Goal: Task Accomplishment & Management: Use online tool/utility

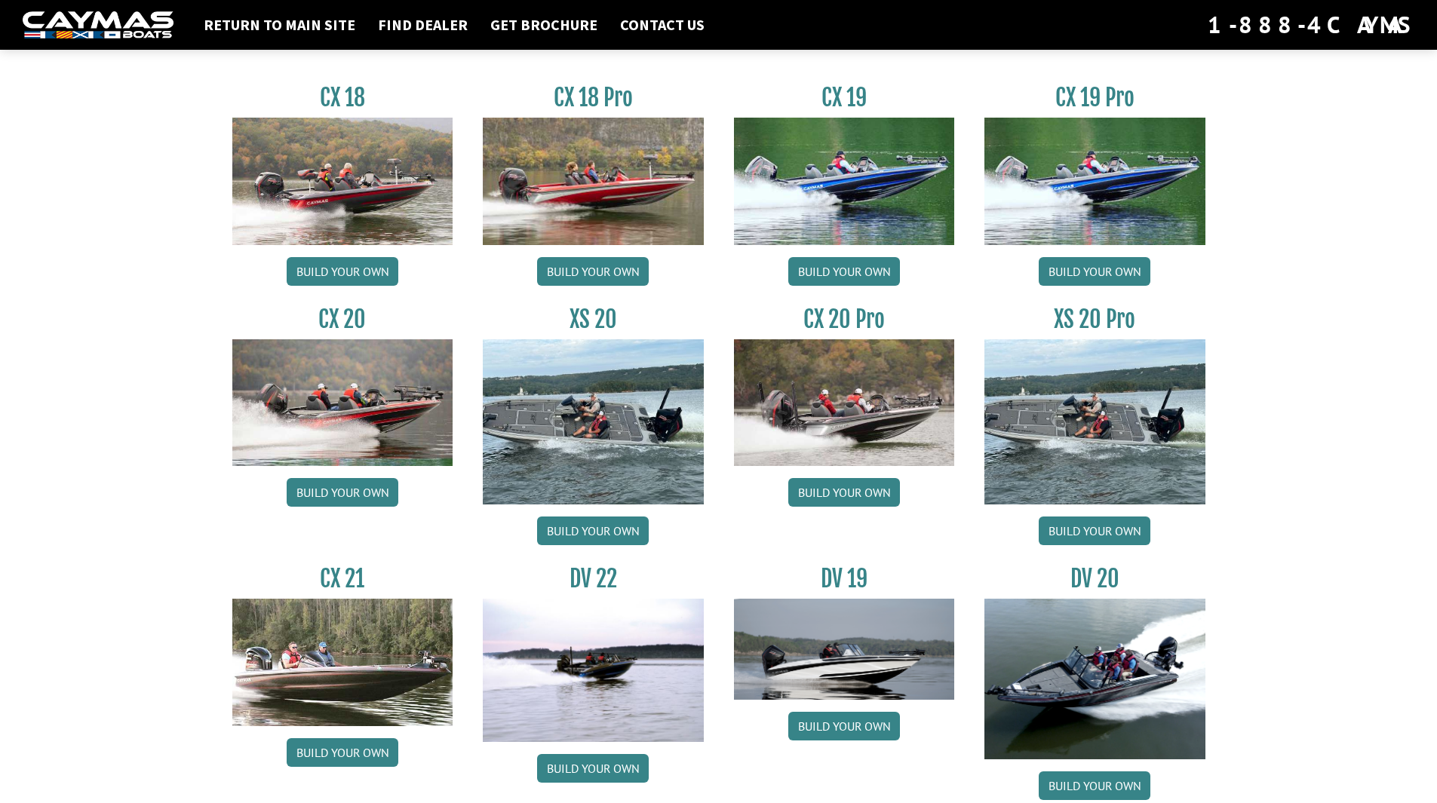
scroll to position [1433, 0]
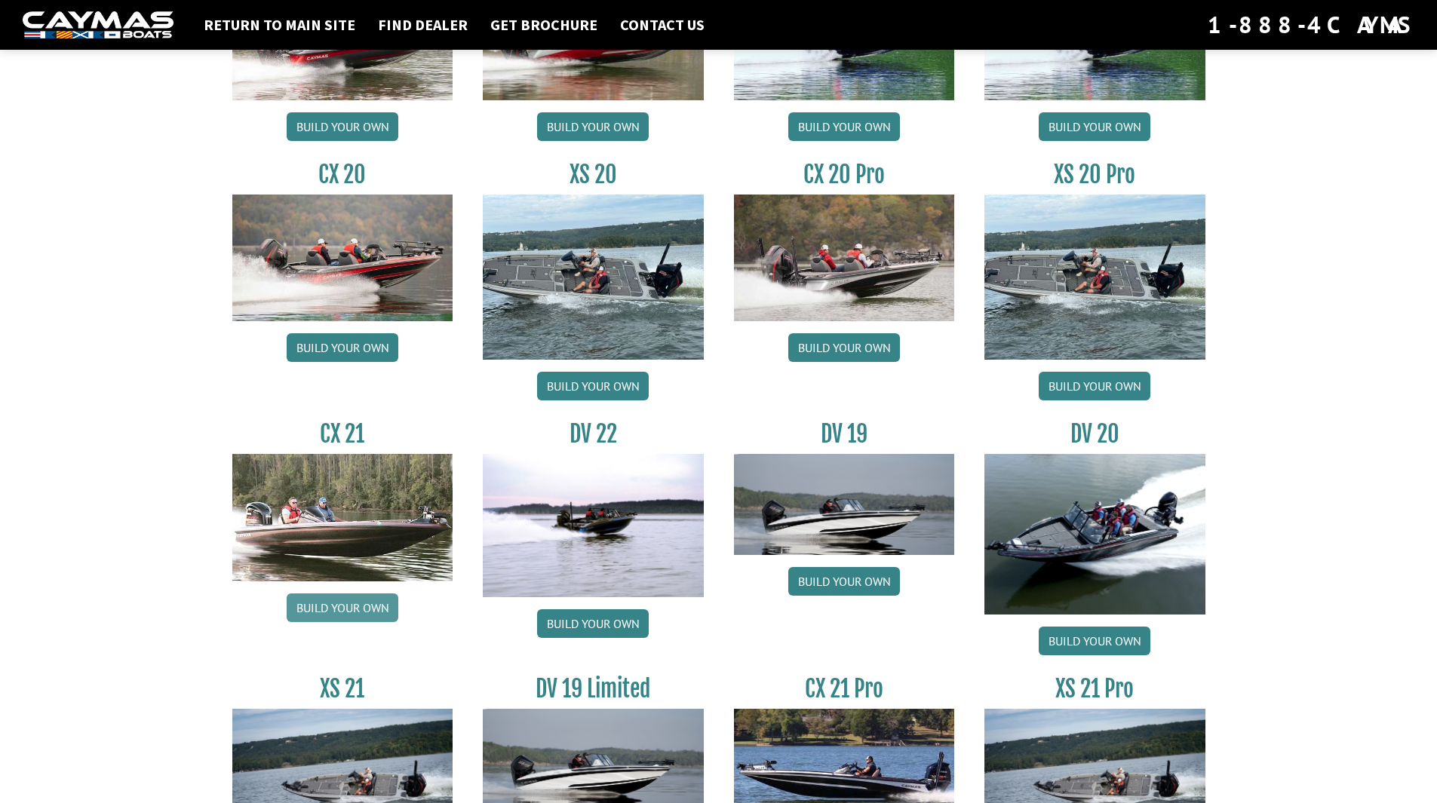
click at [342, 607] on link "Build your own" at bounding box center [343, 608] width 112 height 29
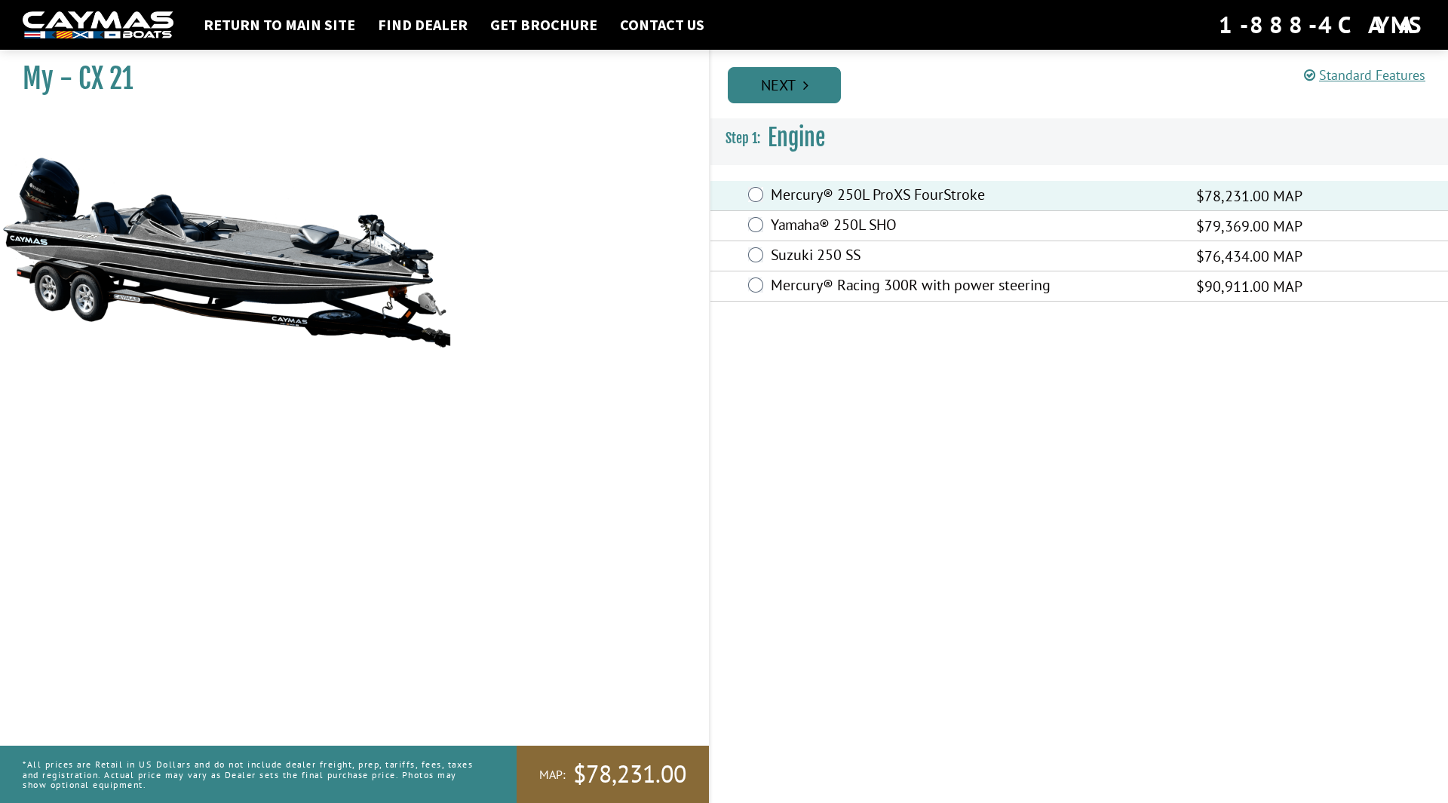
click at [795, 88] on link "Next" at bounding box center [784, 85] width 113 height 36
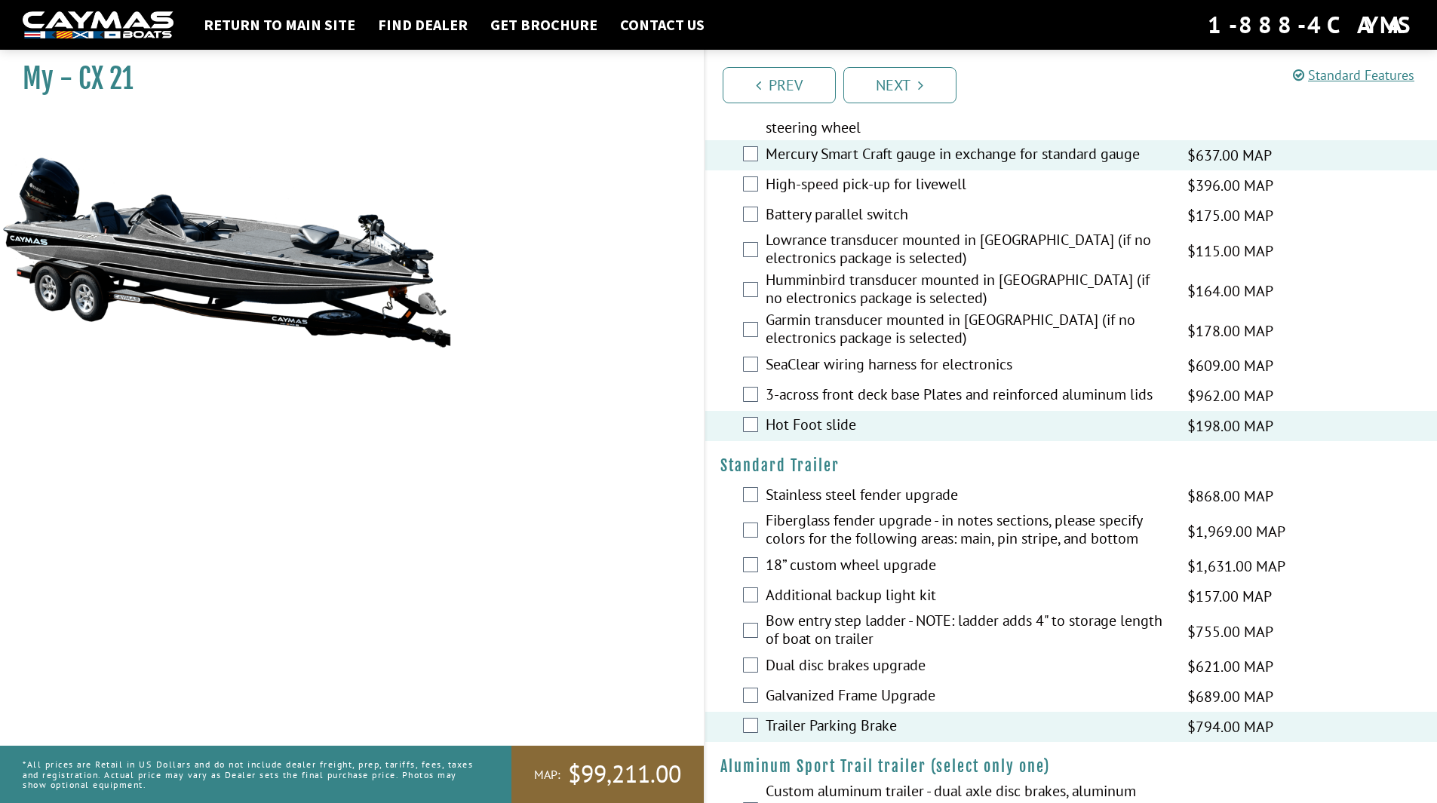
scroll to position [1693, 0]
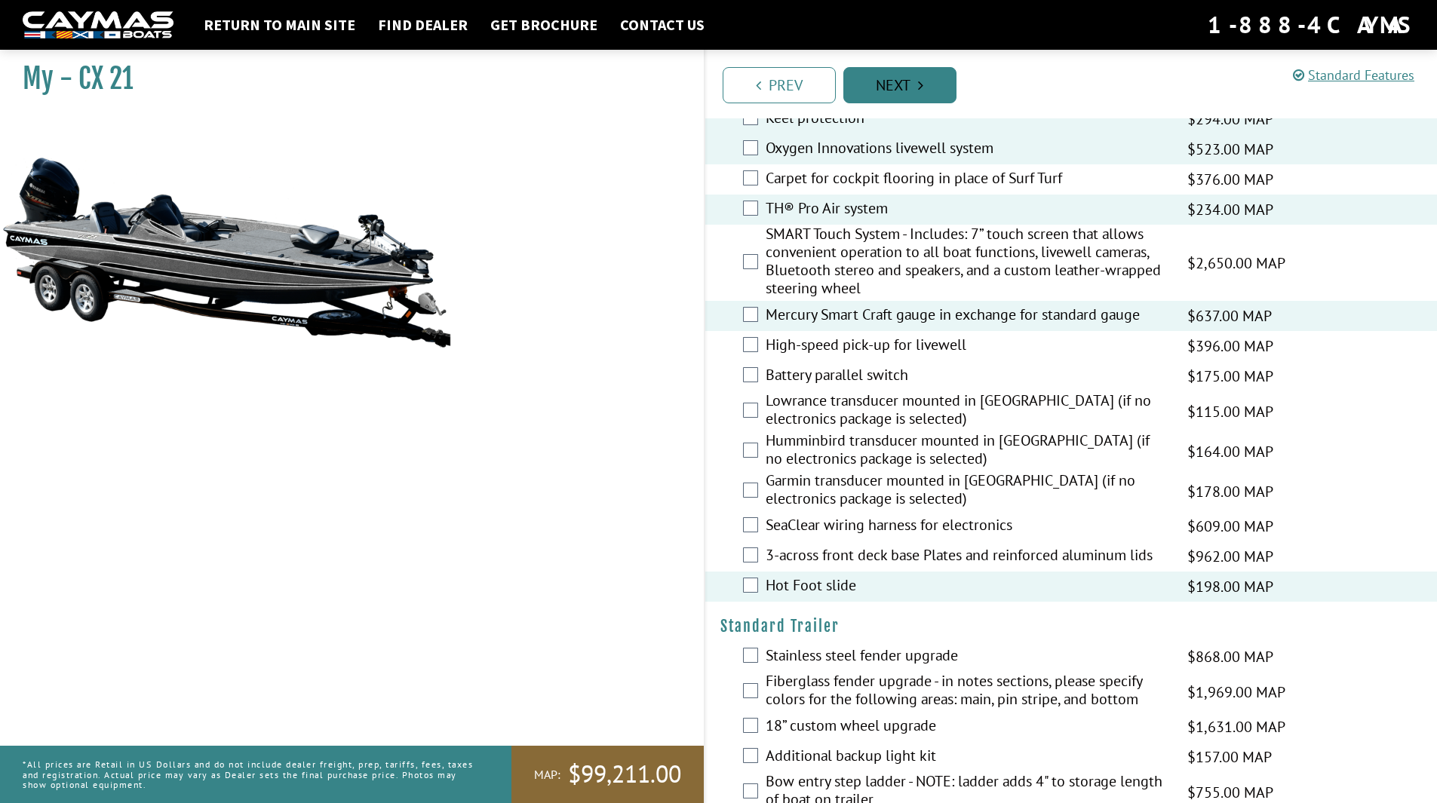
click at [923, 89] on icon "Pagination" at bounding box center [920, 85] width 5 height 15
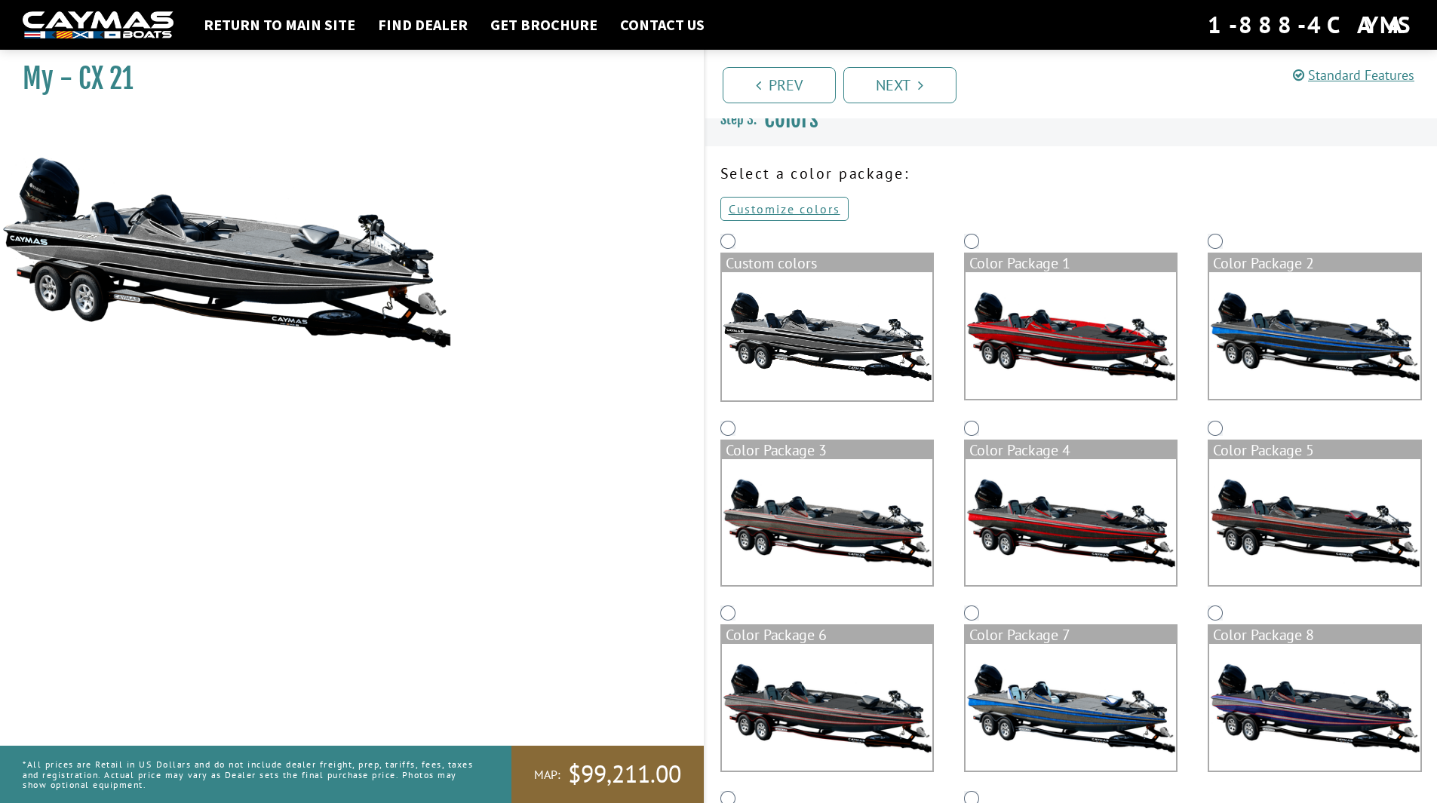
scroll to position [0, 0]
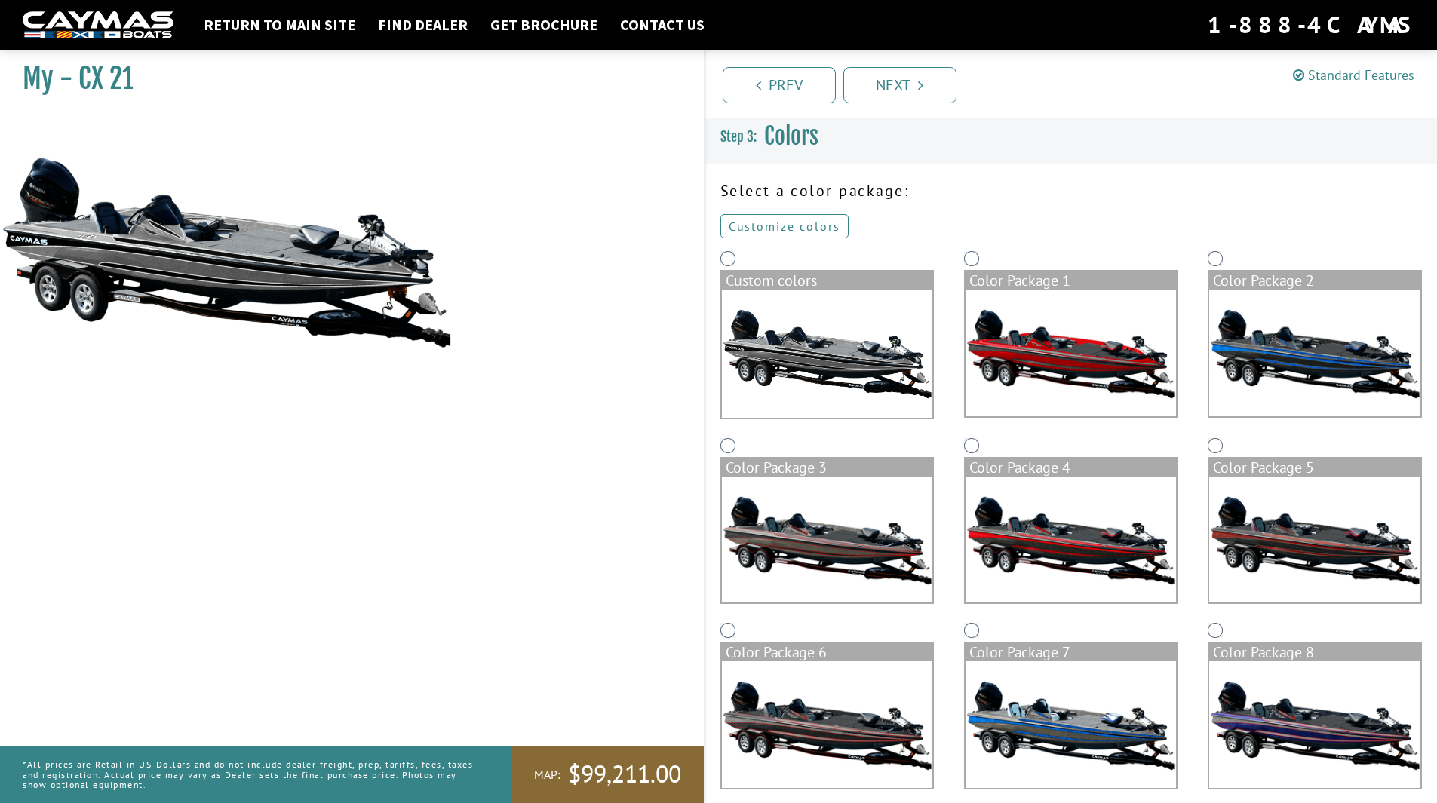
click at [782, 231] on link "Customize colors" at bounding box center [784, 226] width 128 height 24
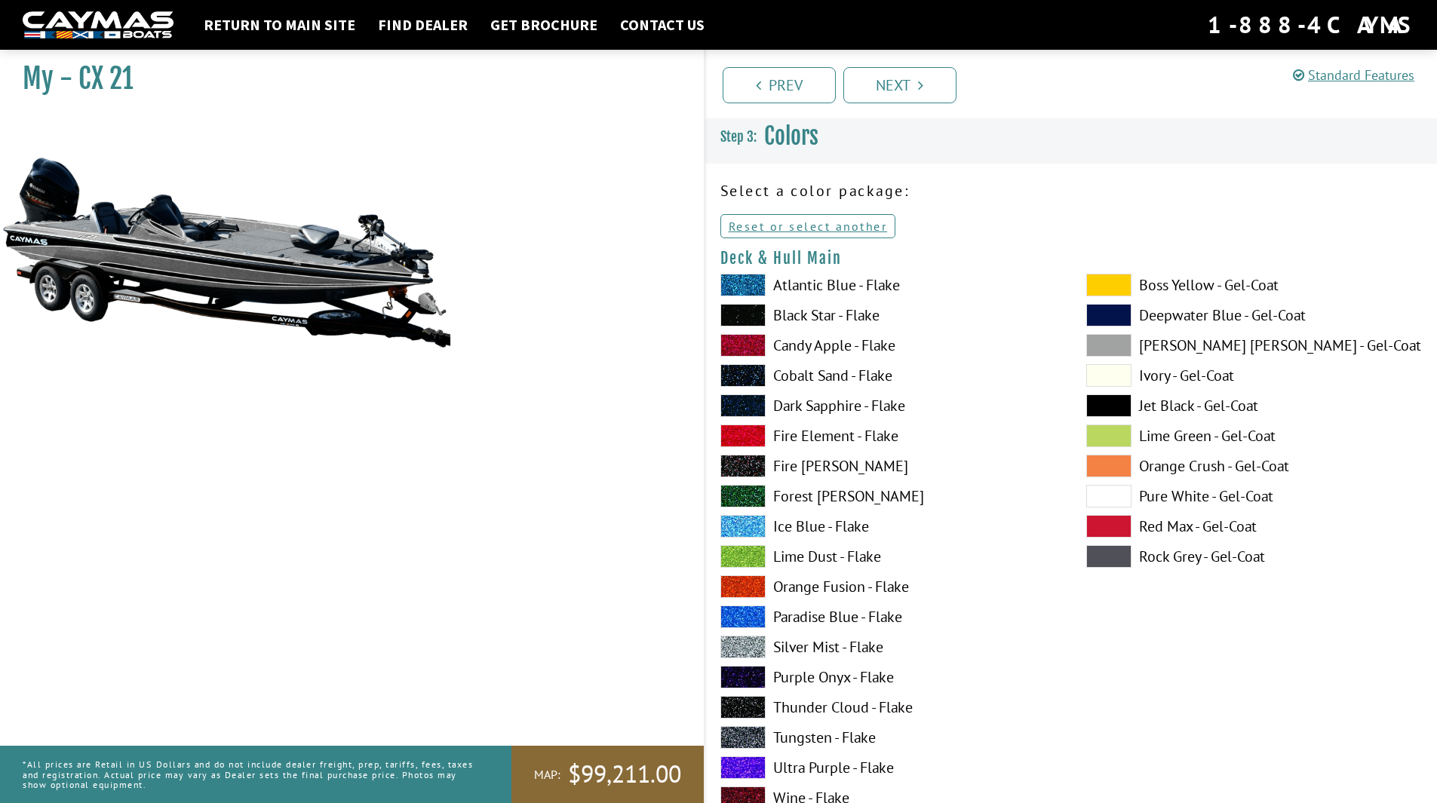
click at [752, 526] on span at bounding box center [742, 526] width 45 height 23
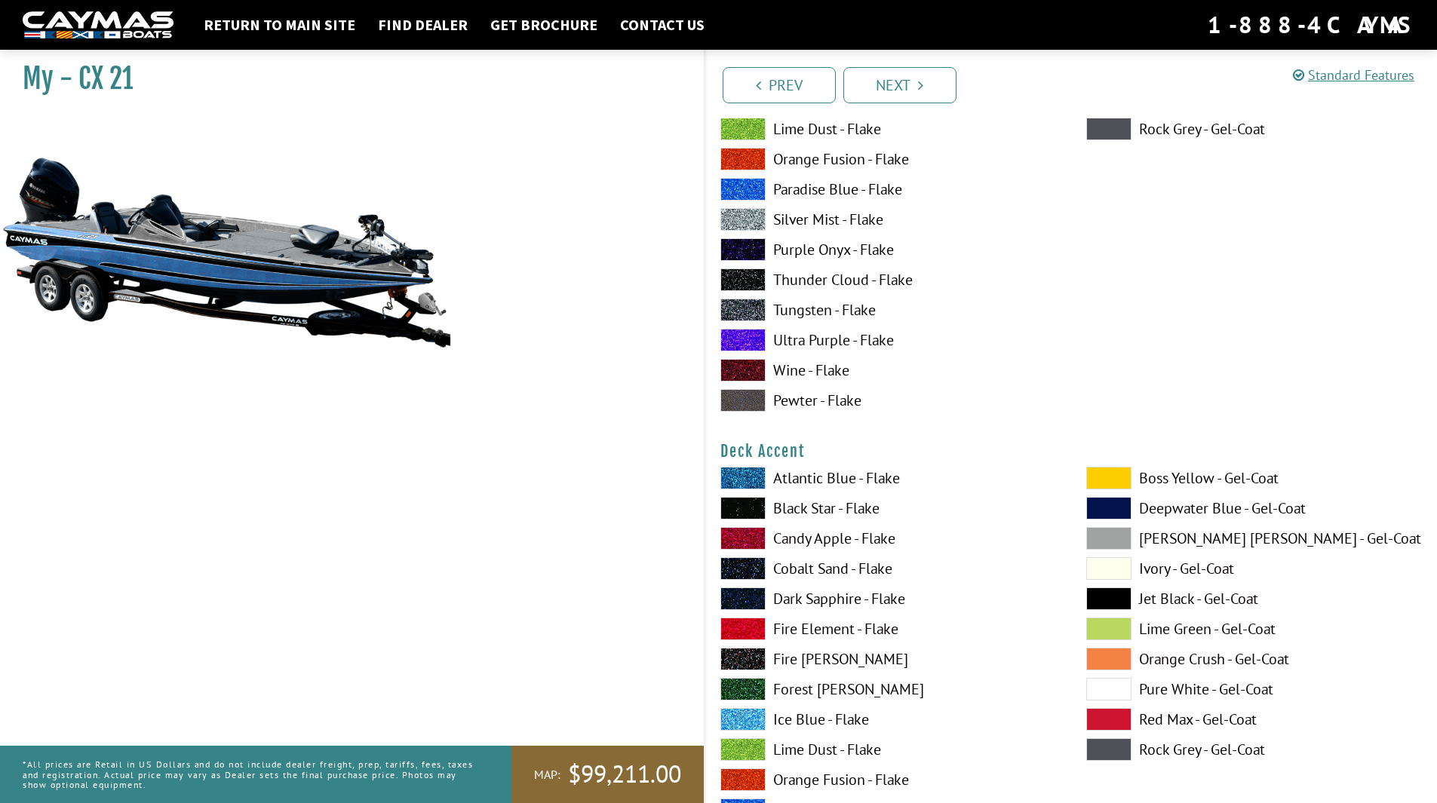
scroll to position [151, 0]
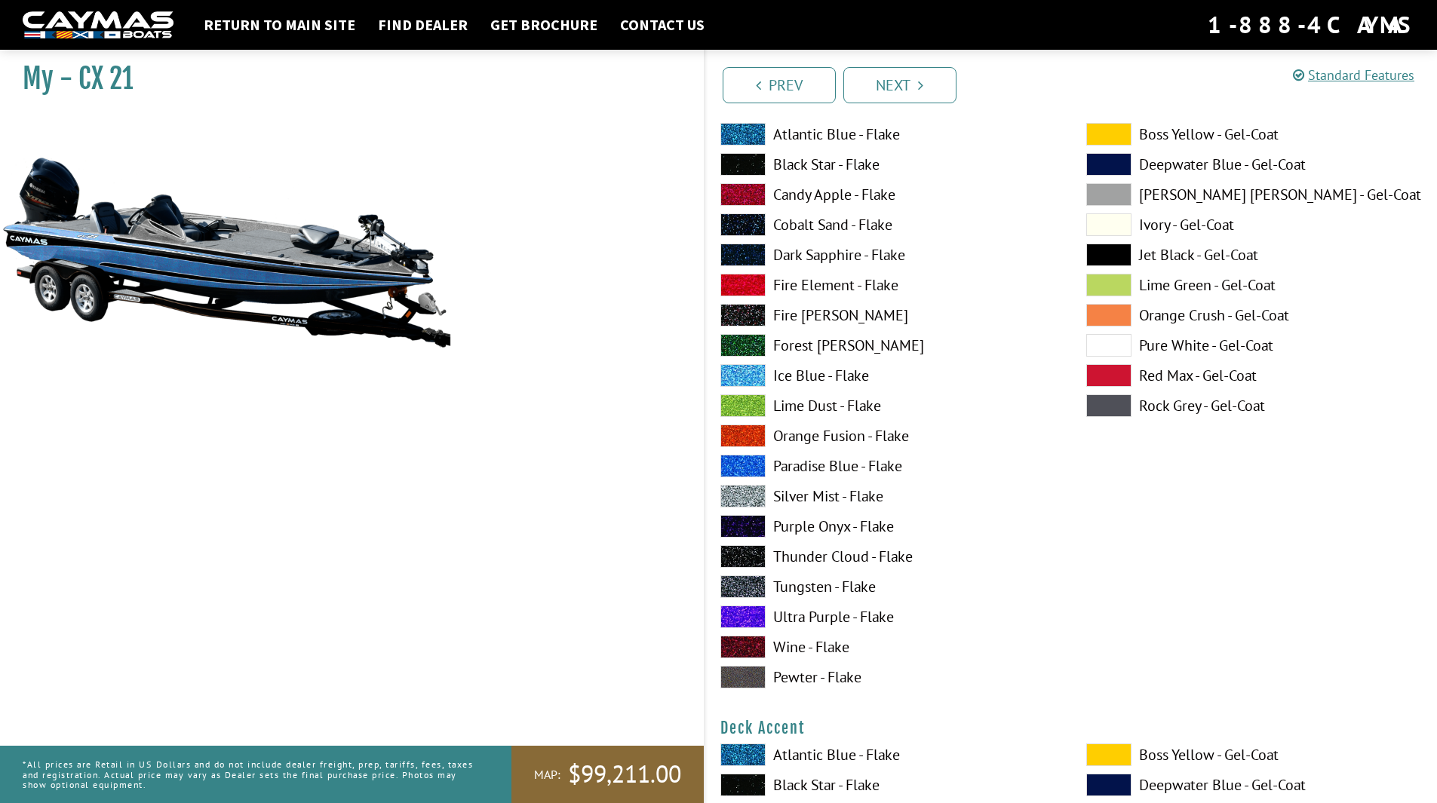
click at [1116, 410] on span at bounding box center [1108, 406] width 45 height 23
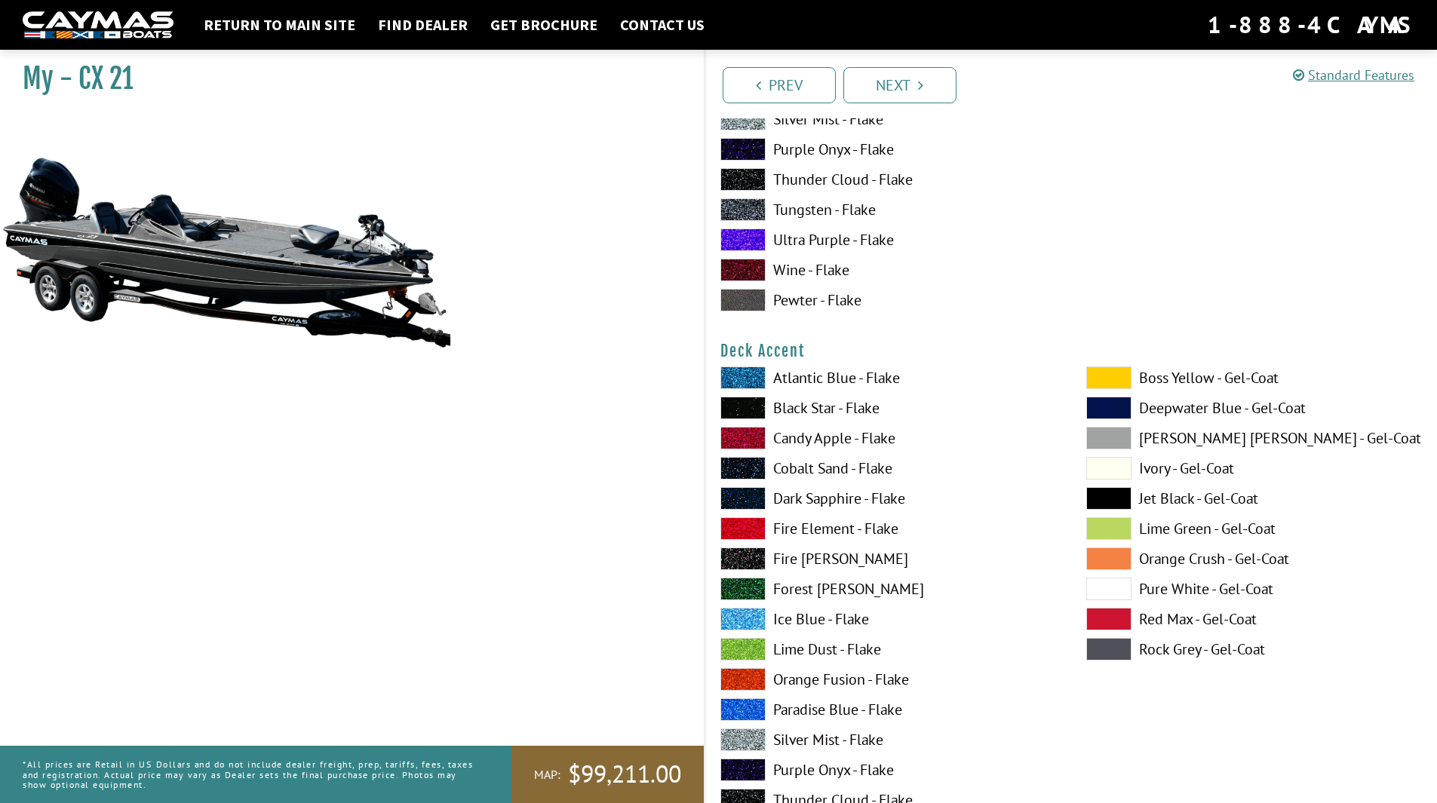
scroll to position [679, 0]
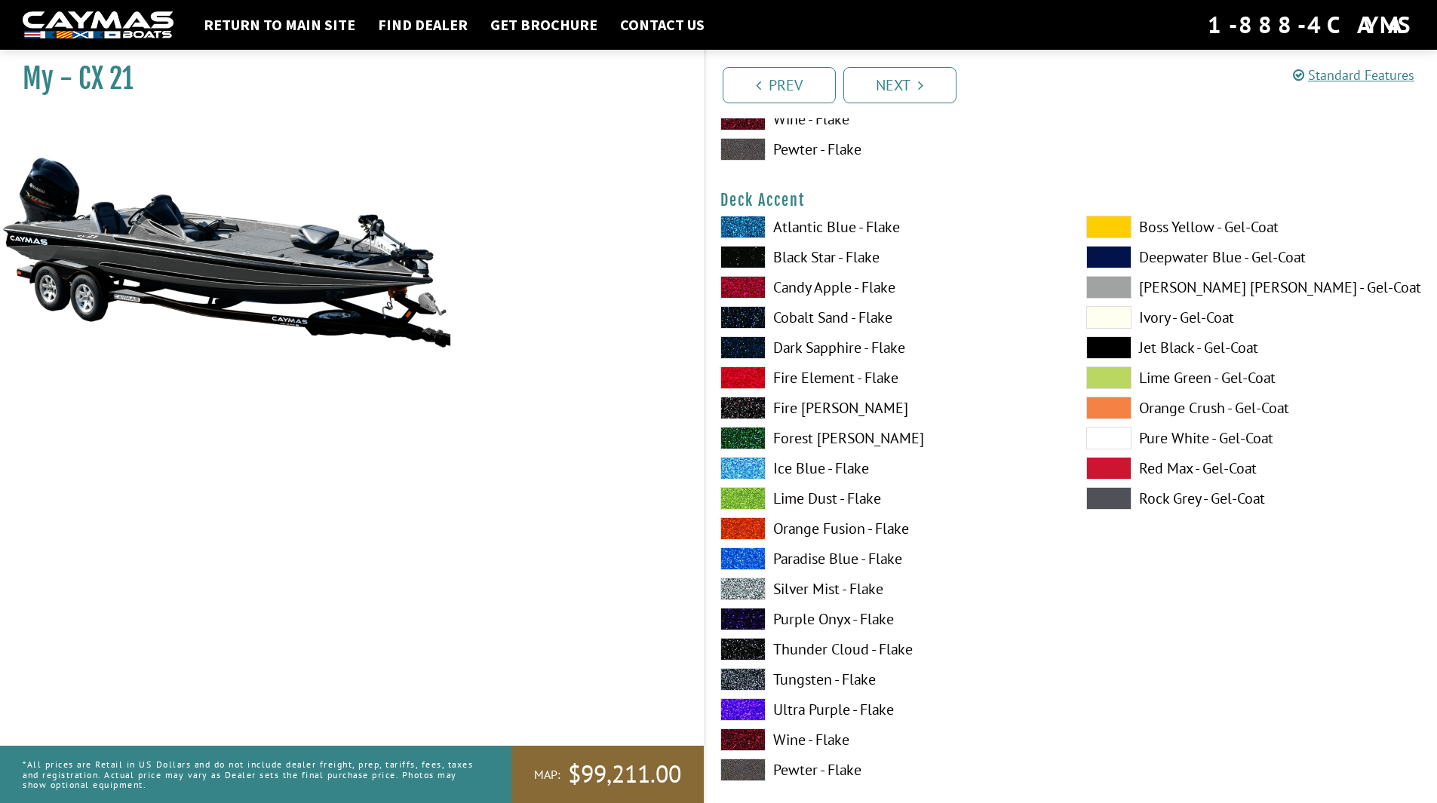
click at [743, 373] on span at bounding box center [742, 378] width 45 height 23
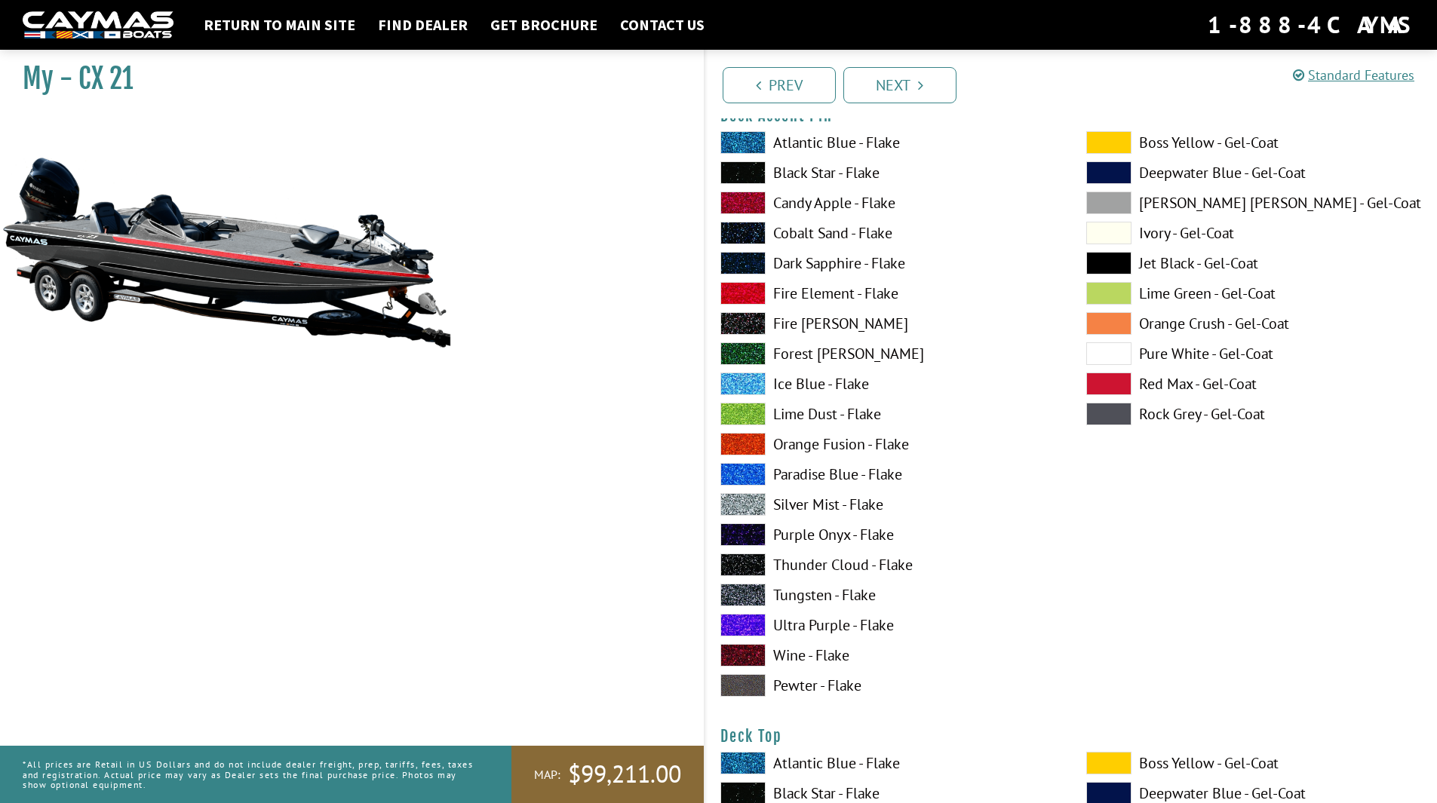
scroll to position [1358, 0]
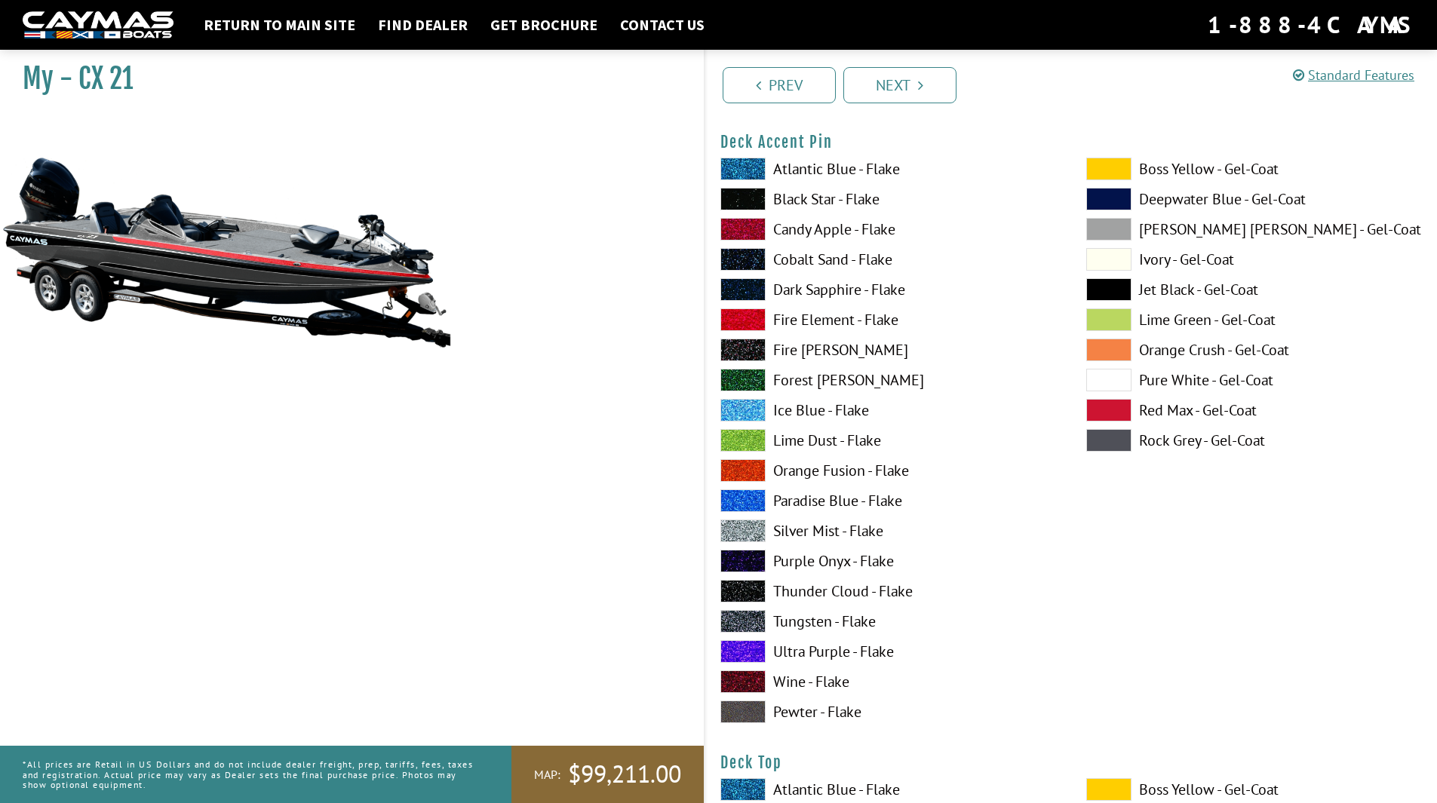
click at [750, 620] on span at bounding box center [742, 621] width 45 height 23
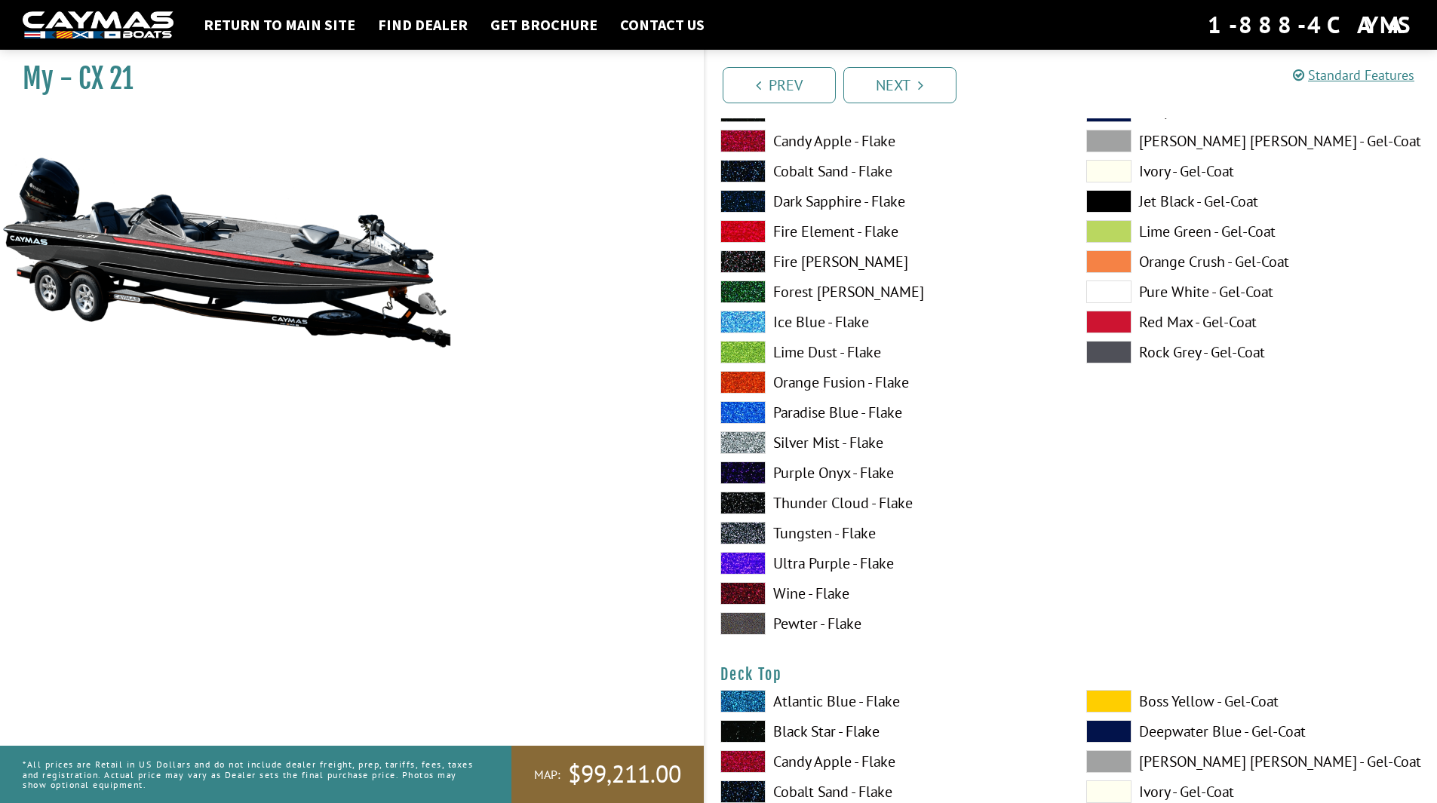
scroll to position [1584, 0]
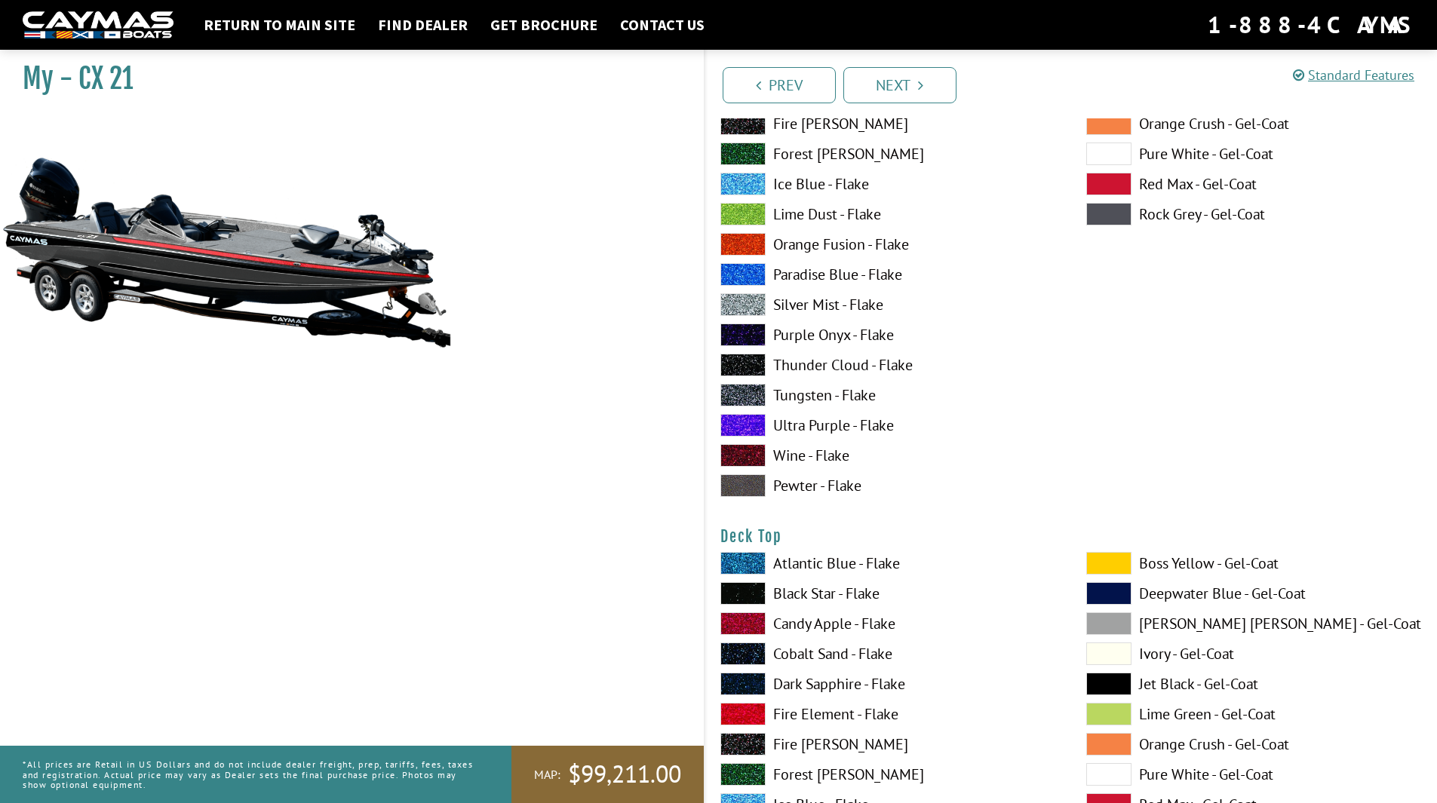
click at [1106, 562] on span at bounding box center [1108, 563] width 45 height 23
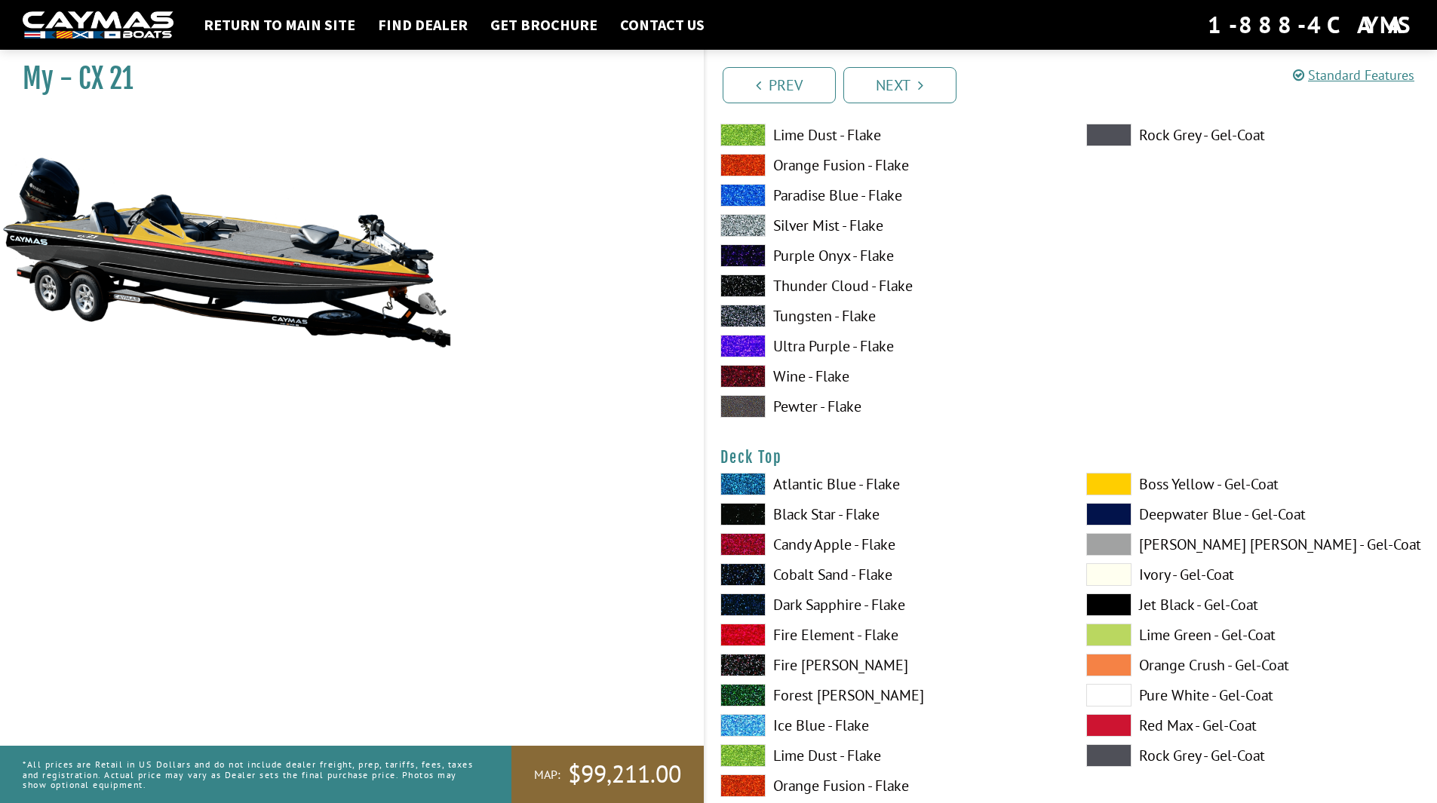
scroll to position [1810, 0]
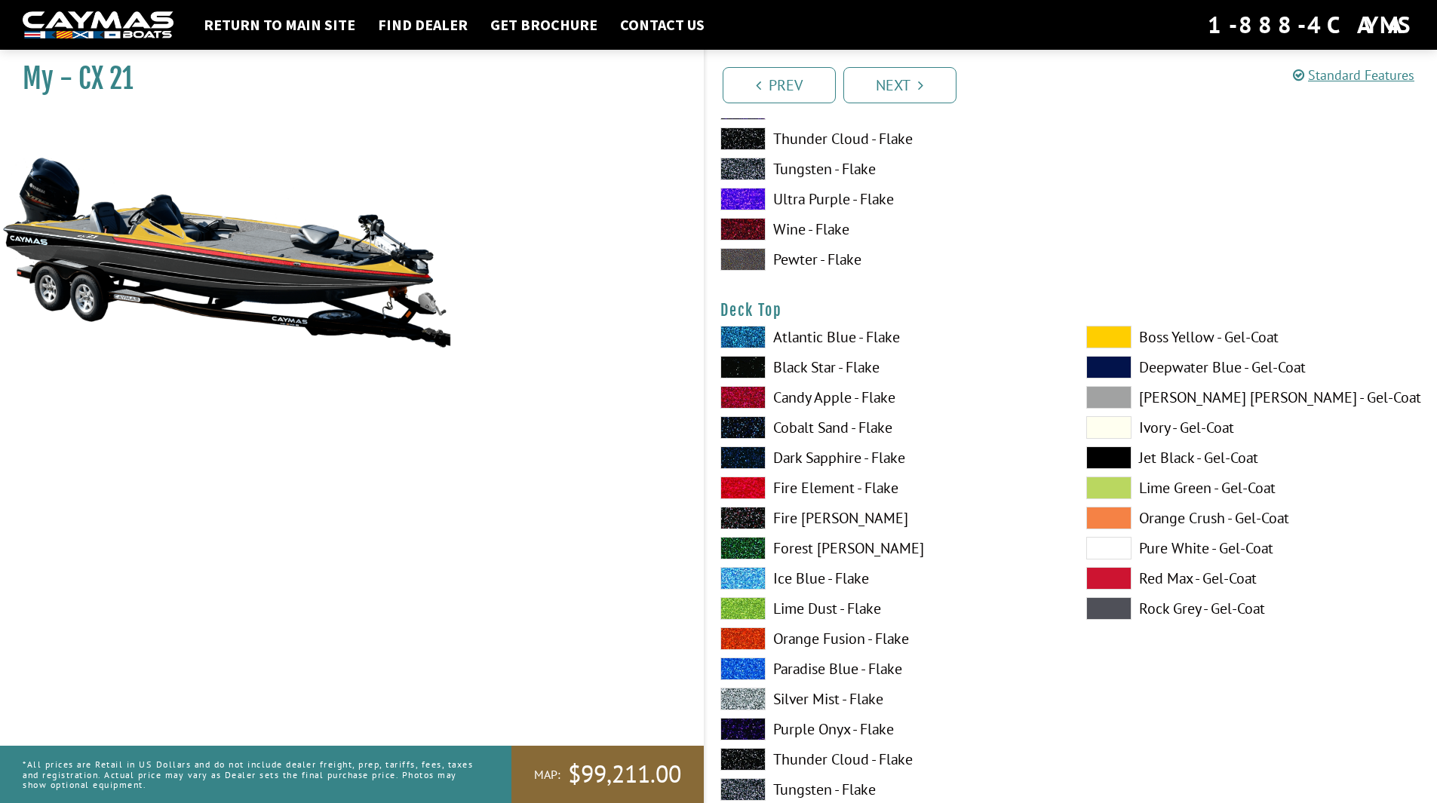
click at [735, 695] on span at bounding box center [742, 699] width 45 height 23
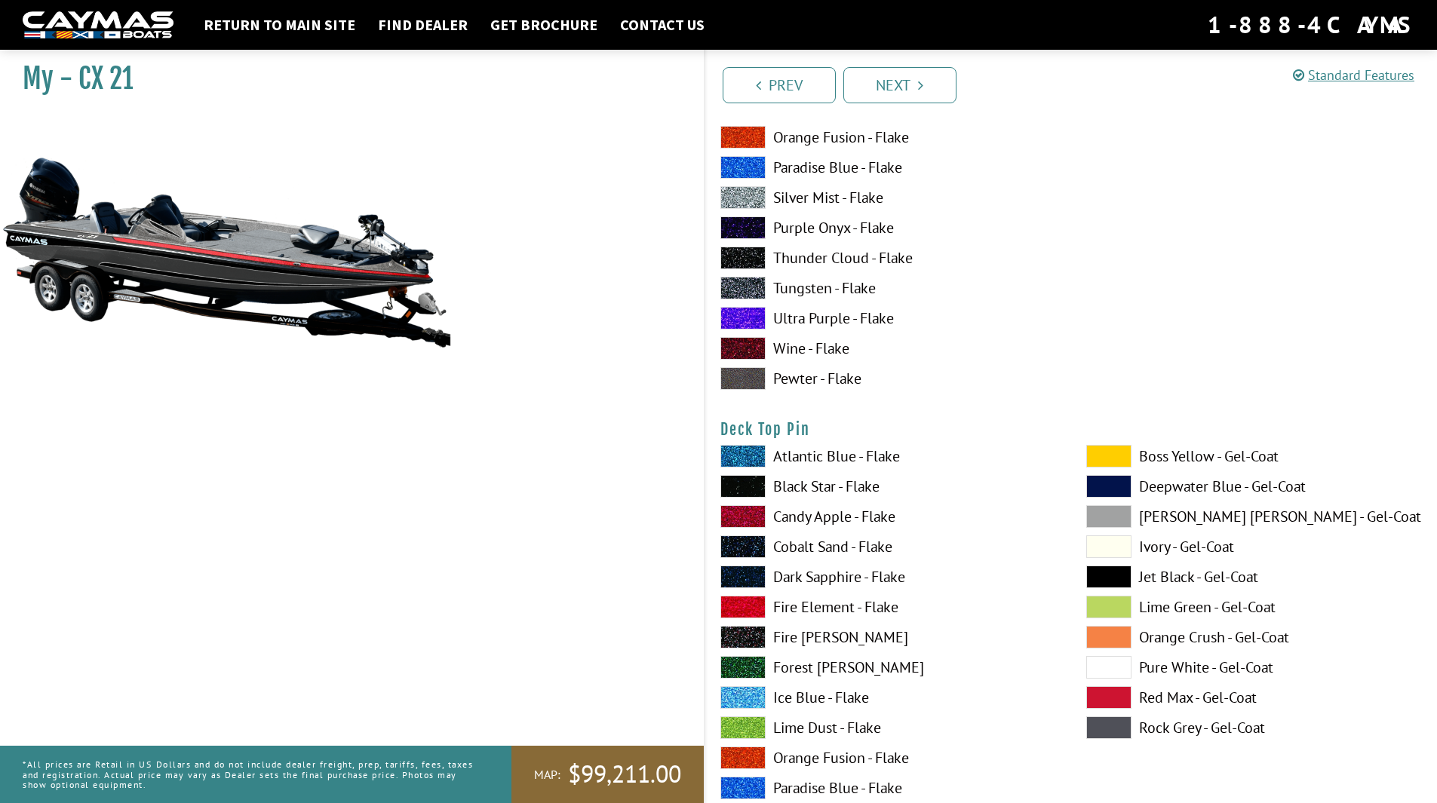
scroll to position [2338, 0]
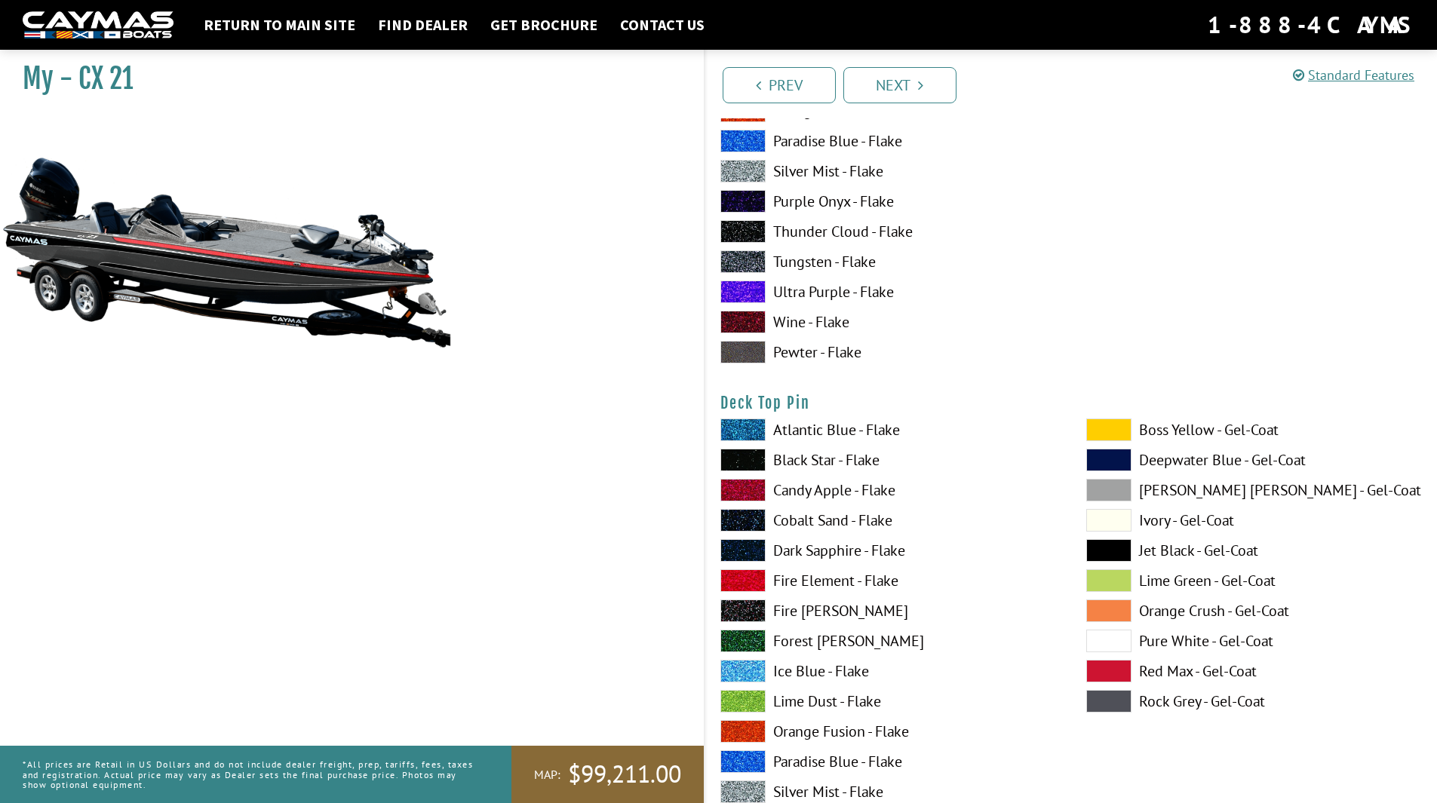
click at [1107, 427] on span at bounding box center [1108, 430] width 45 height 23
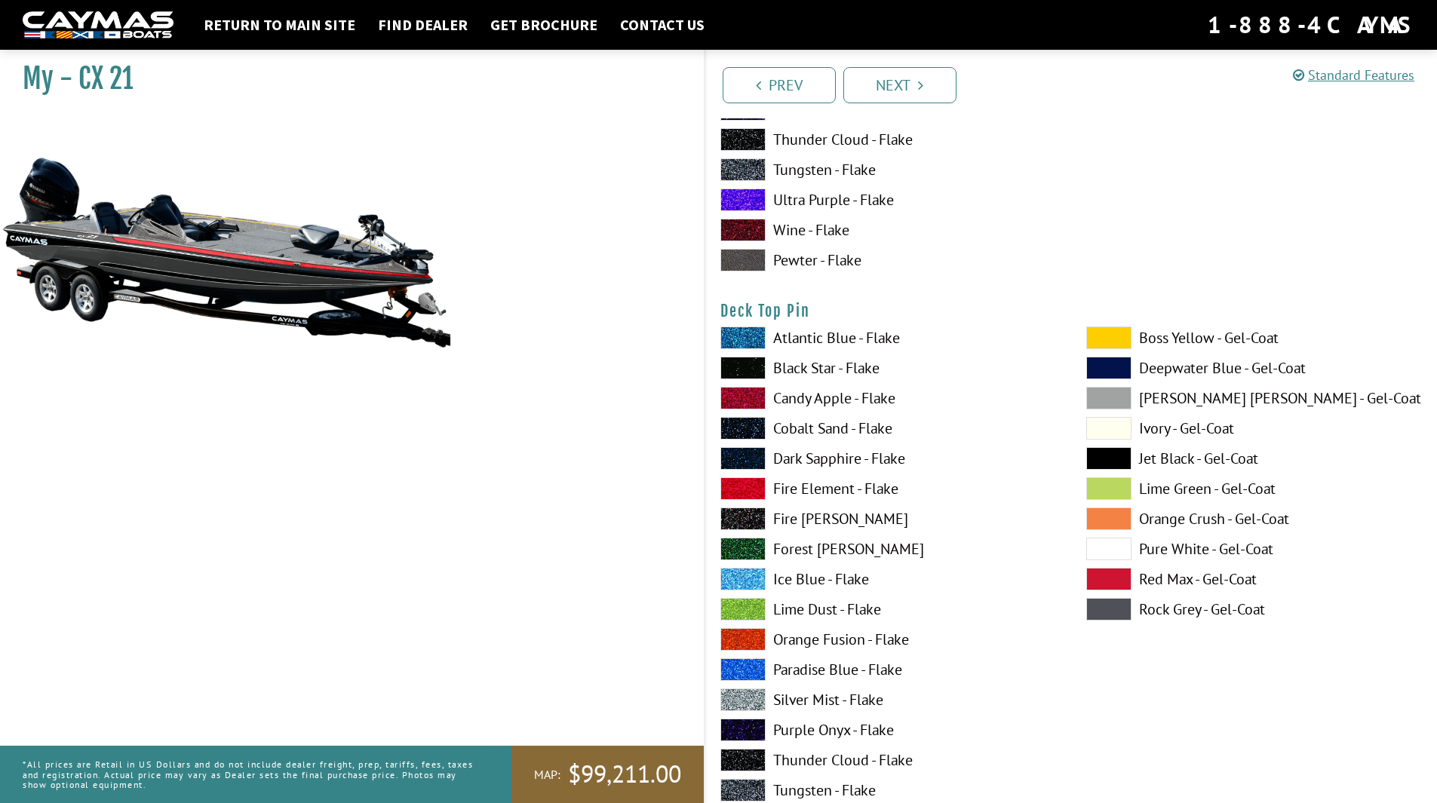
scroll to position [2565, 0]
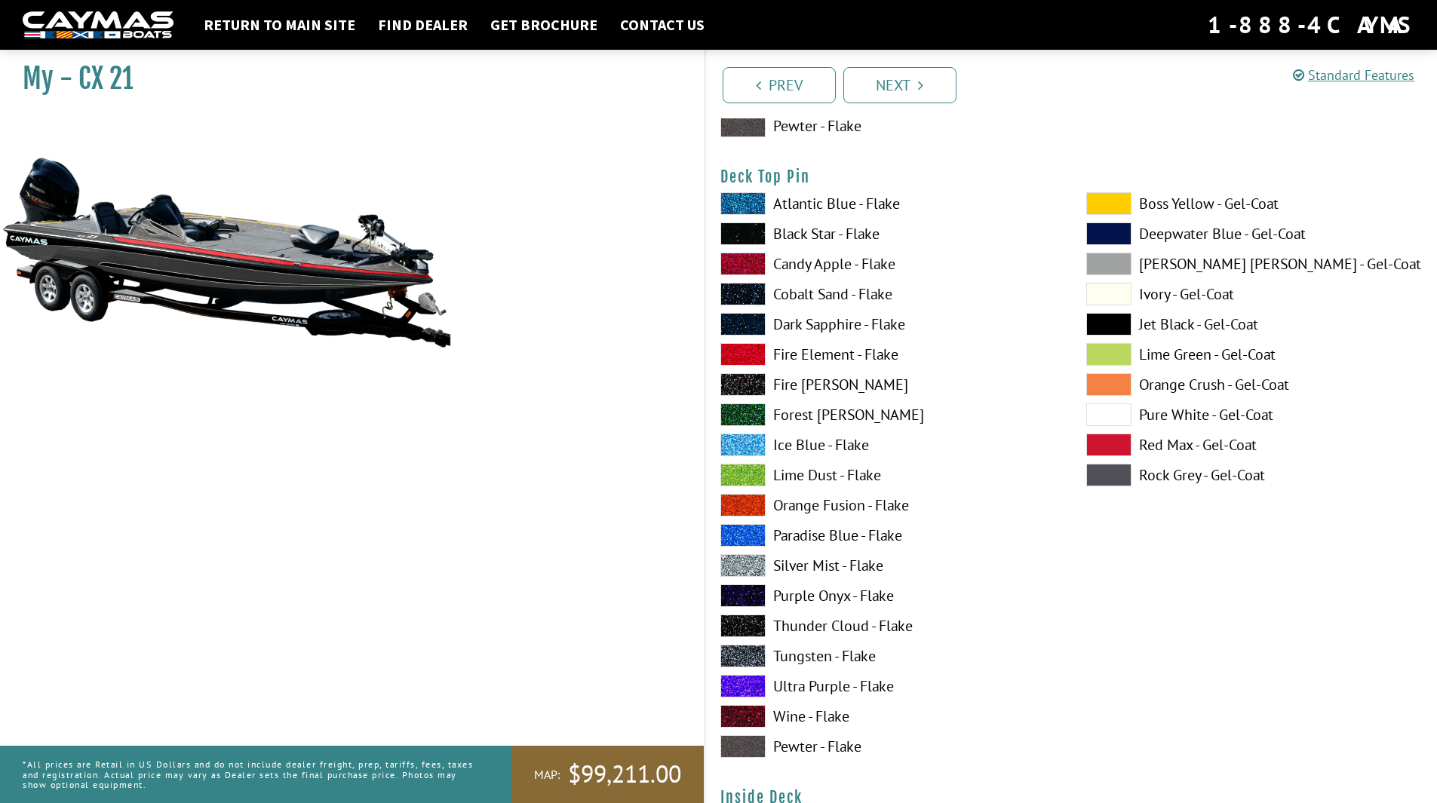
click at [747, 658] on span at bounding box center [742, 656] width 45 height 23
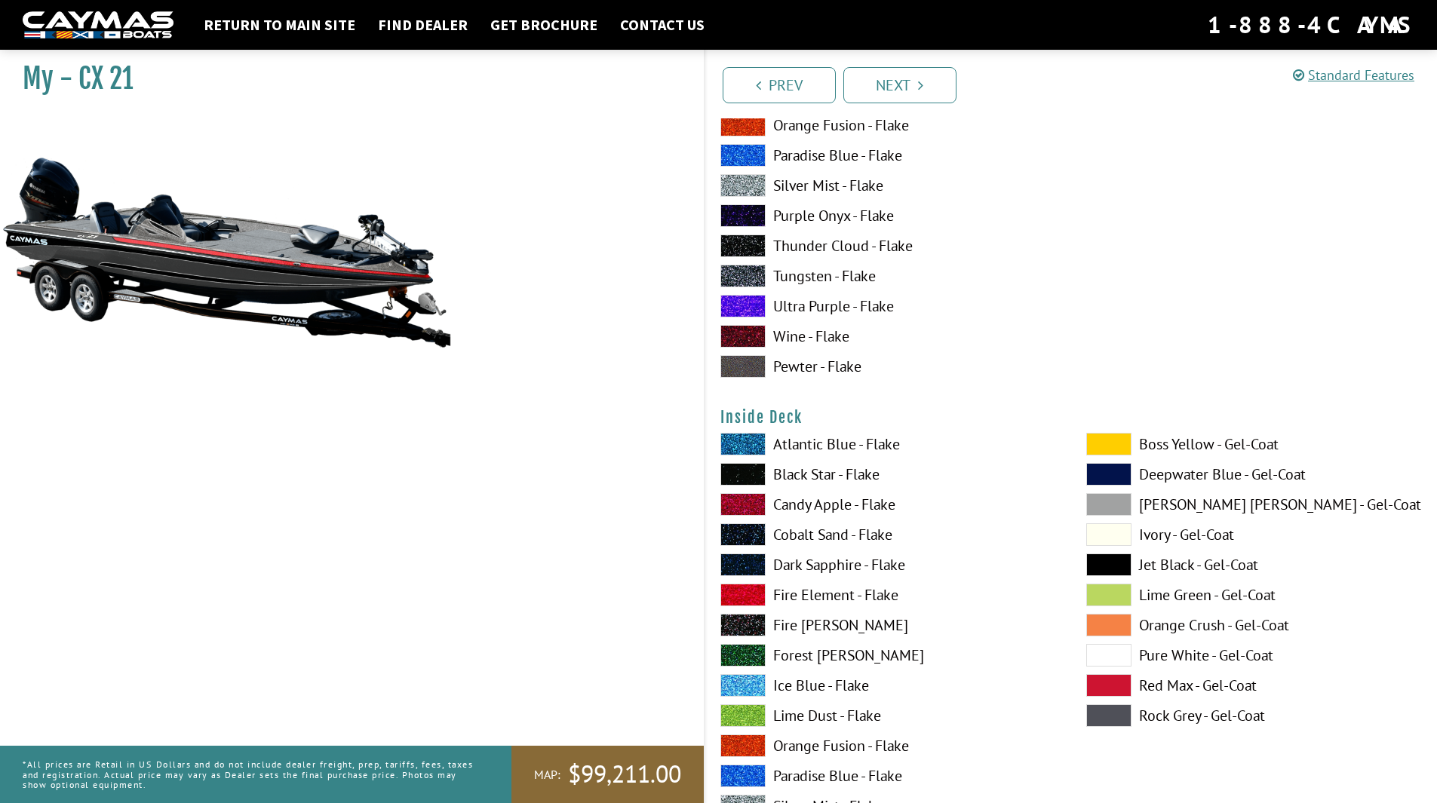
scroll to position [3017, 0]
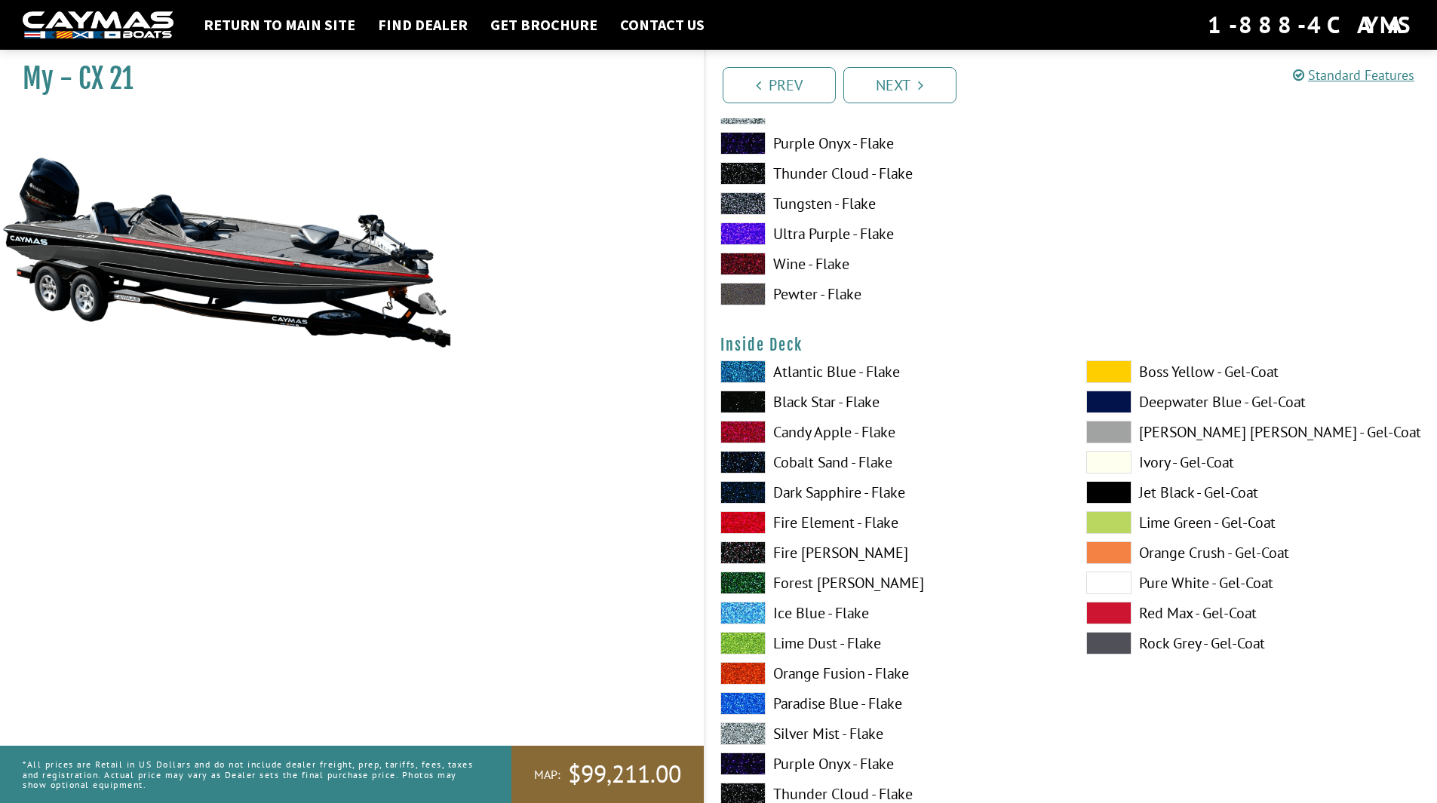
click at [1116, 372] on span at bounding box center [1108, 372] width 45 height 23
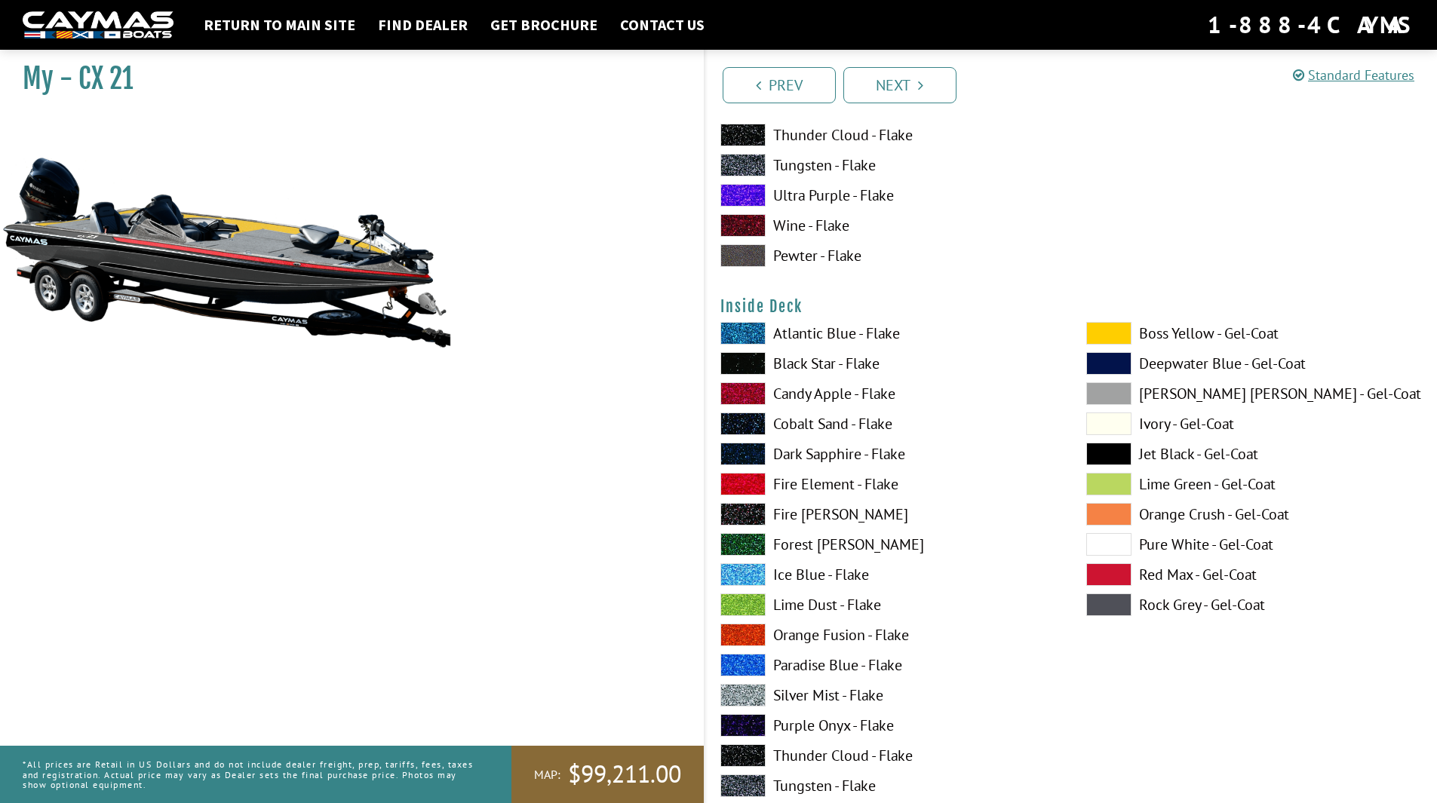
scroll to position [3093, 0]
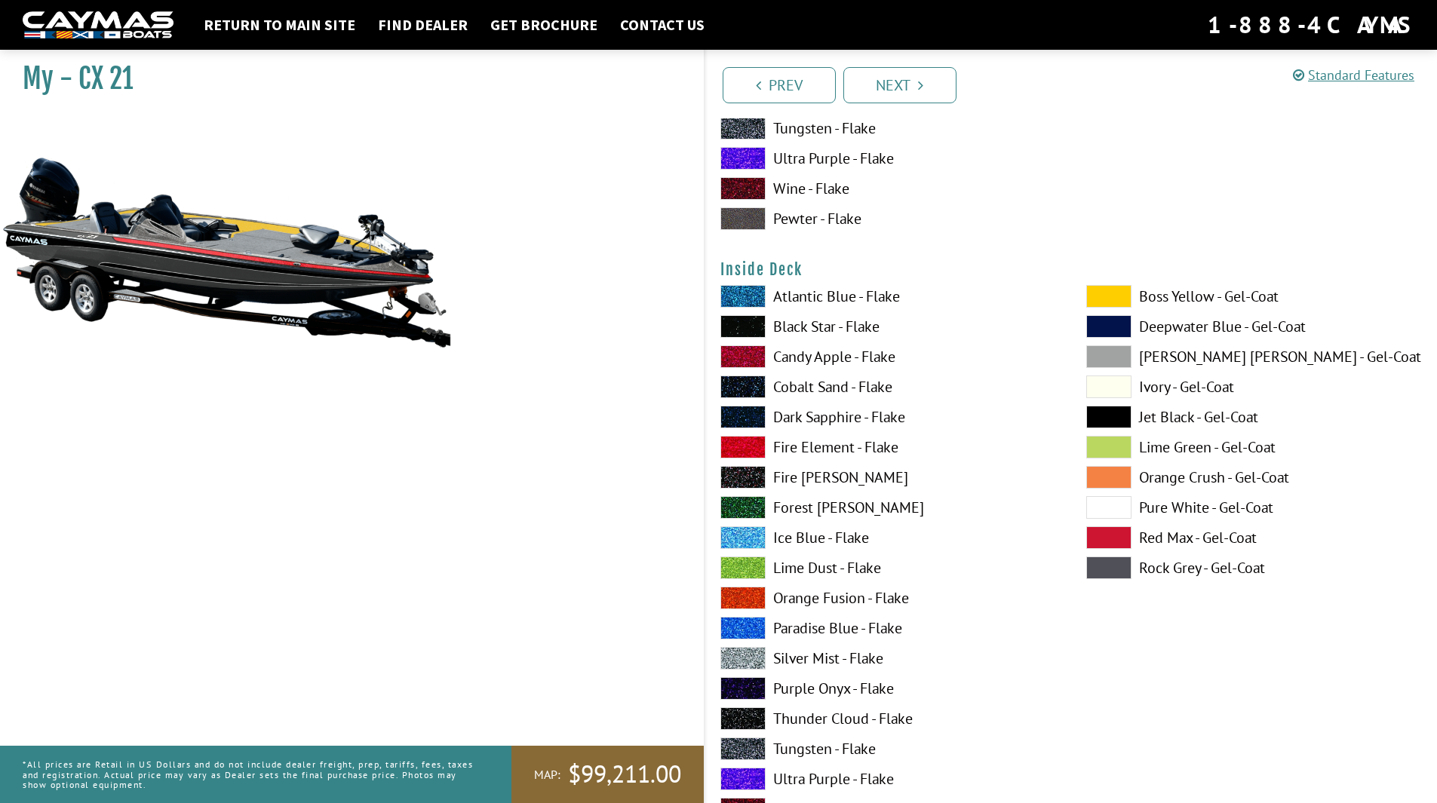
click at [754, 656] on span at bounding box center [742, 658] width 45 height 23
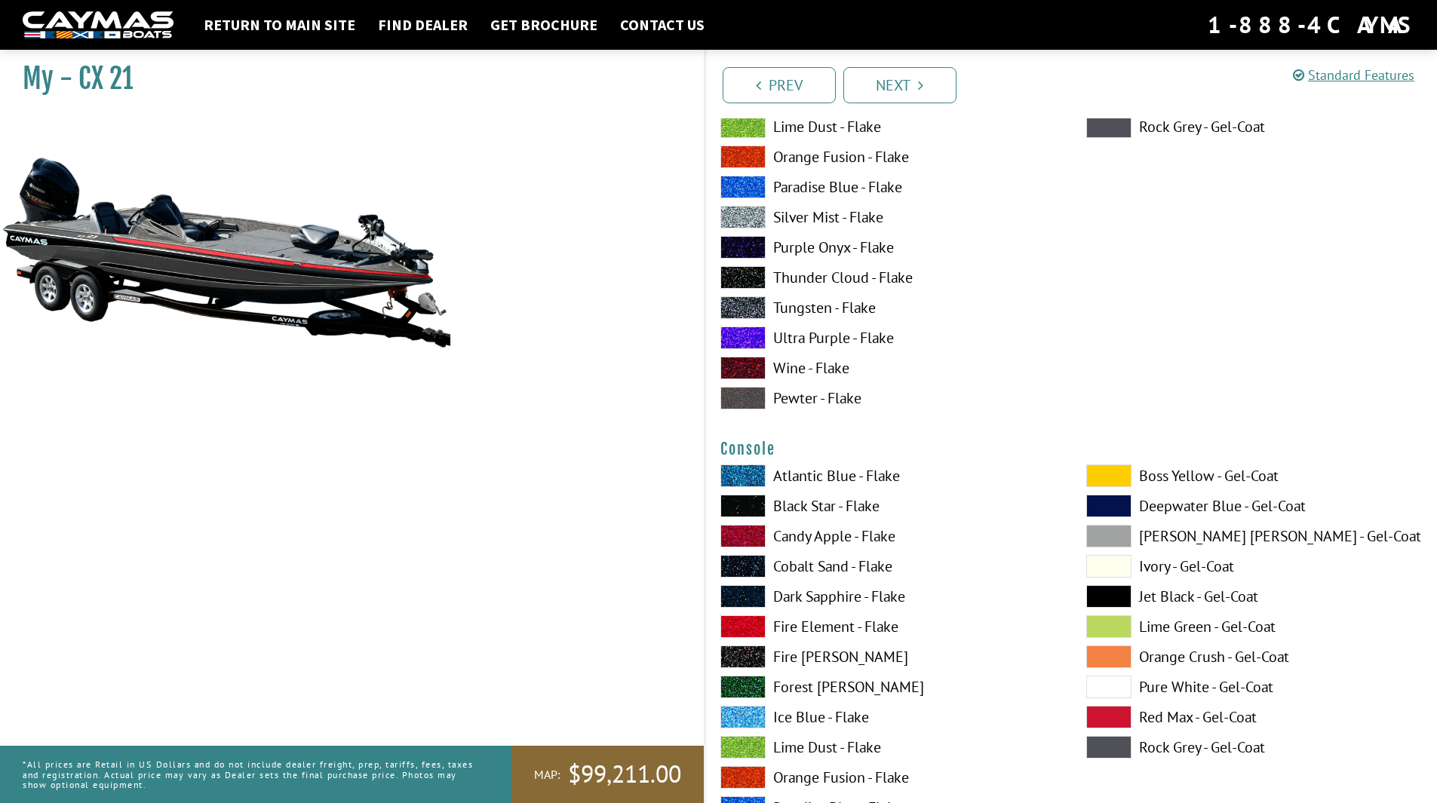
scroll to position [3545, 0]
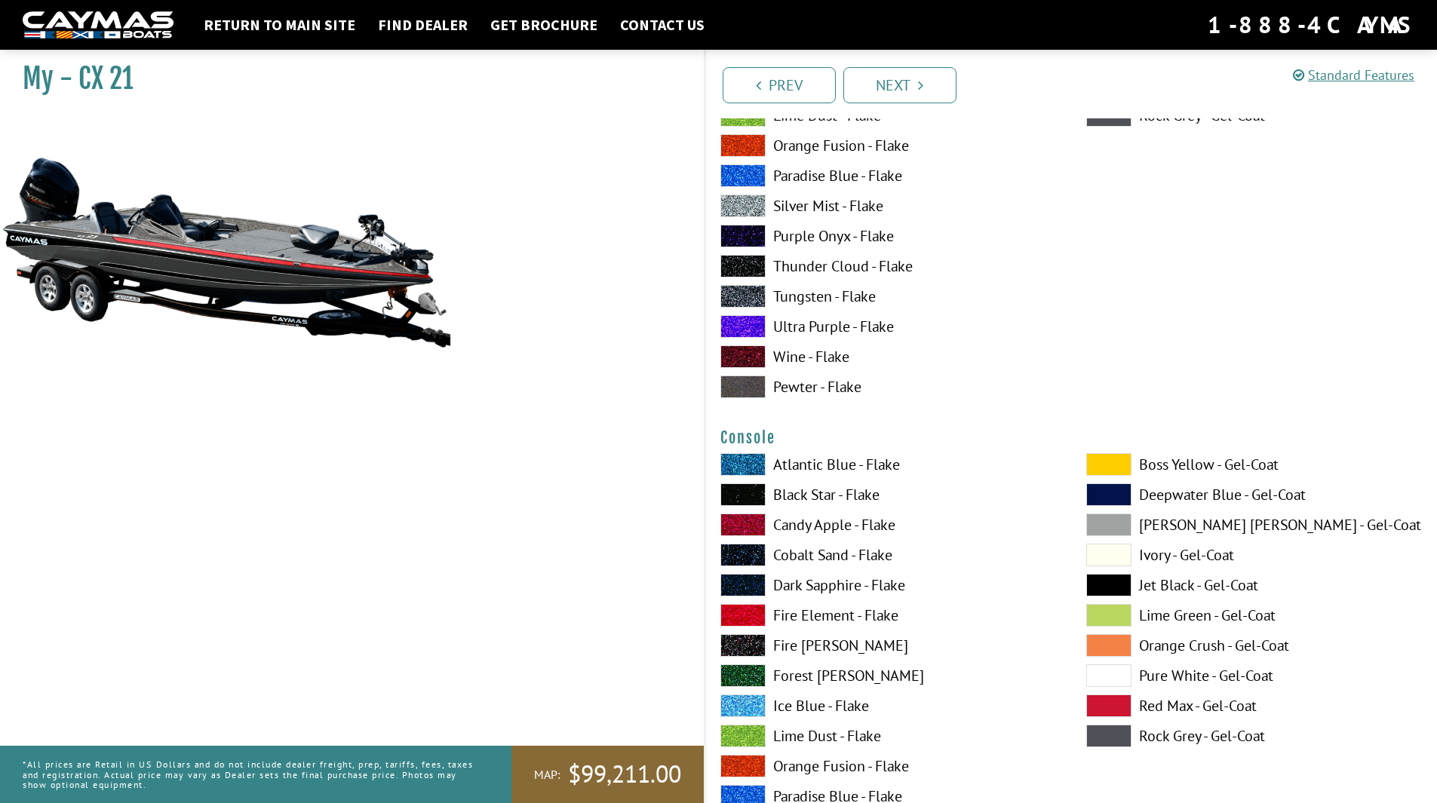
click at [748, 618] on span at bounding box center [742, 615] width 45 height 23
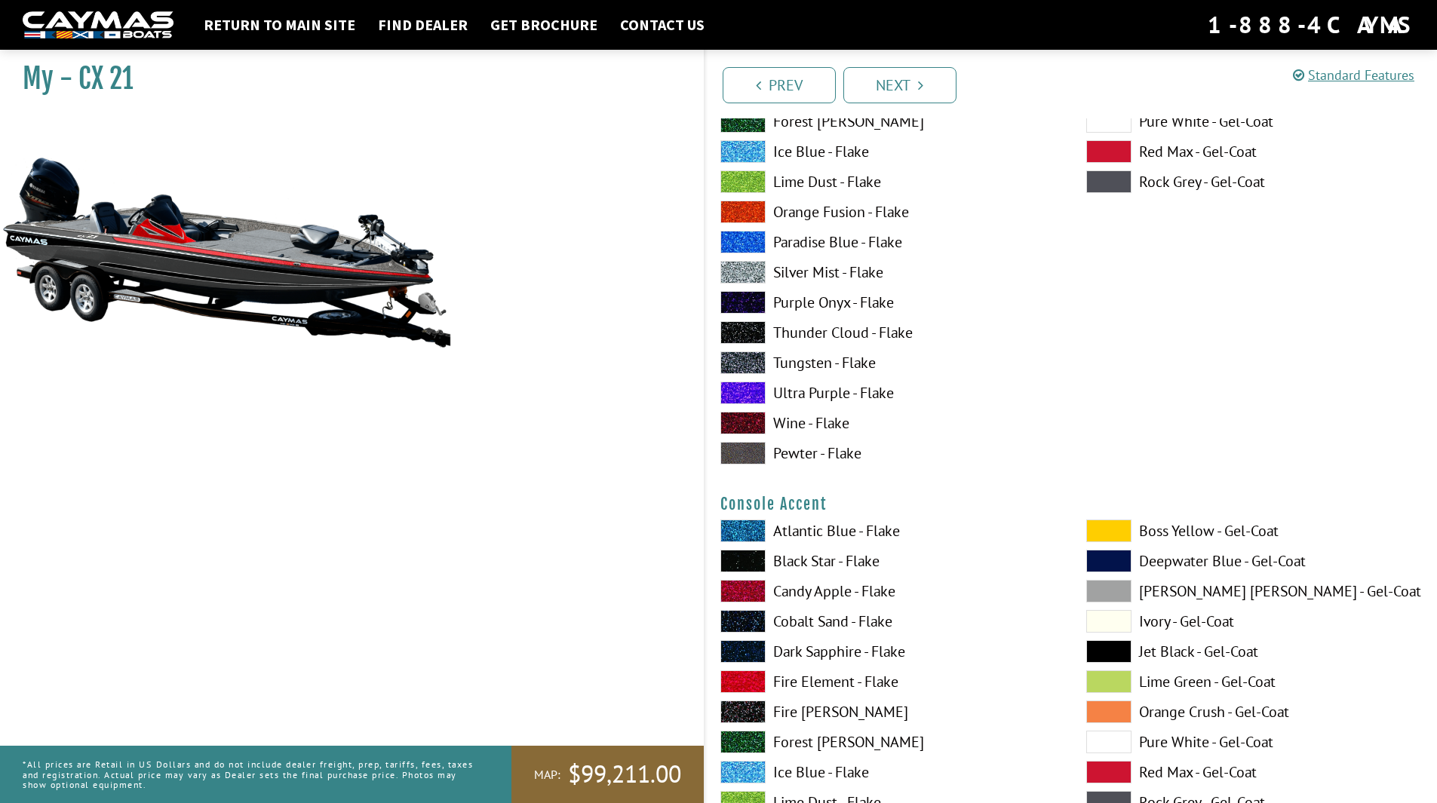
scroll to position [4149, 0]
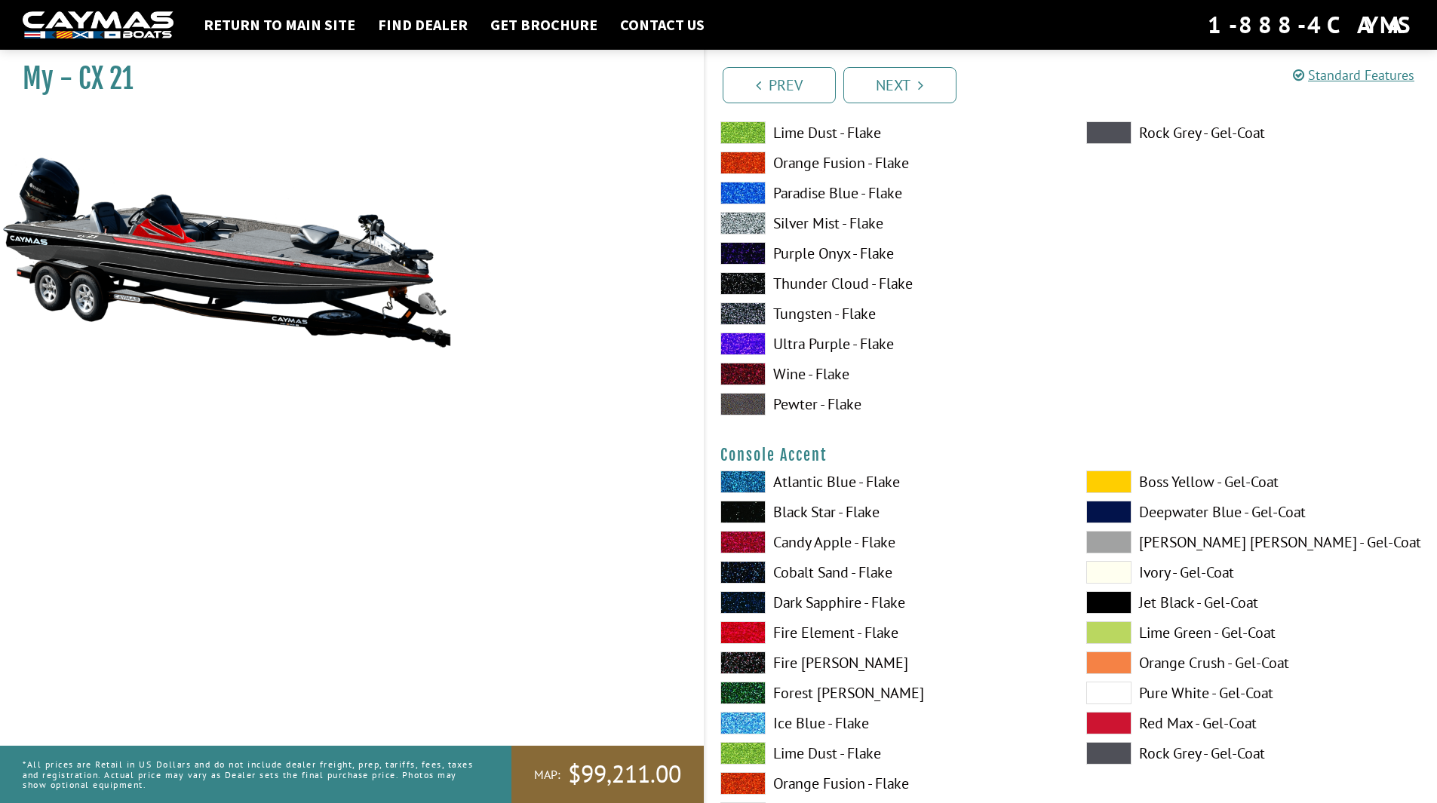
click at [1113, 481] on span at bounding box center [1108, 482] width 45 height 23
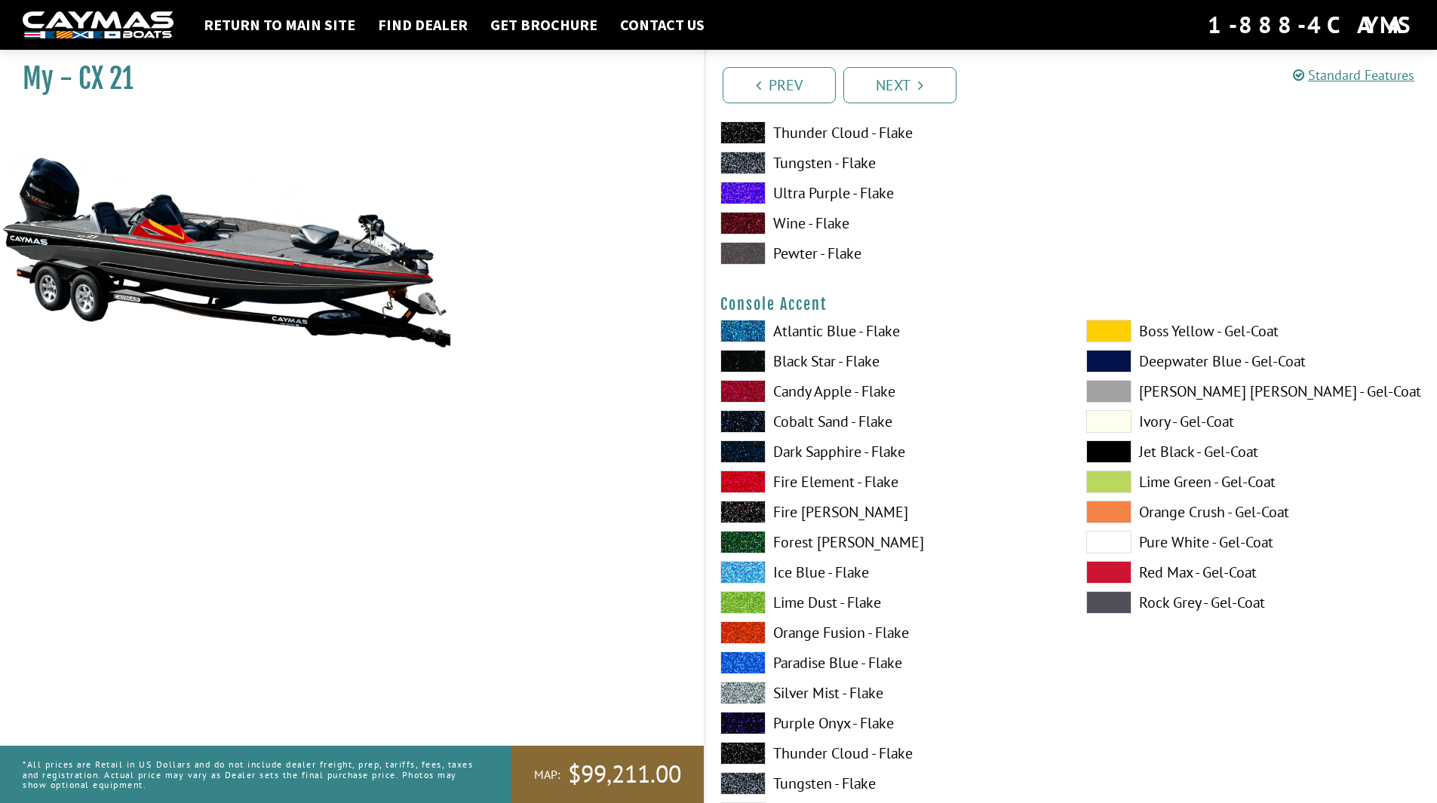
click at [748, 695] on span at bounding box center [742, 693] width 45 height 23
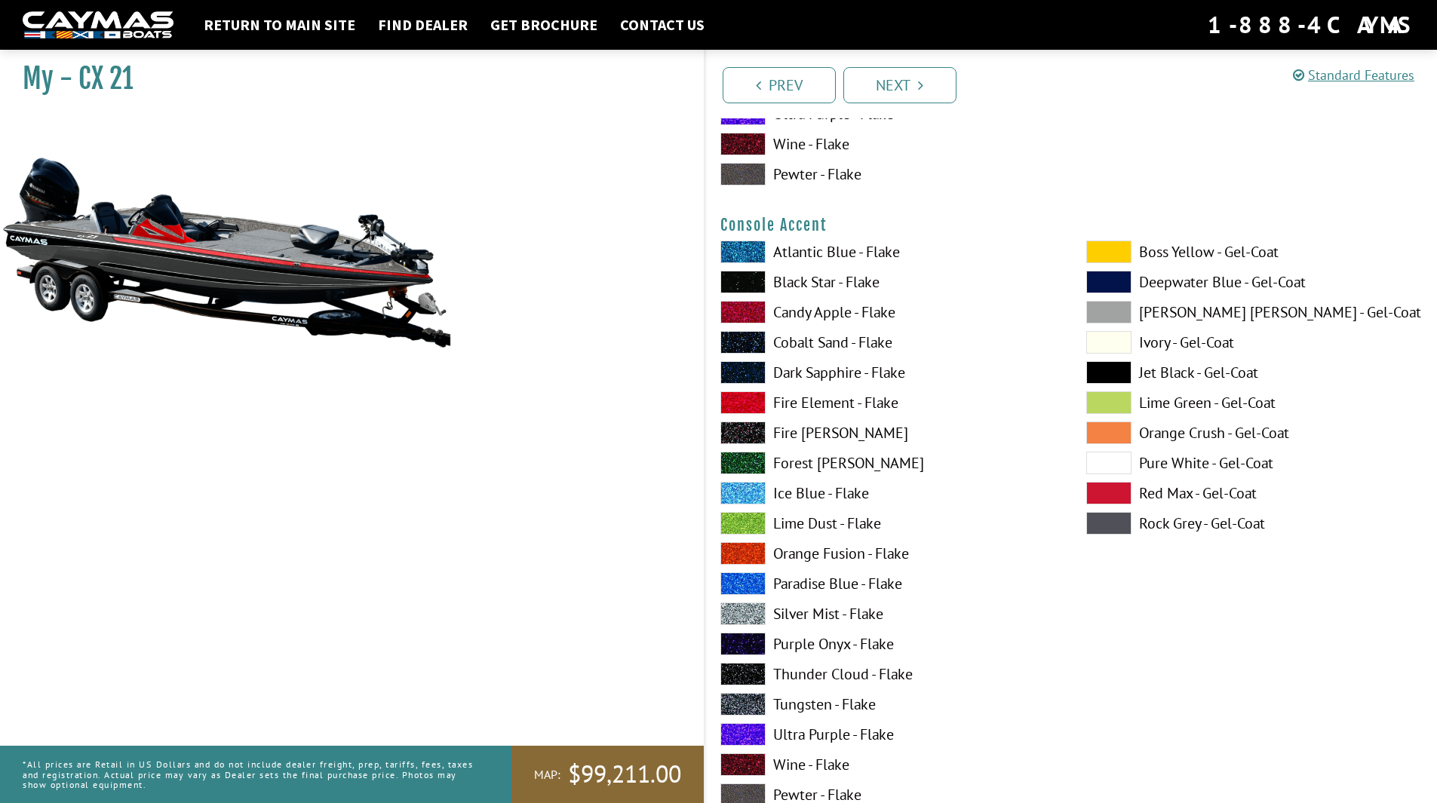
scroll to position [4526, 0]
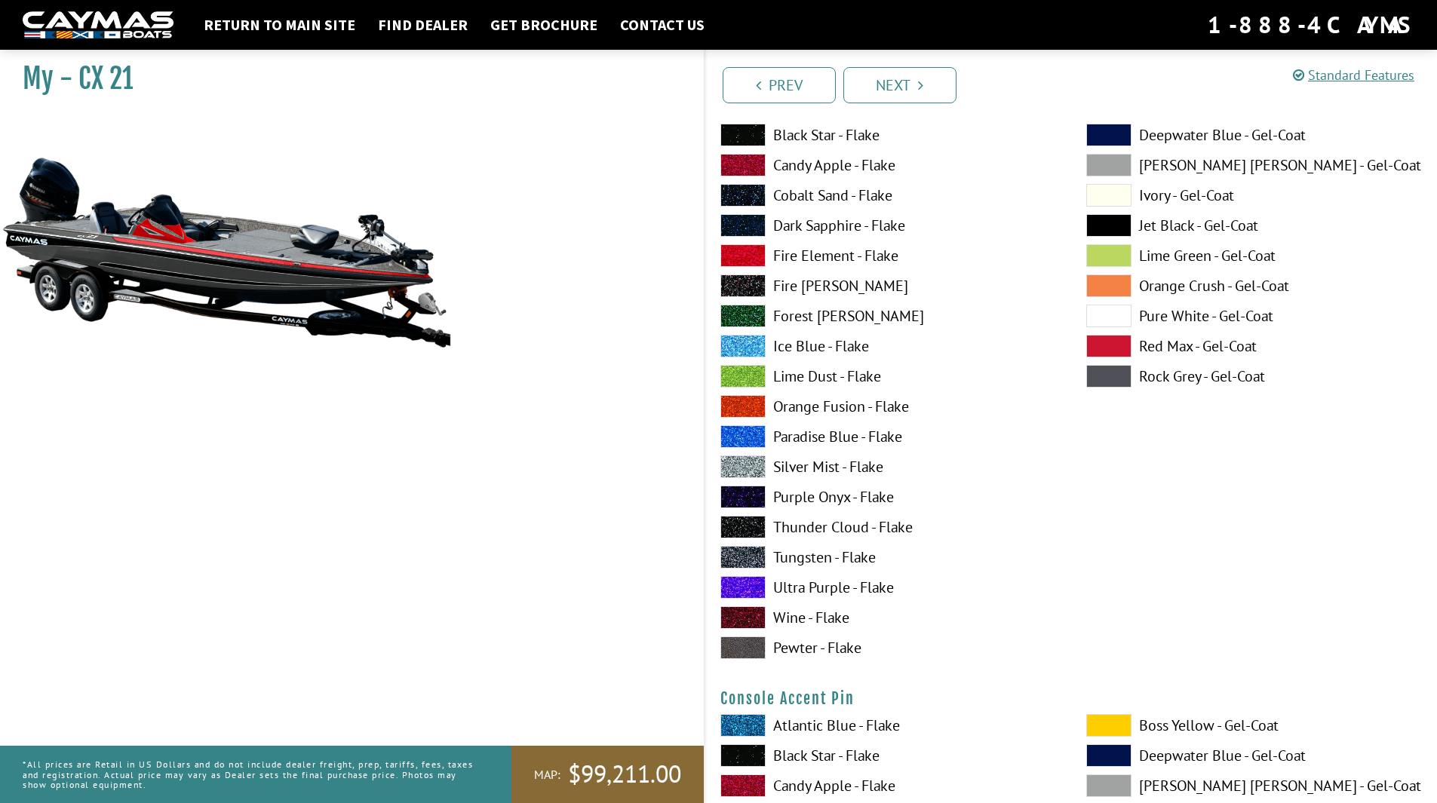
click at [1112, 228] on span at bounding box center [1108, 225] width 45 height 23
click at [742, 462] on span at bounding box center [742, 467] width 45 height 23
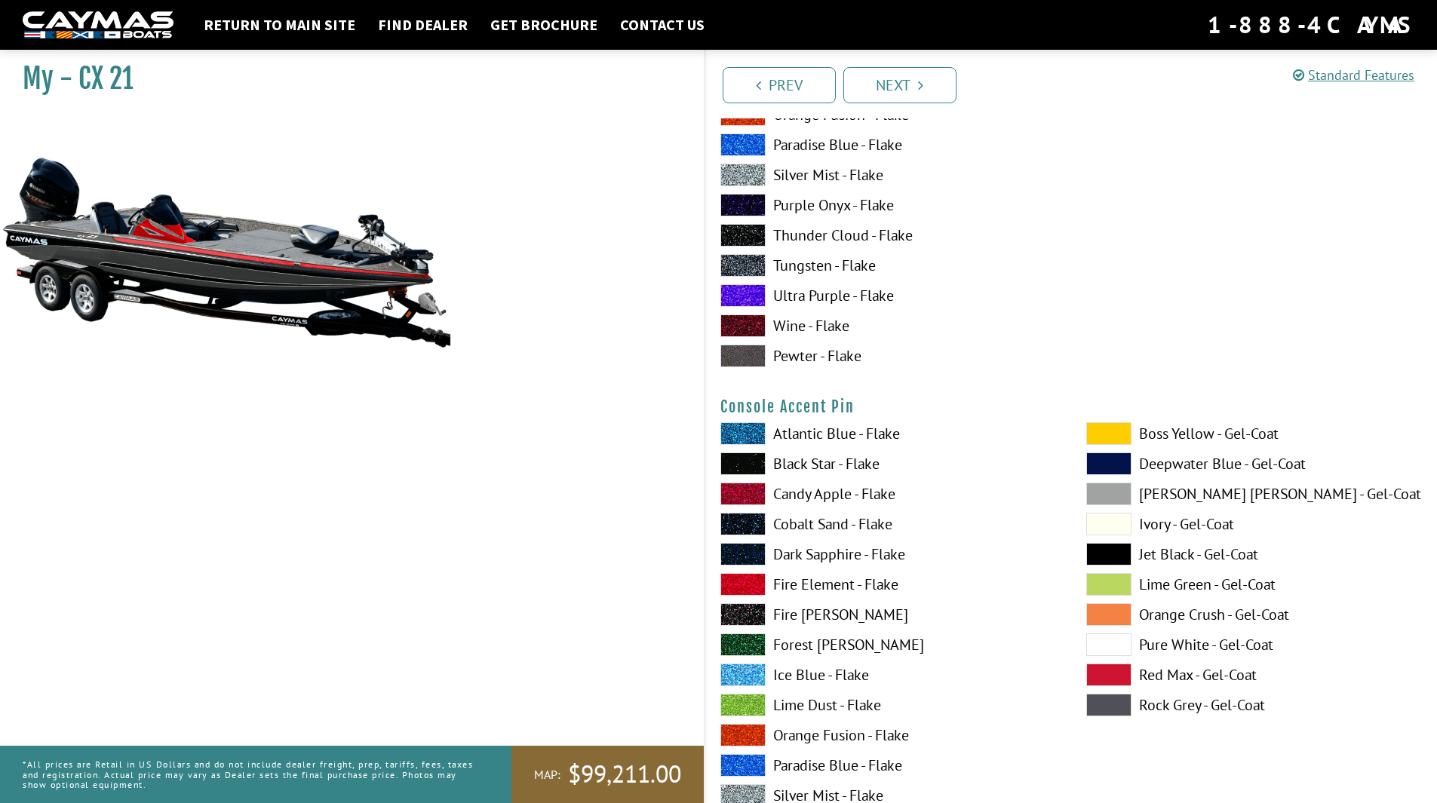
scroll to position [4828, 0]
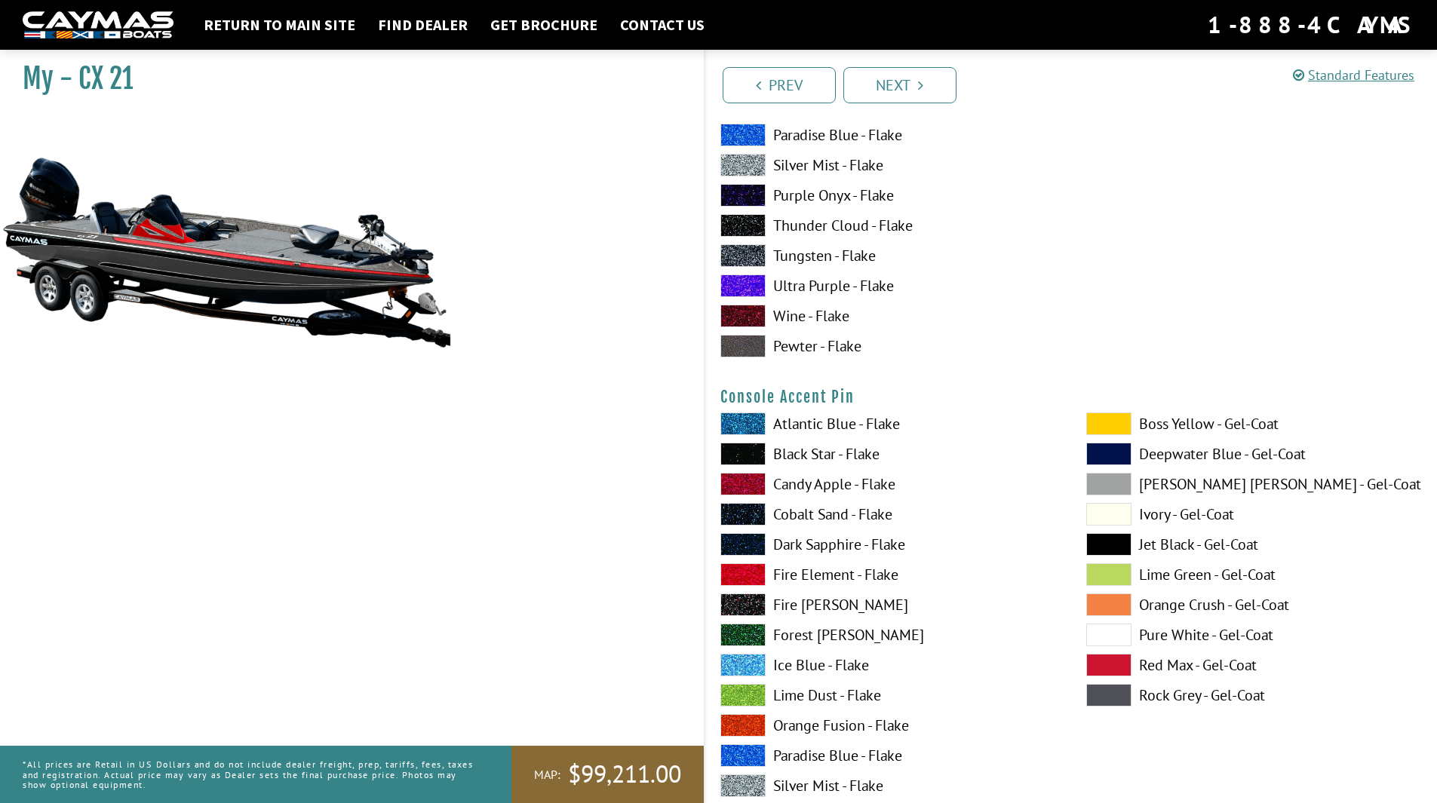
click at [1121, 425] on span at bounding box center [1108, 424] width 45 height 23
click at [1101, 539] on span at bounding box center [1108, 544] width 45 height 23
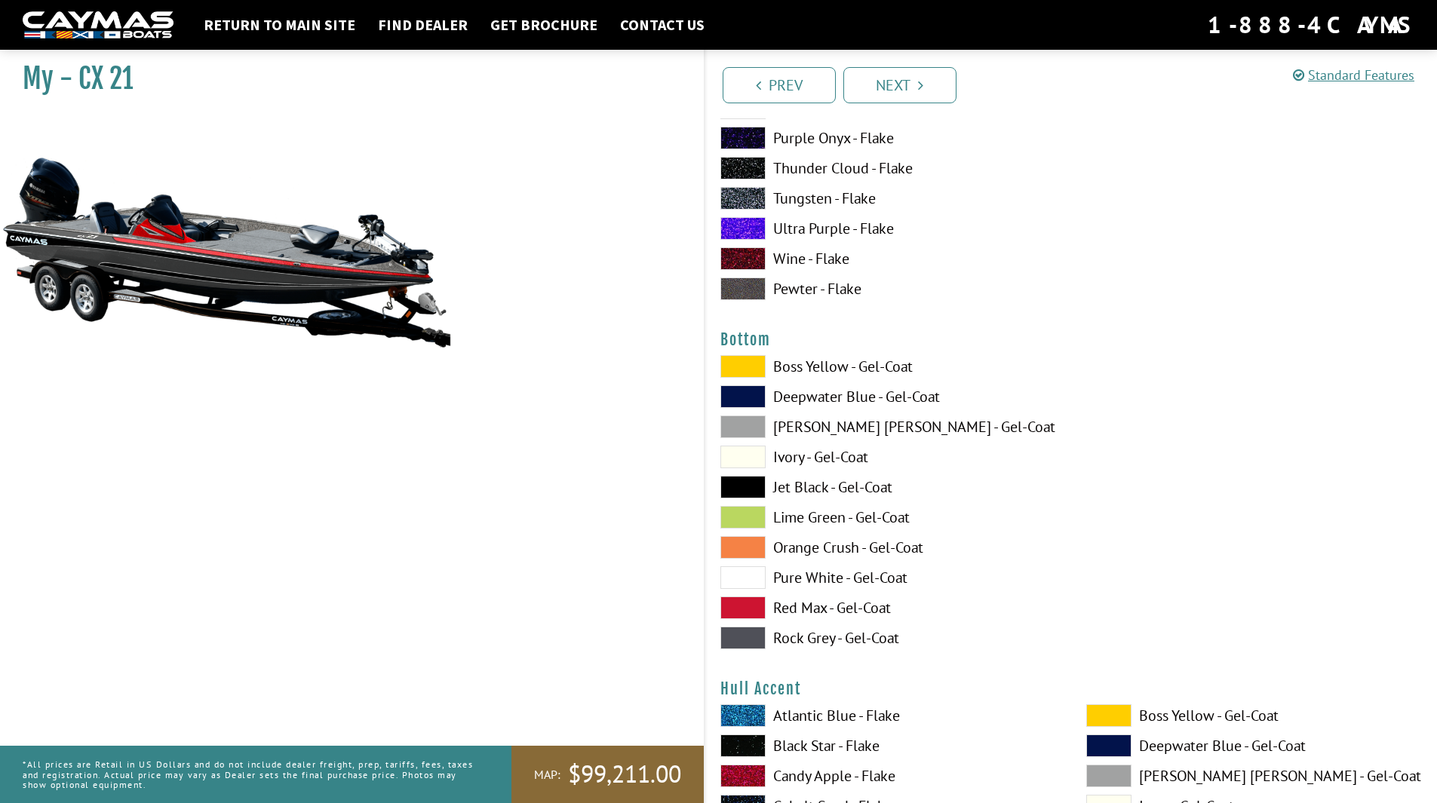
scroll to position [5507, 0]
click at [754, 487] on span at bounding box center [742, 486] width 45 height 23
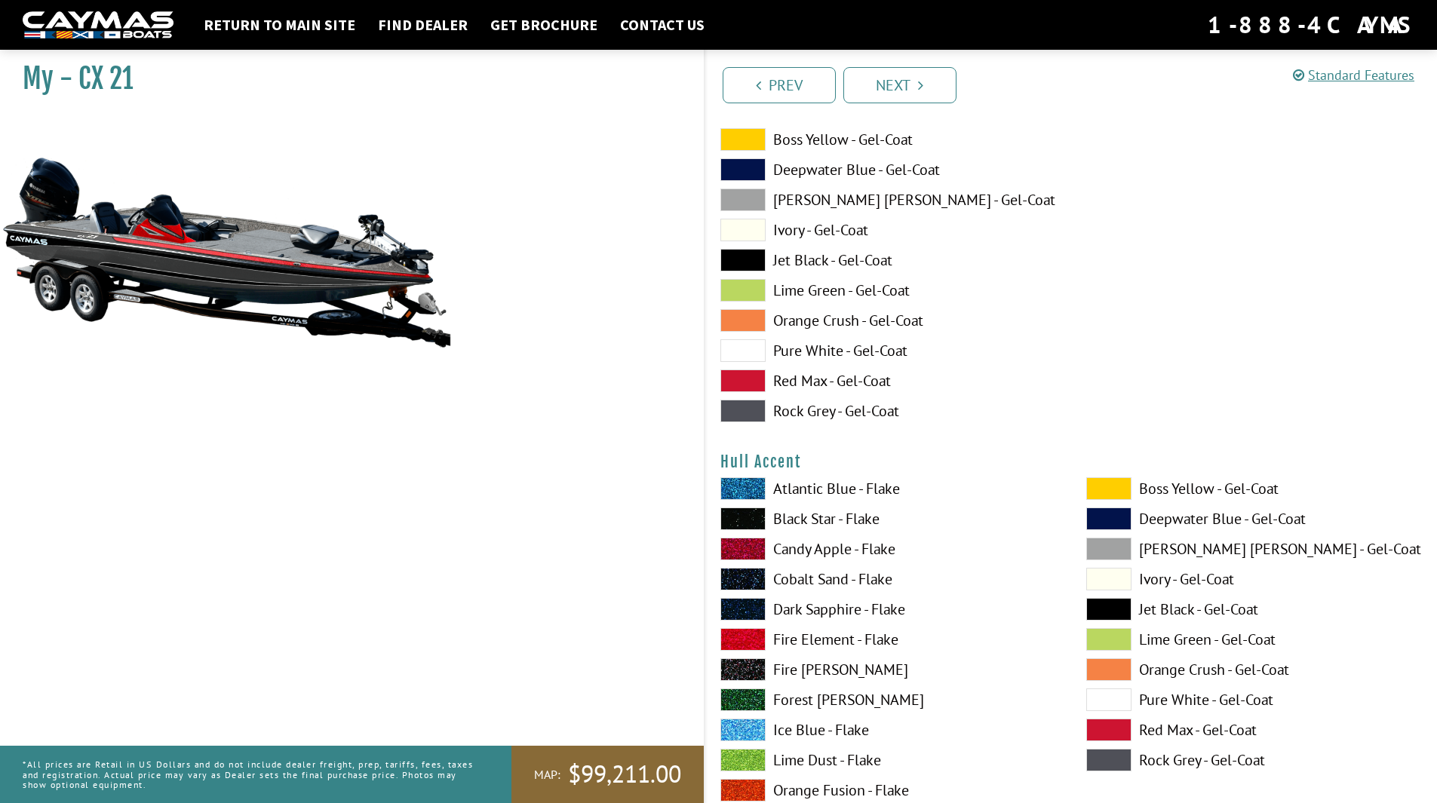
click at [1101, 485] on span at bounding box center [1108, 488] width 45 height 23
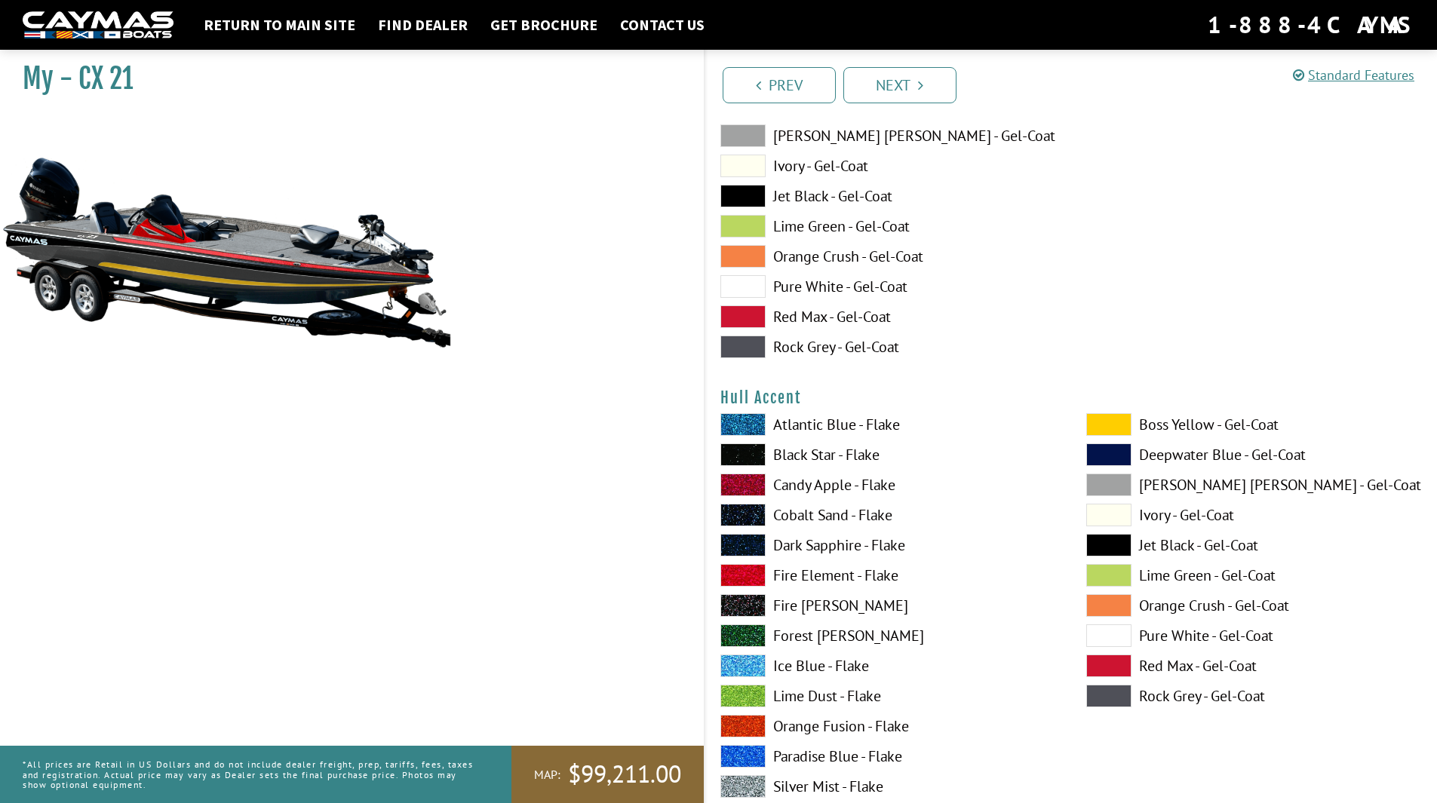
scroll to position [5884, 0]
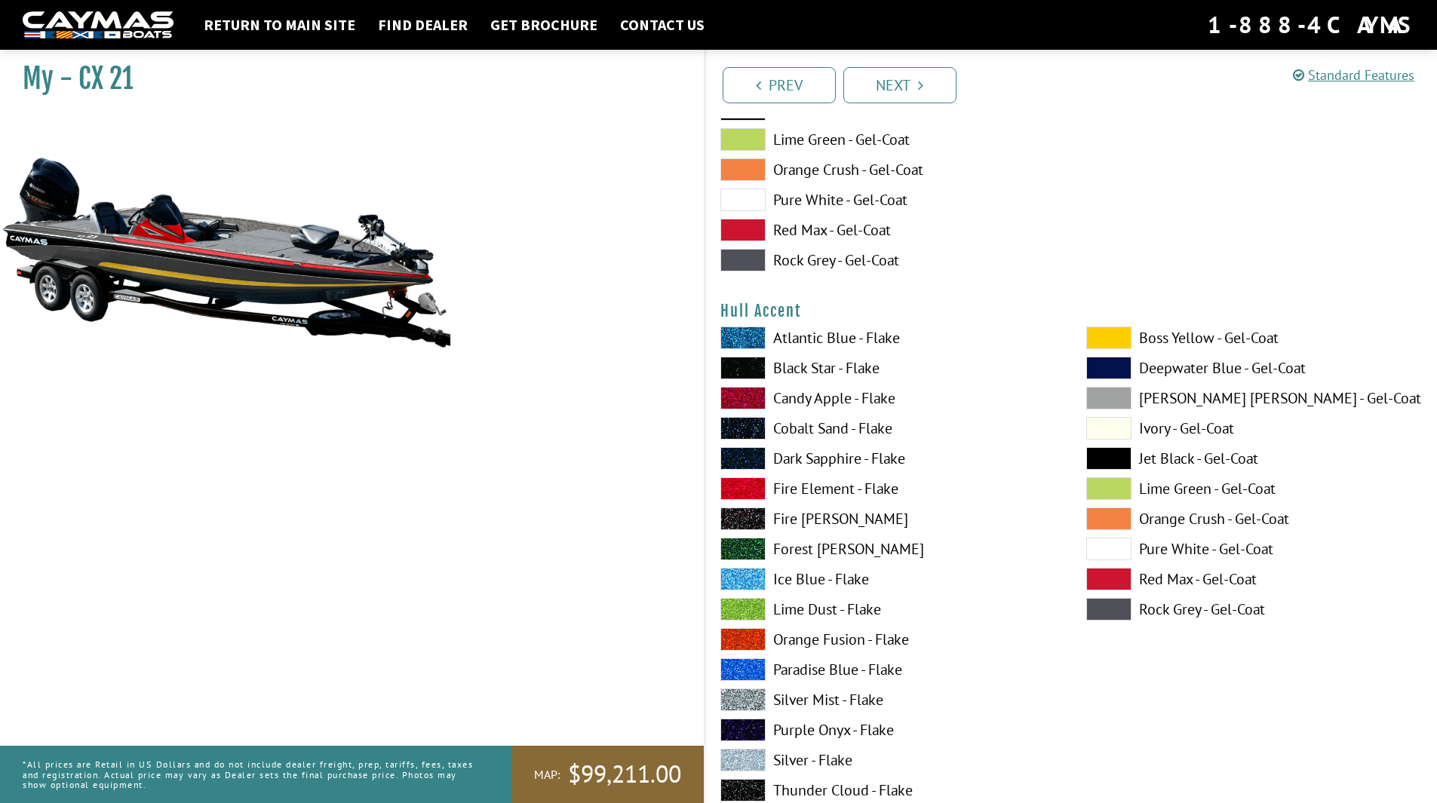
click at [756, 490] on span at bounding box center [742, 488] width 45 height 23
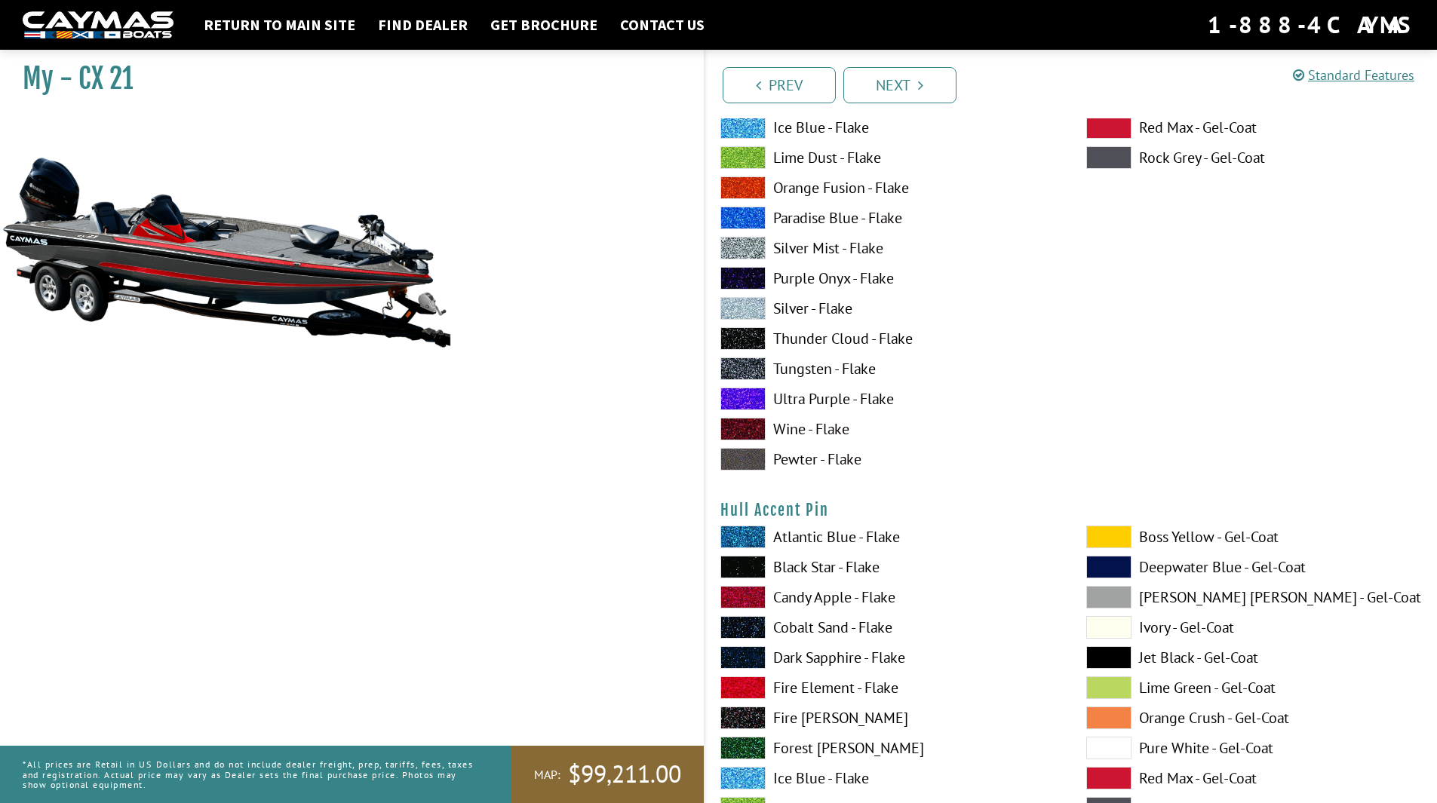
scroll to position [6336, 0]
click at [1116, 533] on span at bounding box center [1108, 536] width 45 height 23
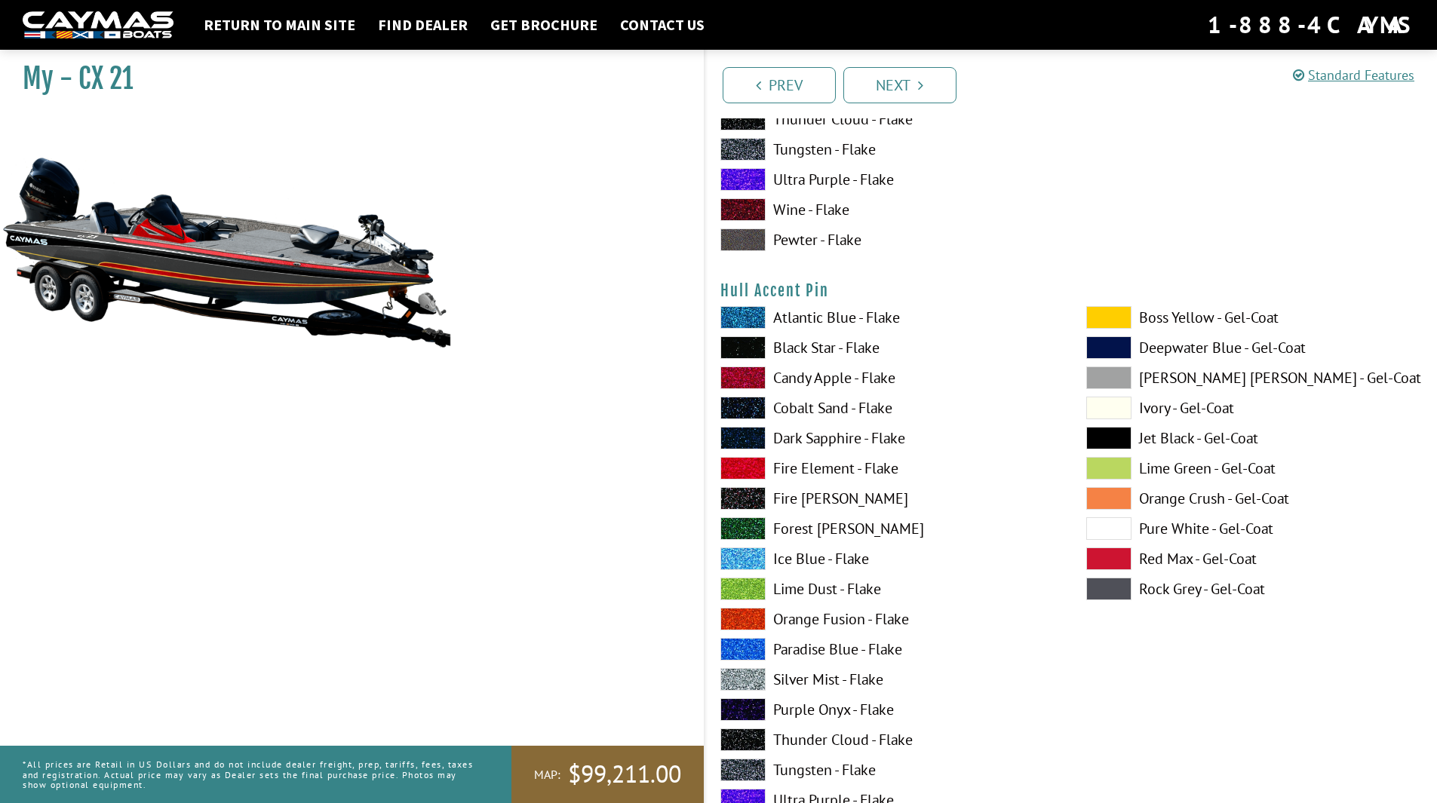
scroll to position [6638, 0]
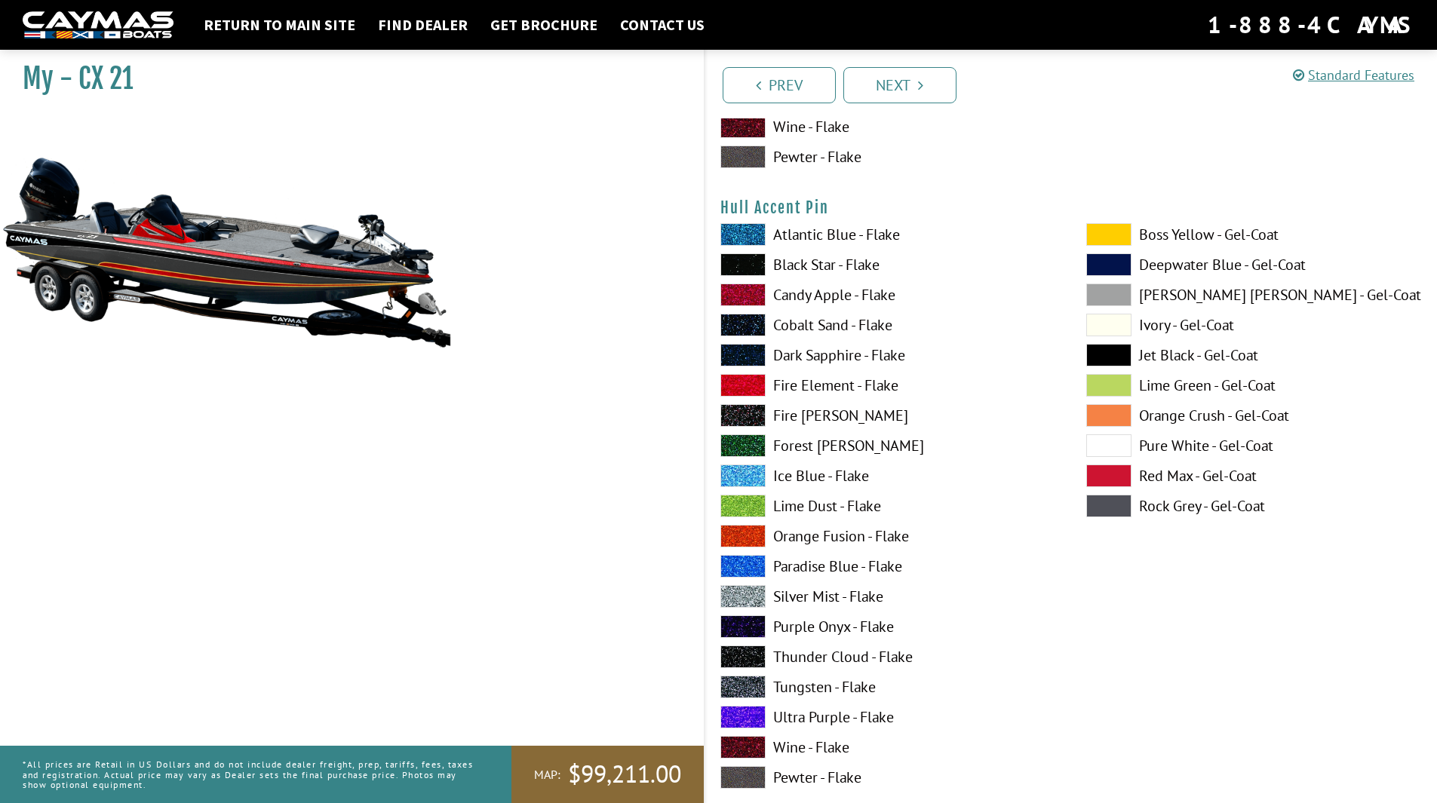
click at [754, 598] on span at bounding box center [742, 596] width 45 height 23
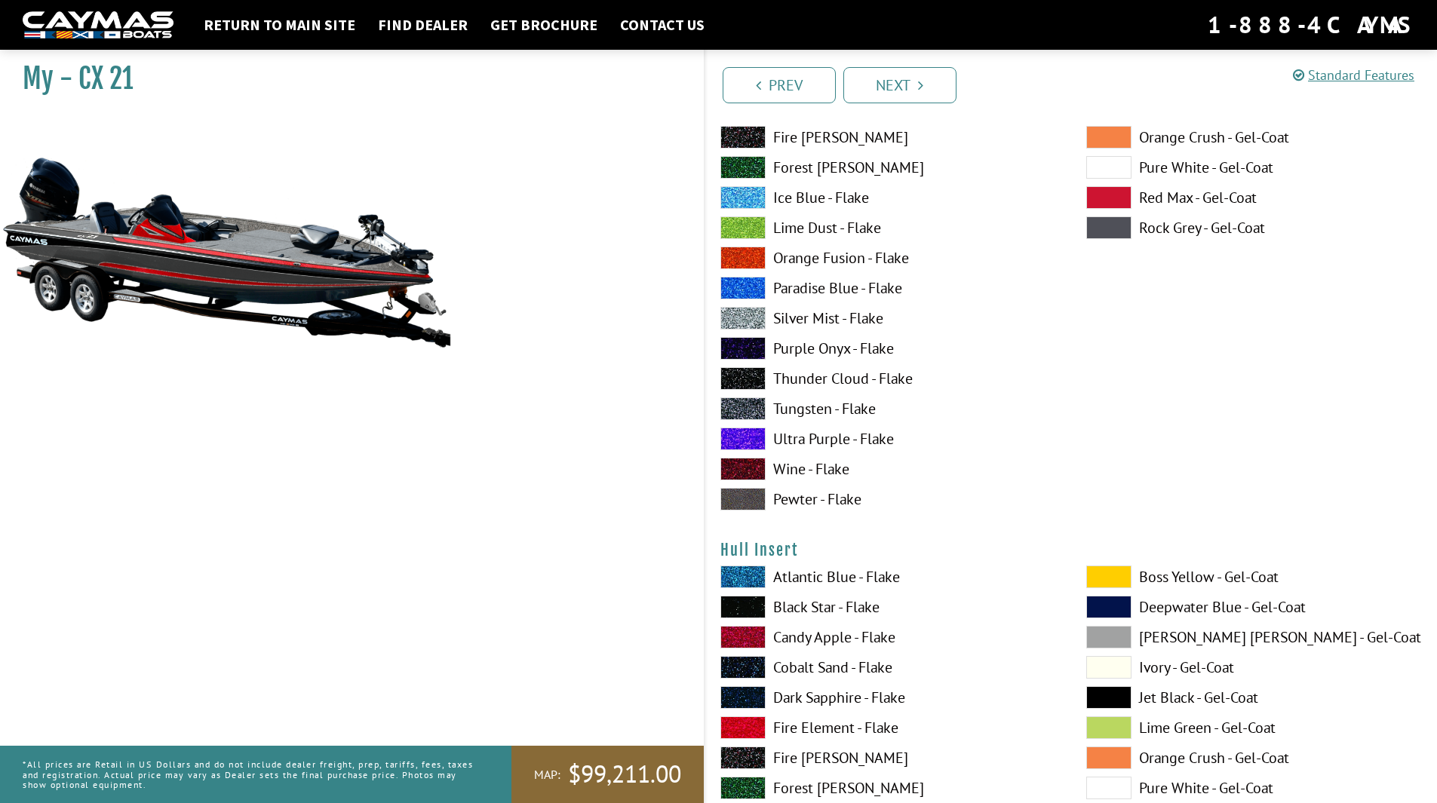
scroll to position [6940, 0]
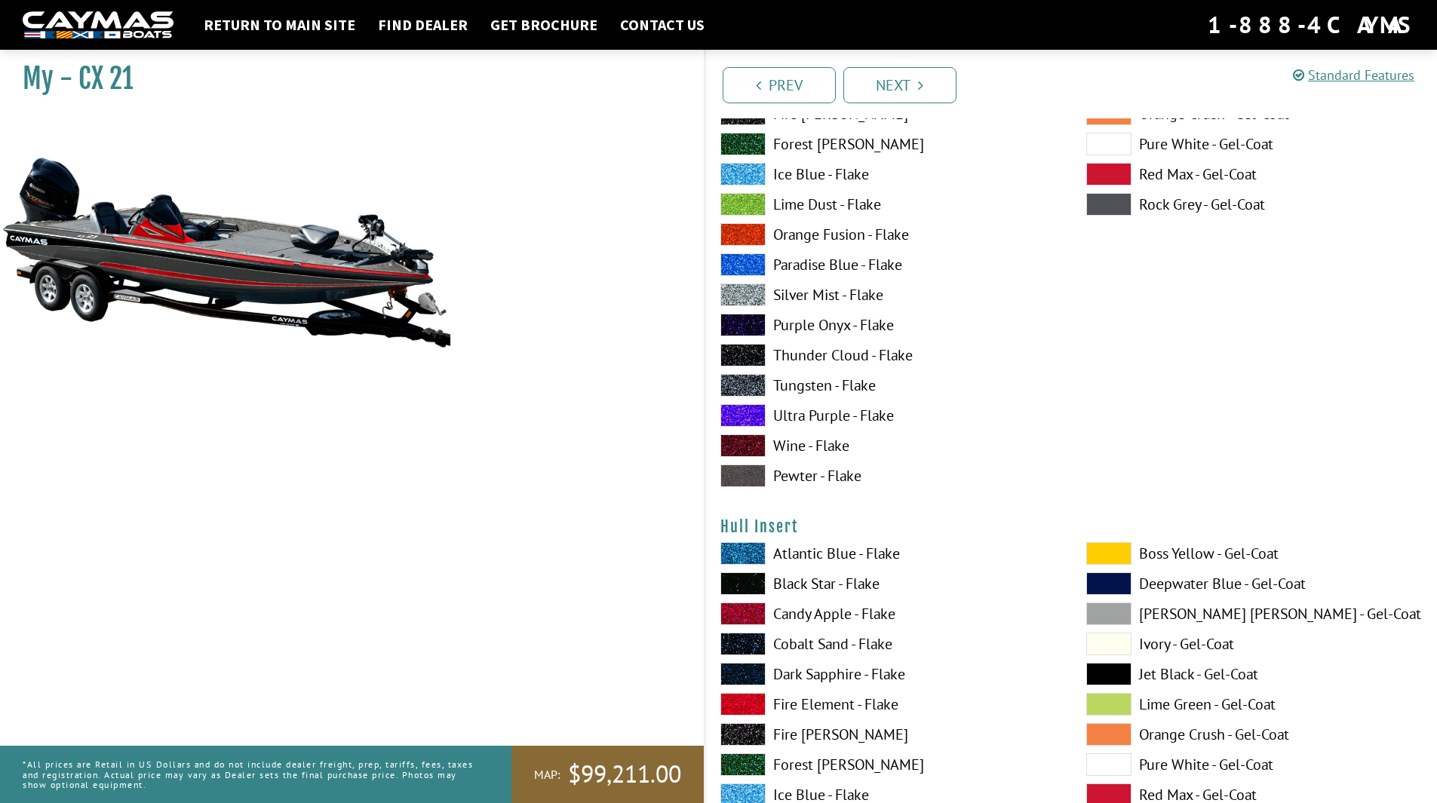
click at [1109, 554] on span at bounding box center [1108, 553] width 45 height 23
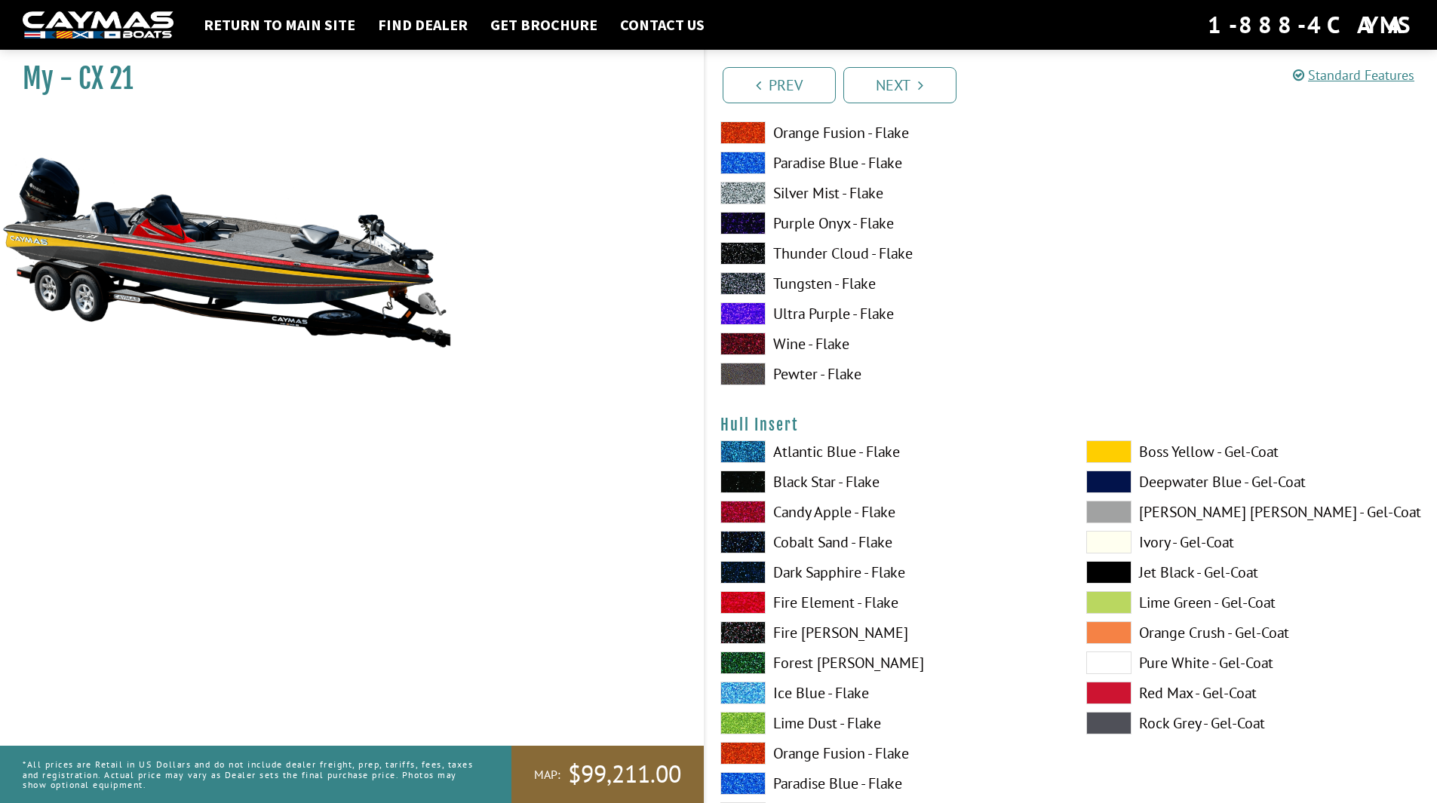
scroll to position [7166, 0]
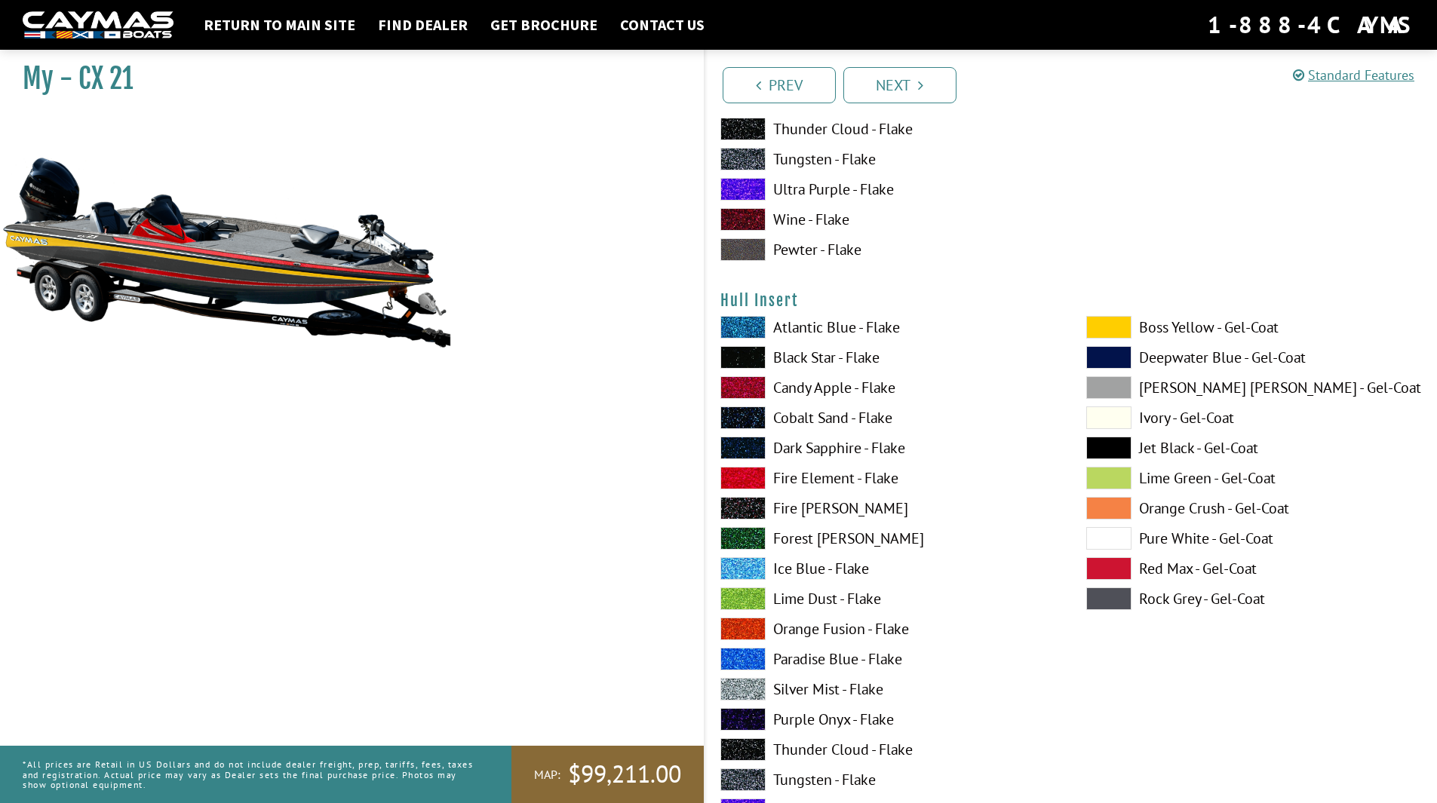
click at [746, 469] on span at bounding box center [742, 478] width 45 height 23
click at [1113, 447] on span at bounding box center [1108, 448] width 45 height 23
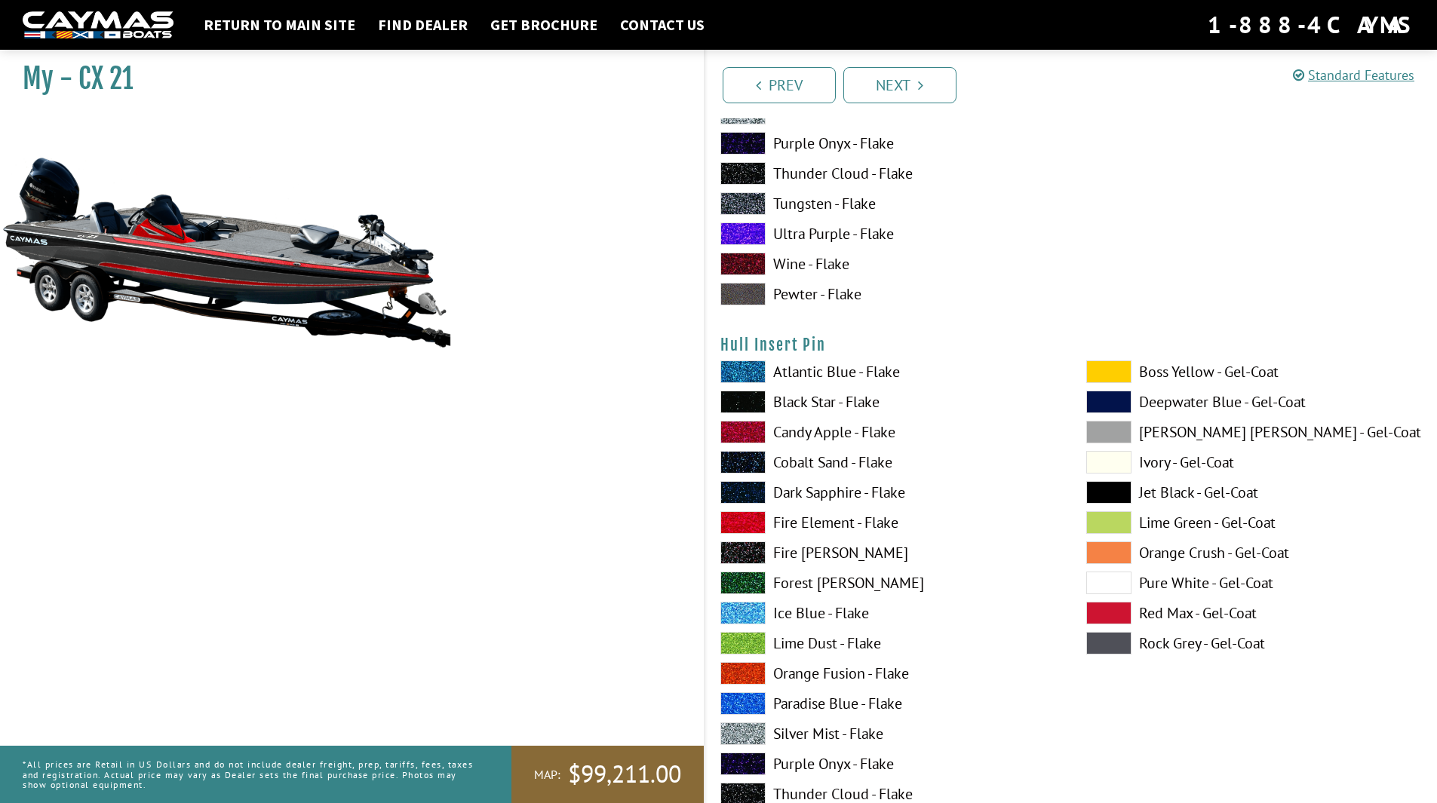
scroll to position [7770, 0]
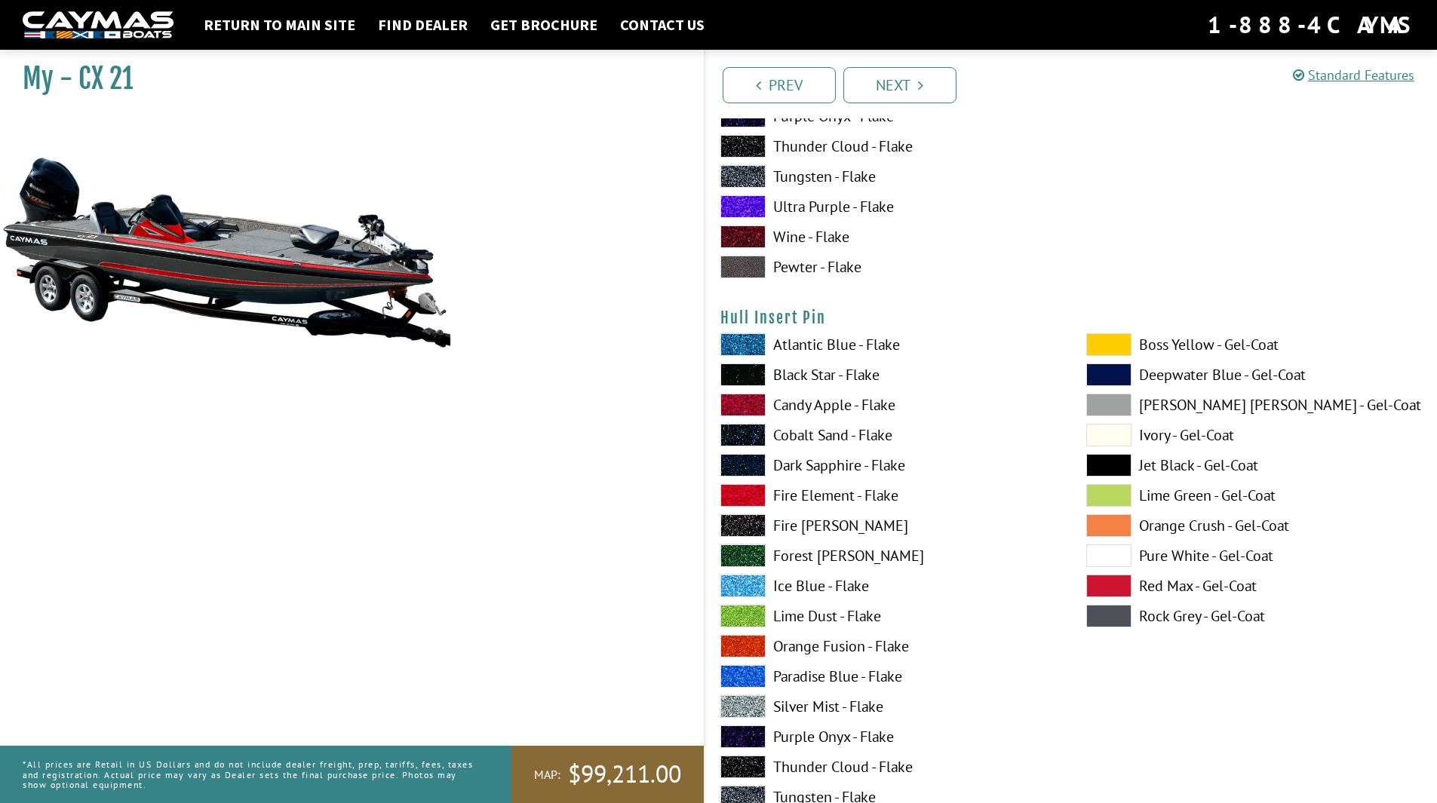
click at [751, 499] on span at bounding box center [742, 495] width 45 height 23
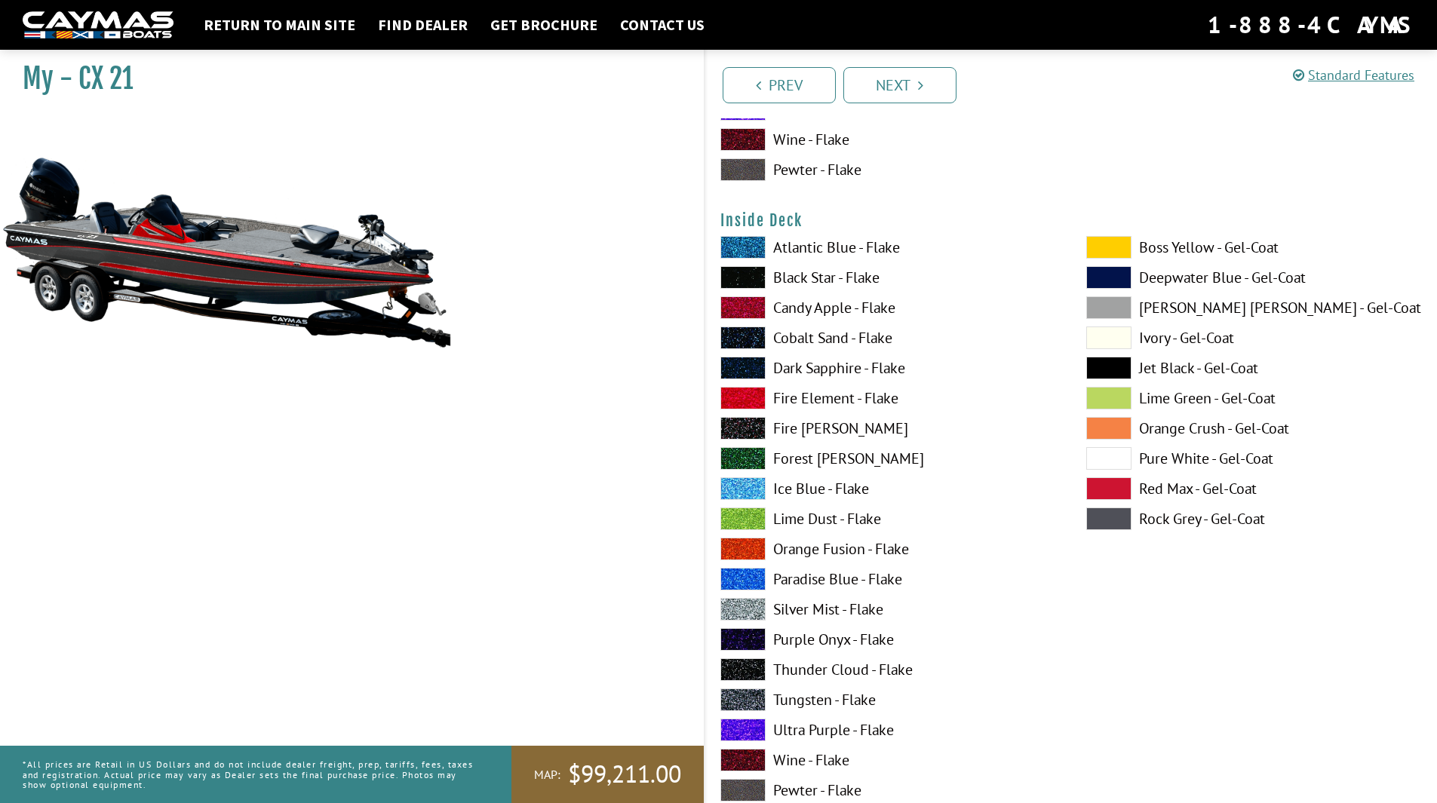
scroll to position [3168, 0]
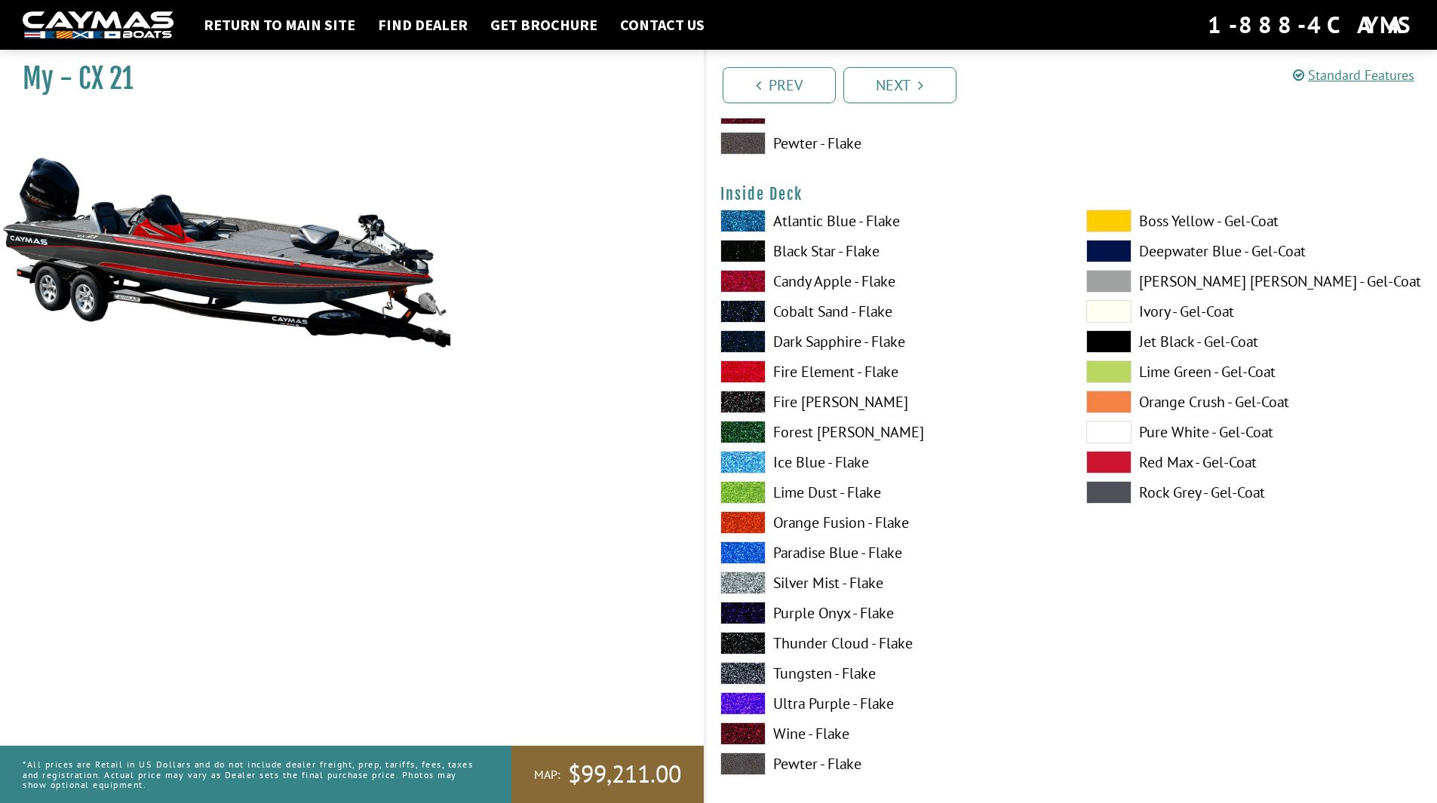
click at [741, 496] on span at bounding box center [742, 492] width 45 height 23
click at [743, 581] on span at bounding box center [742, 583] width 45 height 23
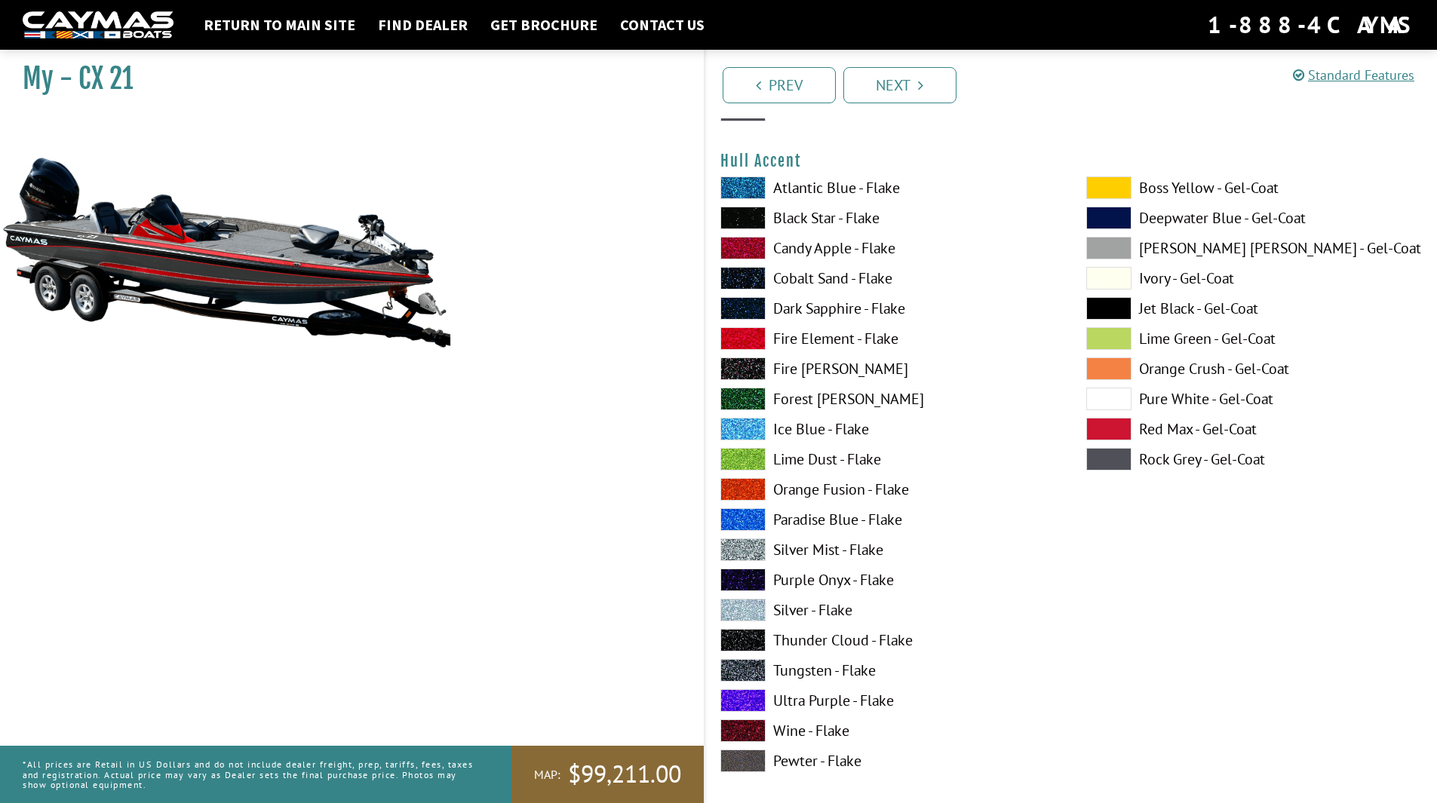
scroll to position [6035, 0]
click at [1103, 186] on span at bounding box center [1108, 187] width 45 height 23
click at [766, 338] on label "Fire Element - Flake" at bounding box center [888, 338] width 336 height 23
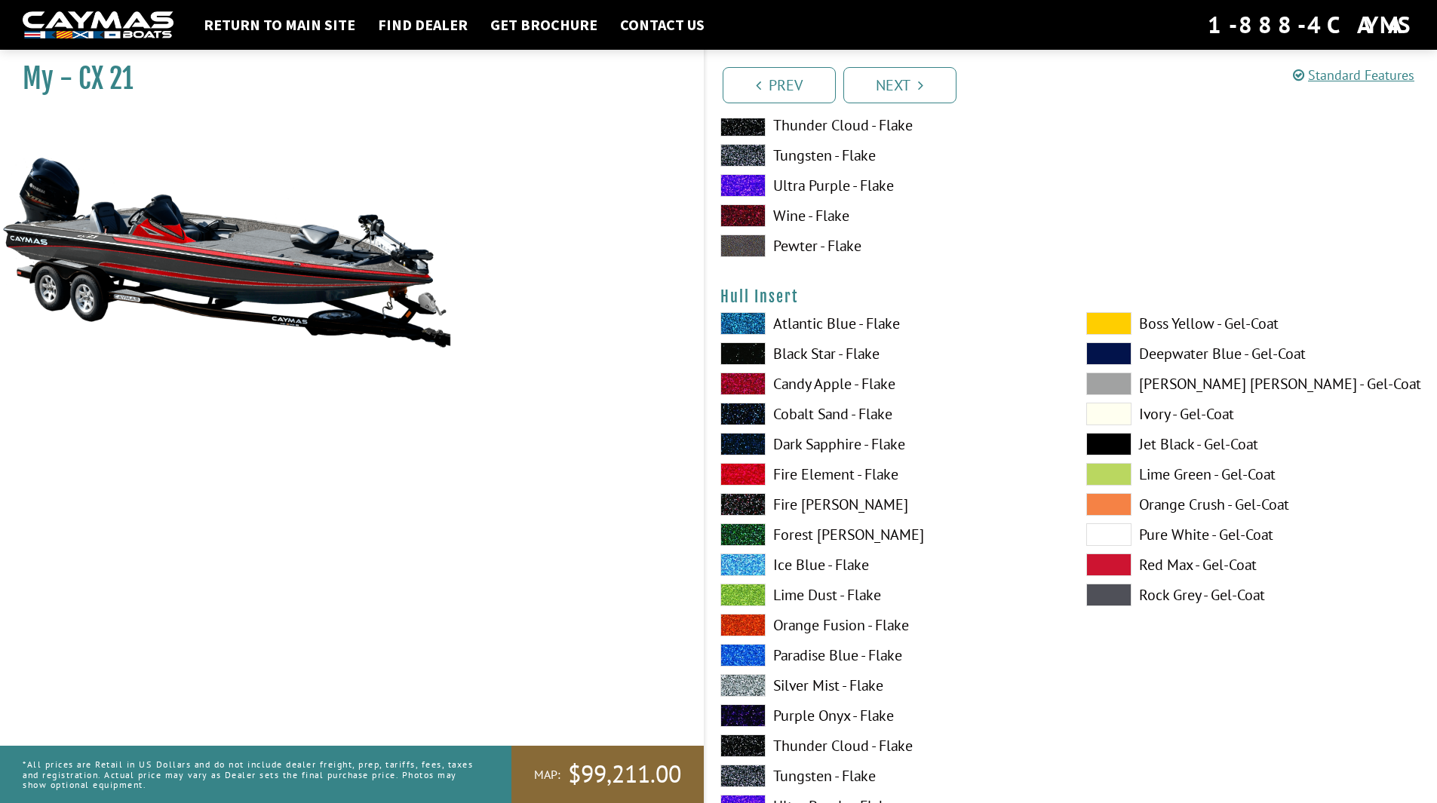
scroll to position [7317, 0]
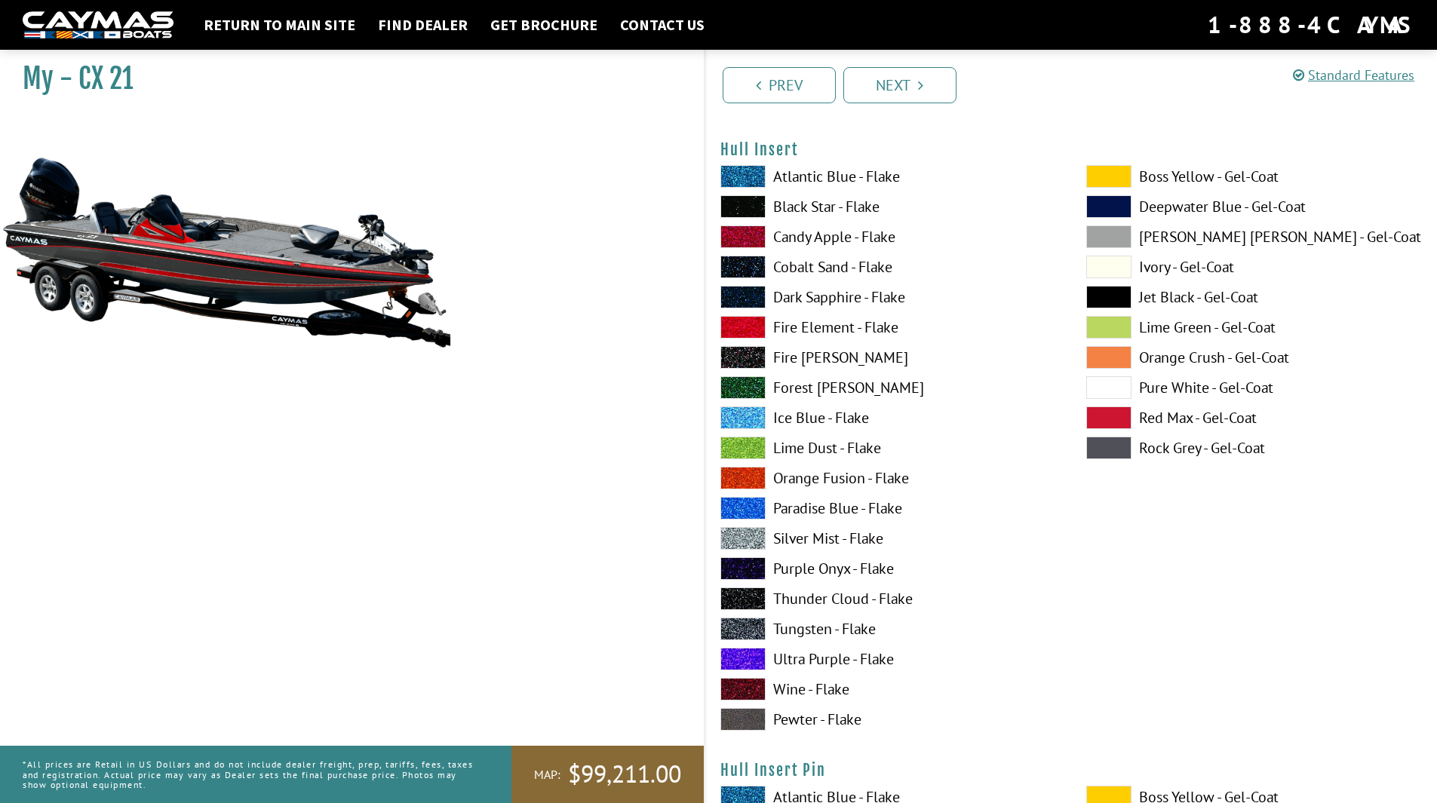
click at [745, 602] on span at bounding box center [742, 599] width 45 height 23
click at [748, 627] on span at bounding box center [742, 629] width 45 height 23
click at [742, 353] on span at bounding box center [742, 357] width 45 height 23
click at [739, 206] on span at bounding box center [742, 206] width 45 height 23
click at [738, 357] on span at bounding box center [742, 357] width 45 height 23
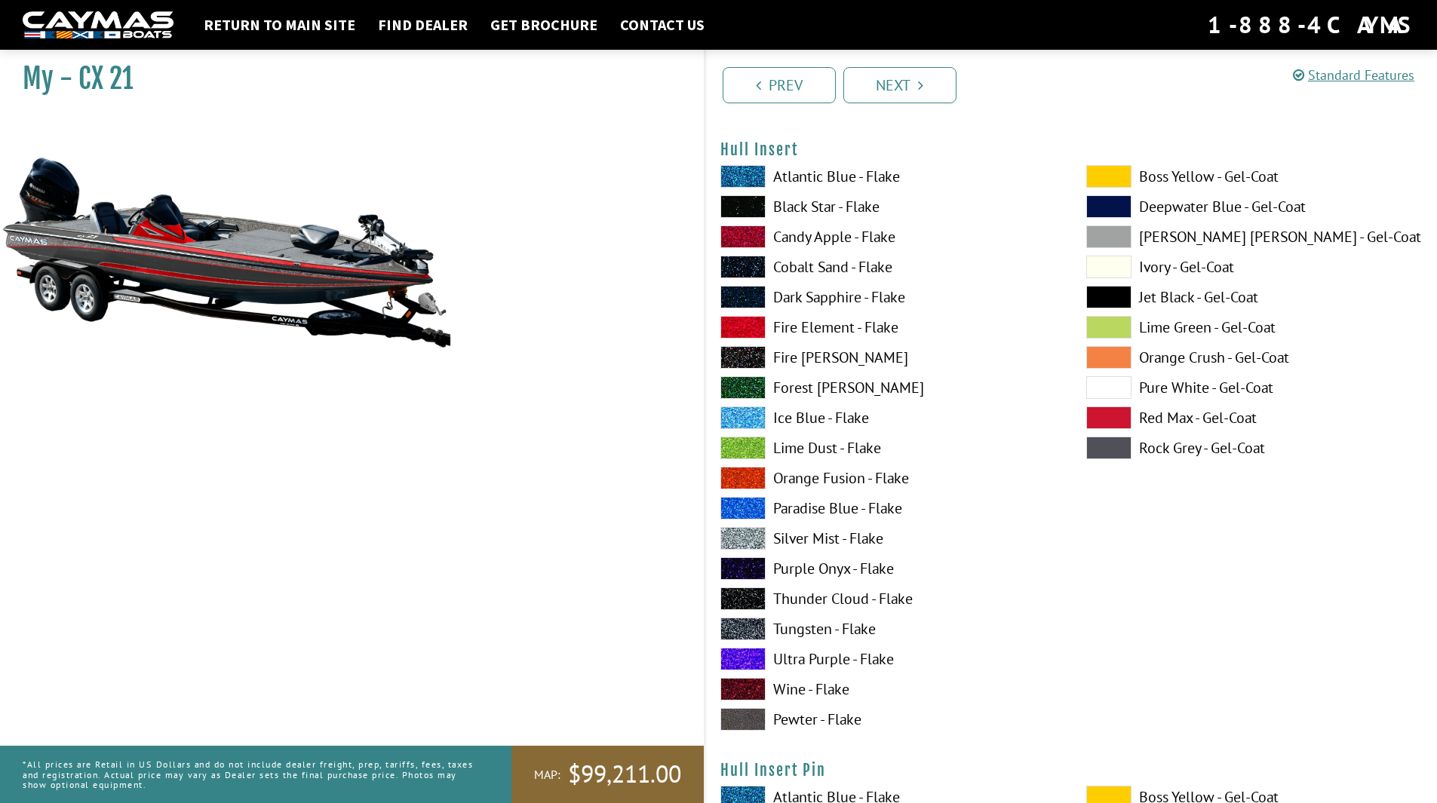
click at [1119, 299] on span at bounding box center [1108, 297] width 45 height 23
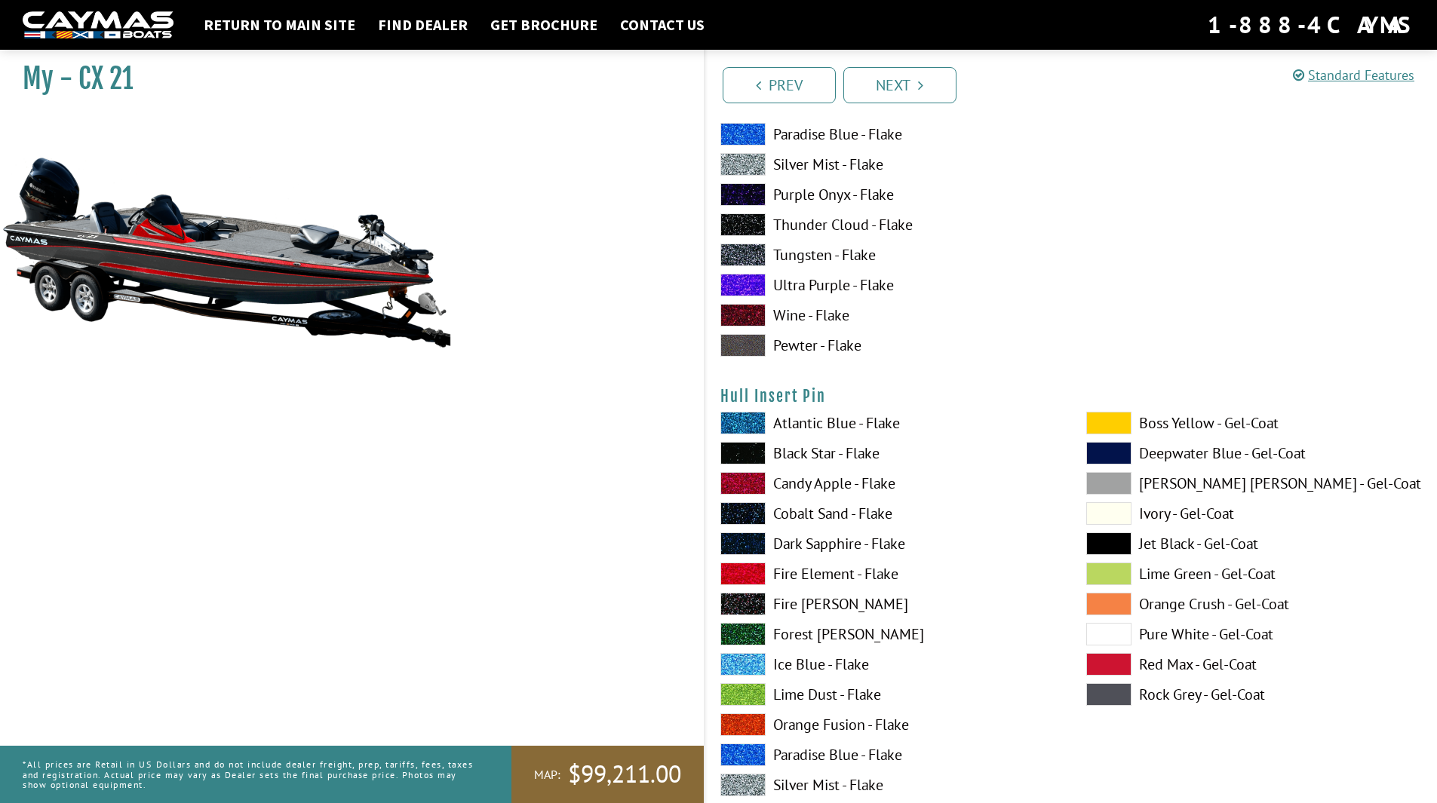
scroll to position [7694, 0]
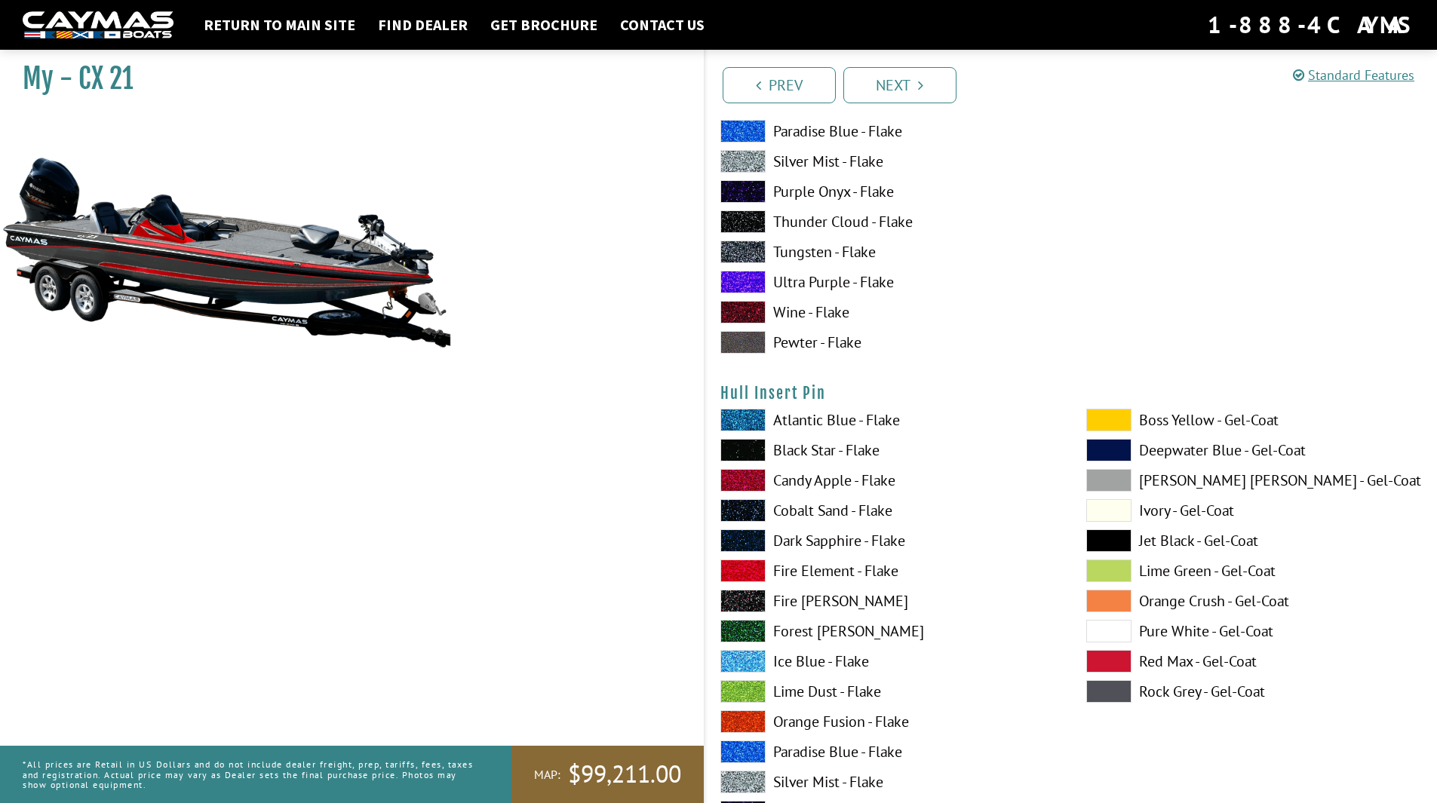
click at [1118, 418] on span at bounding box center [1108, 420] width 45 height 23
click at [742, 571] on span at bounding box center [742, 571] width 45 height 23
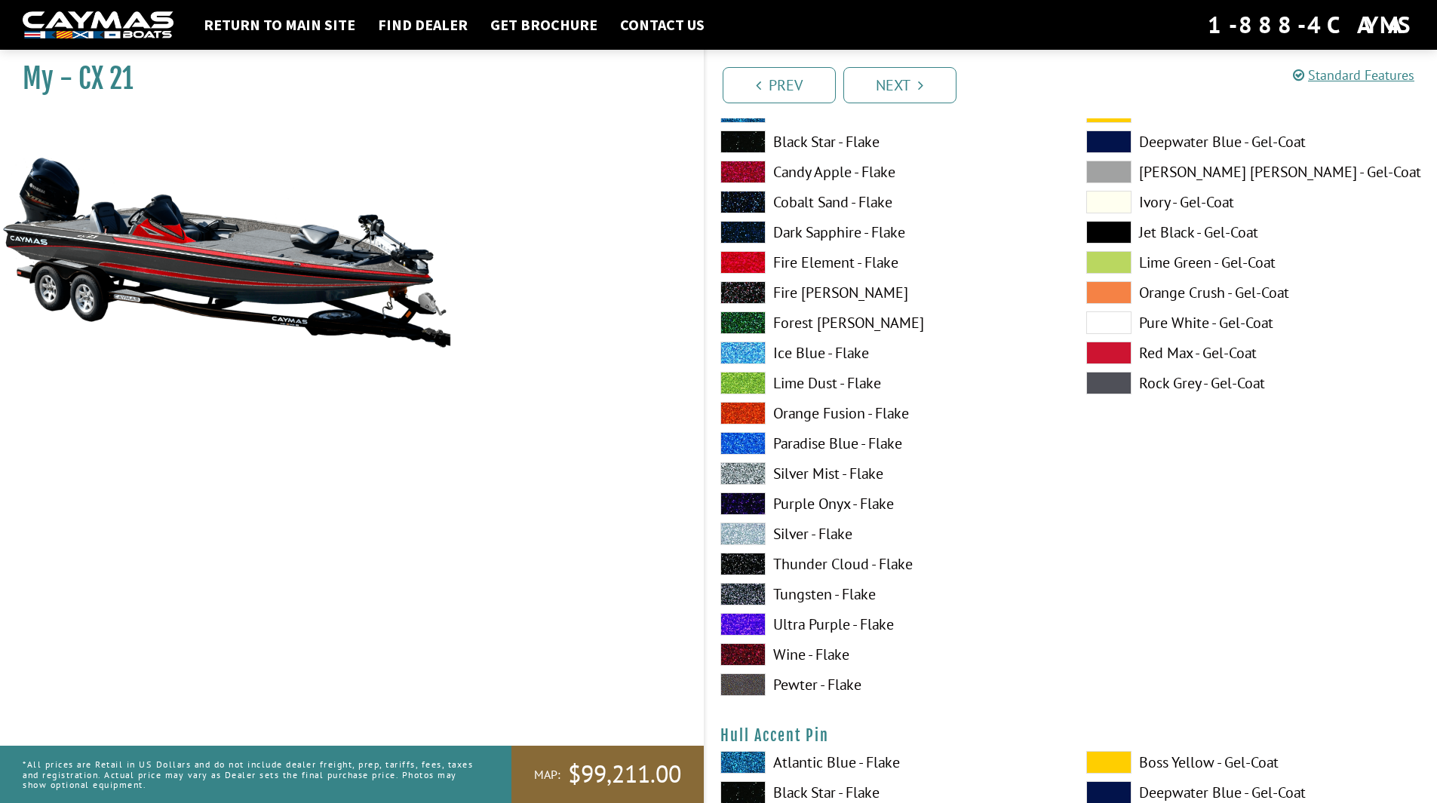
scroll to position [5884, 0]
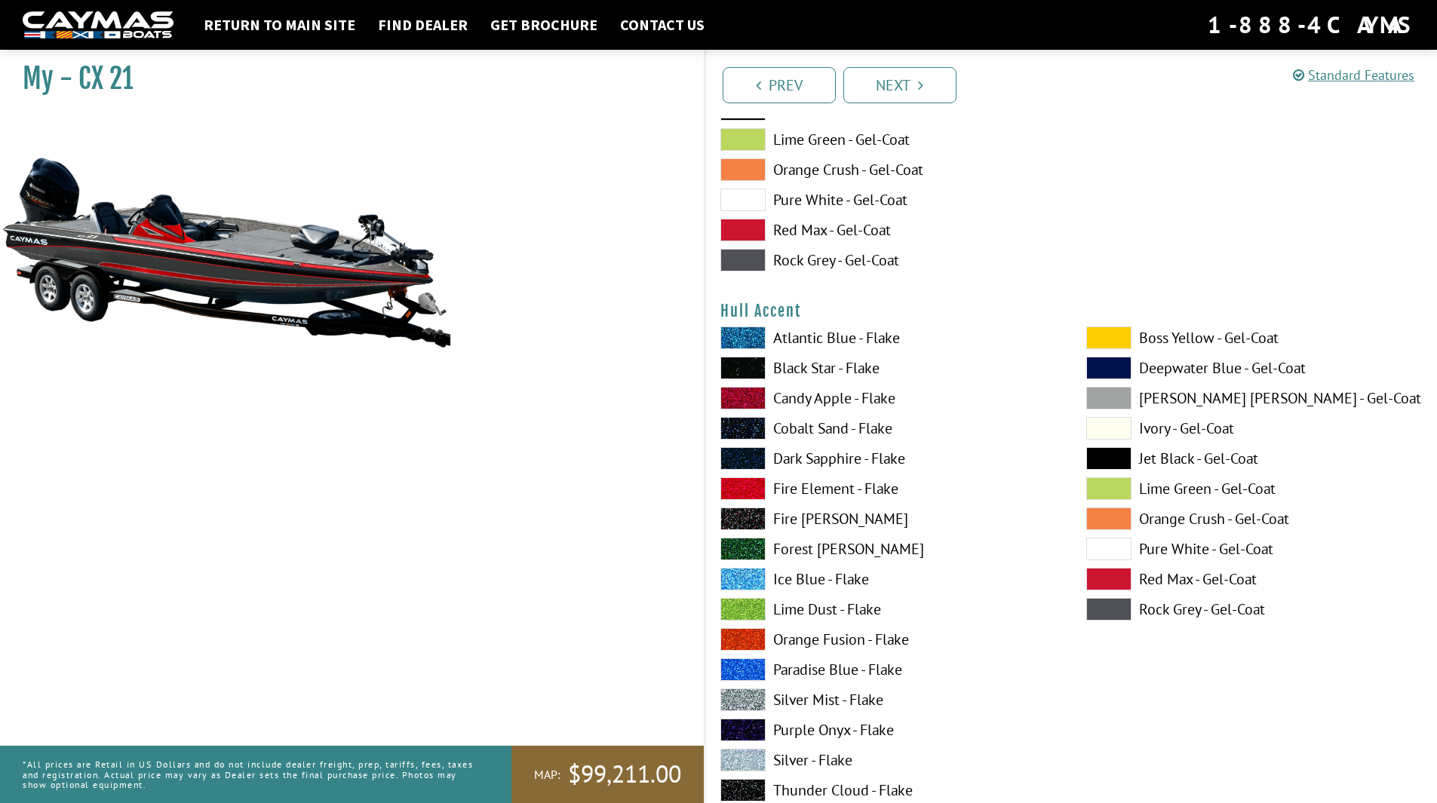
click at [1114, 517] on span at bounding box center [1108, 519] width 45 height 23
click at [751, 485] on span at bounding box center [742, 488] width 45 height 23
click at [1118, 457] on span at bounding box center [1108, 458] width 45 height 23
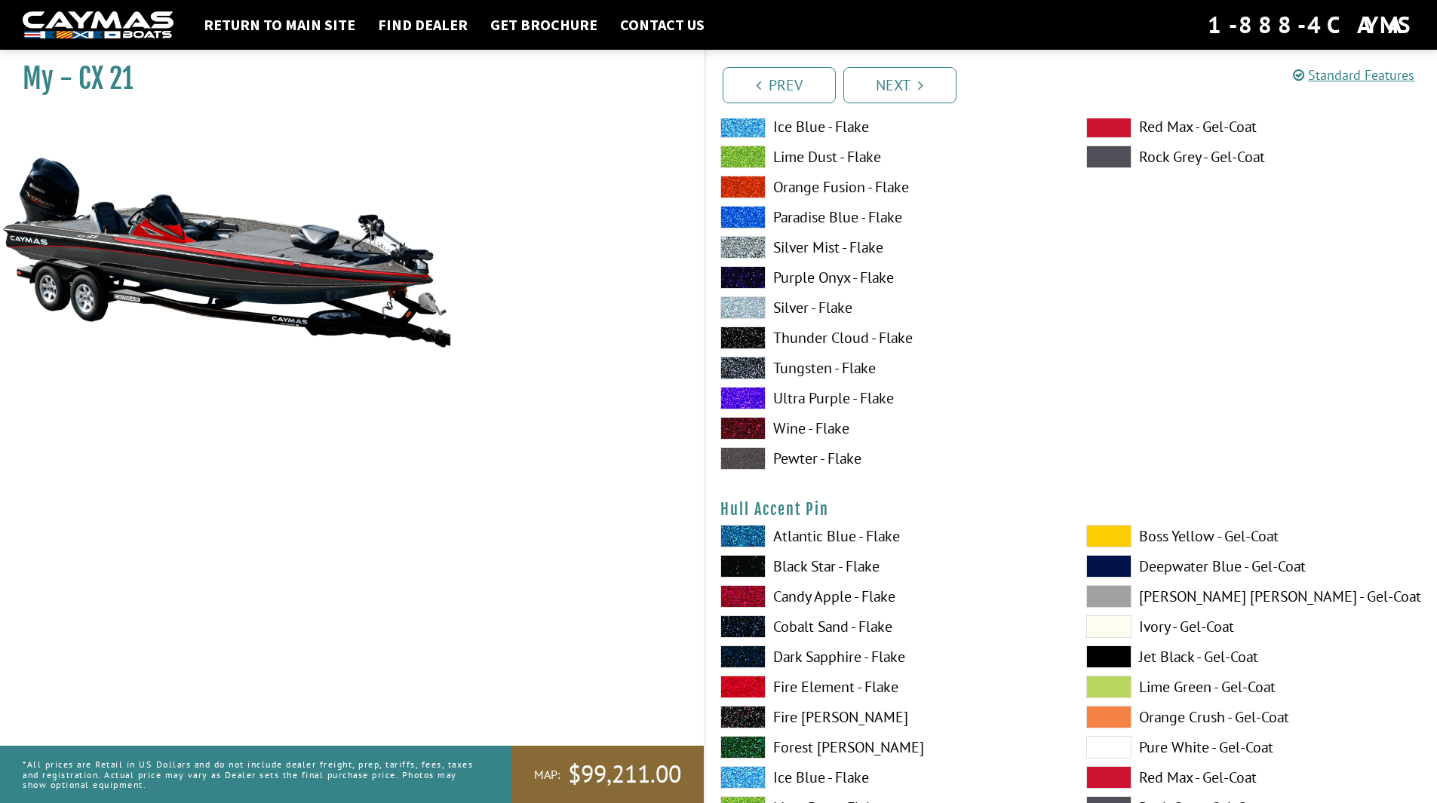
scroll to position [6412, 0]
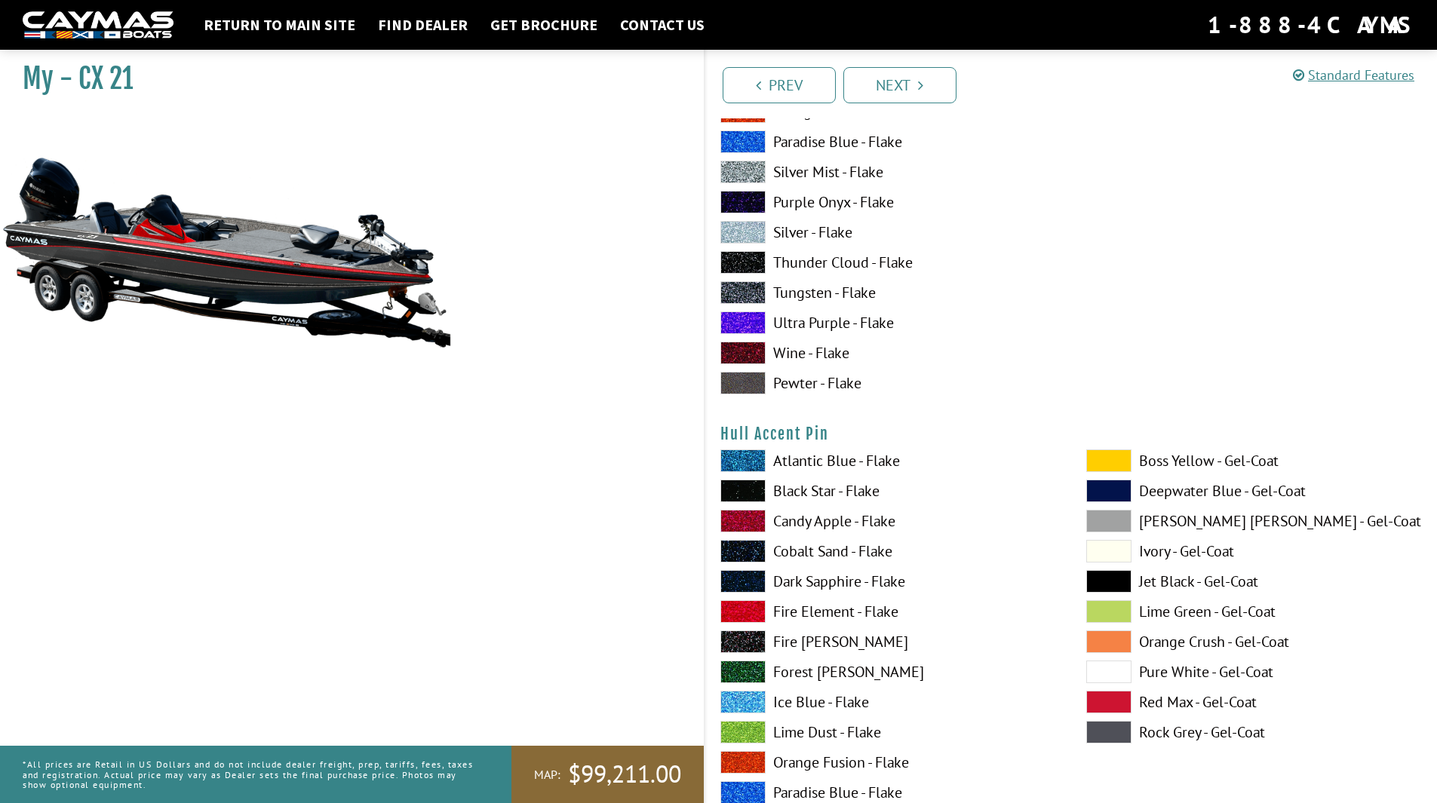
click at [747, 610] on span at bounding box center [742, 611] width 45 height 23
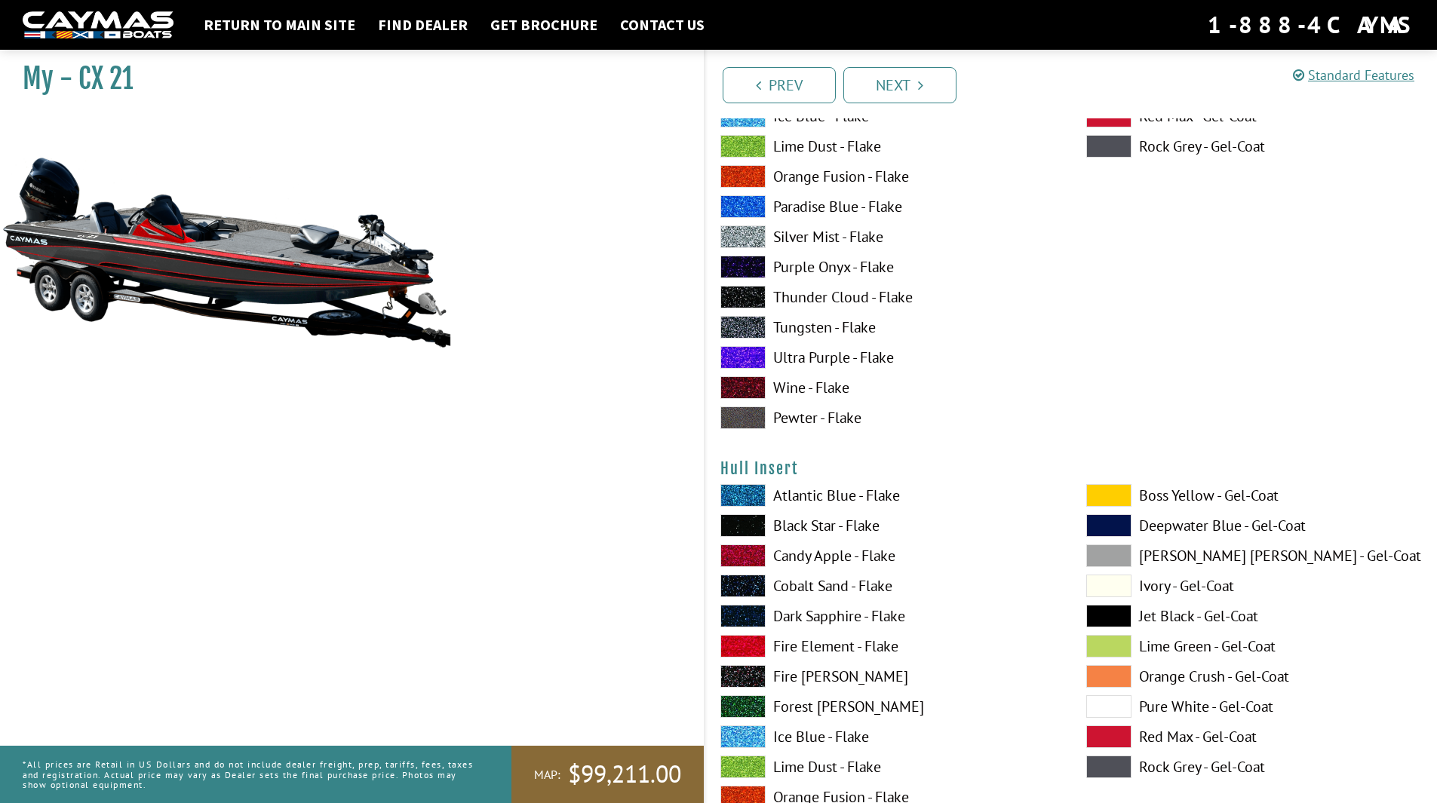
scroll to position [7091, 0]
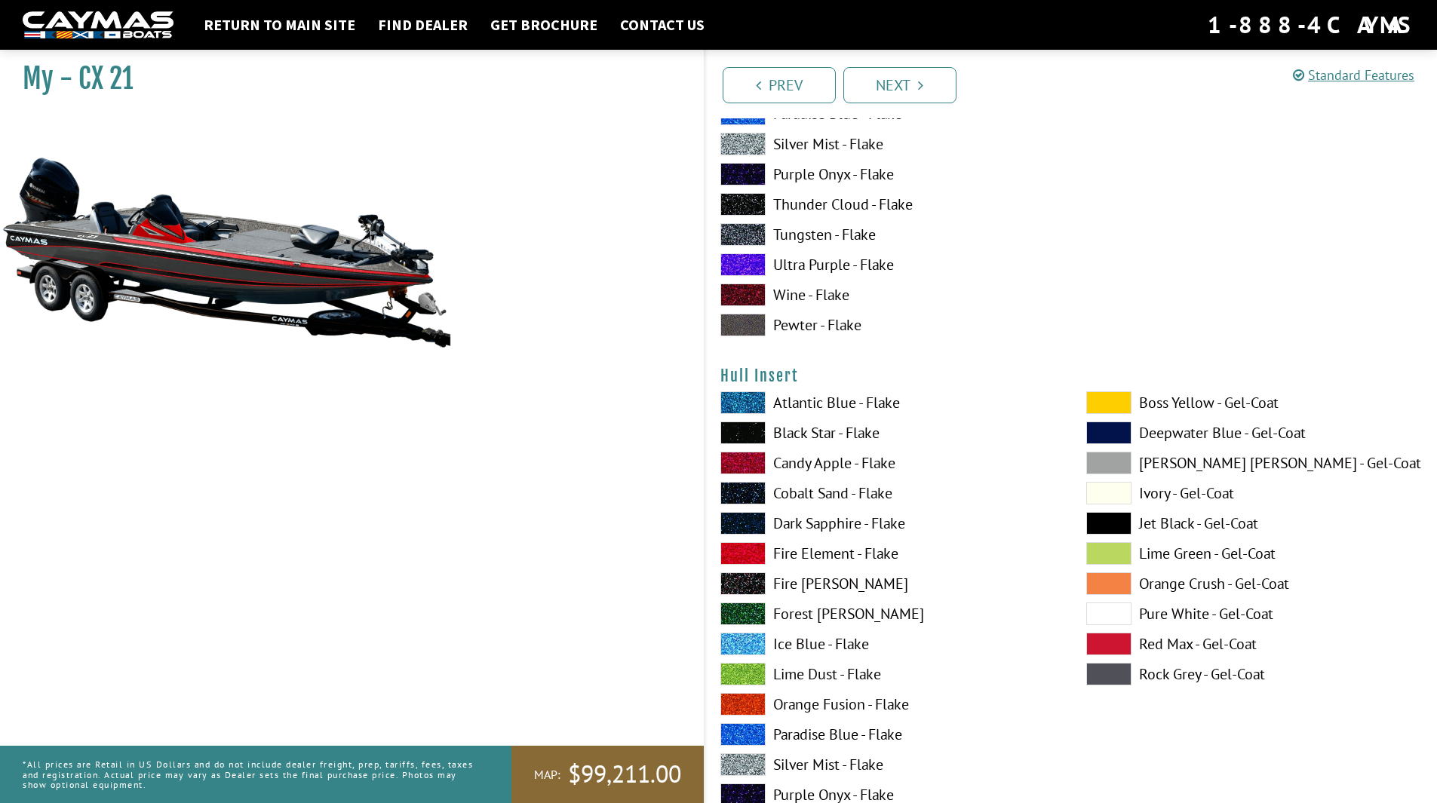
click at [1116, 561] on span at bounding box center [1108, 553] width 45 height 23
click at [742, 437] on span at bounding box center [742, 433] width 45 height 23
